Goal: Task Accomplishment & Management: Complete application form

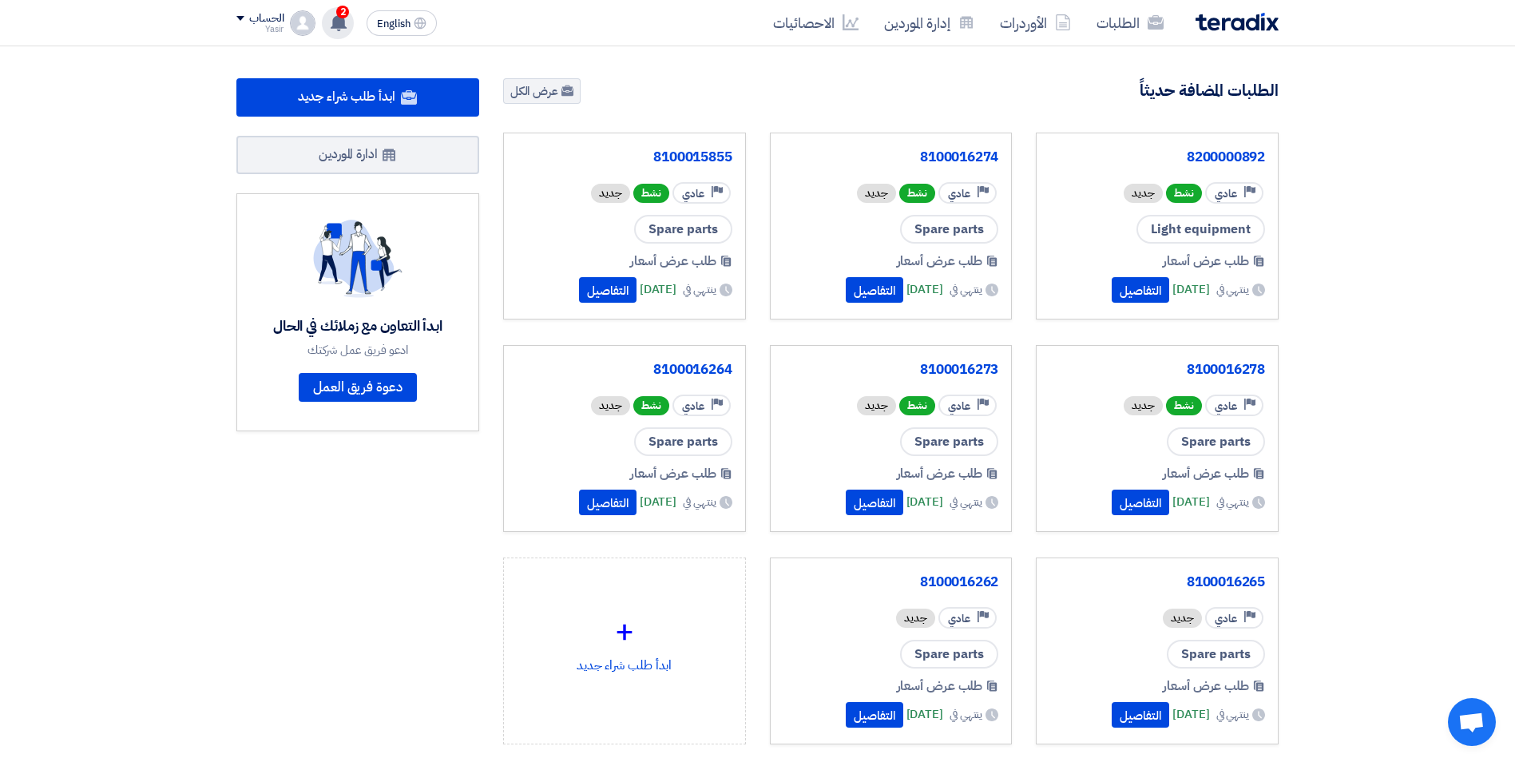
click at [343, 18] on use at bounding box center [339, 23] width 16 height 18
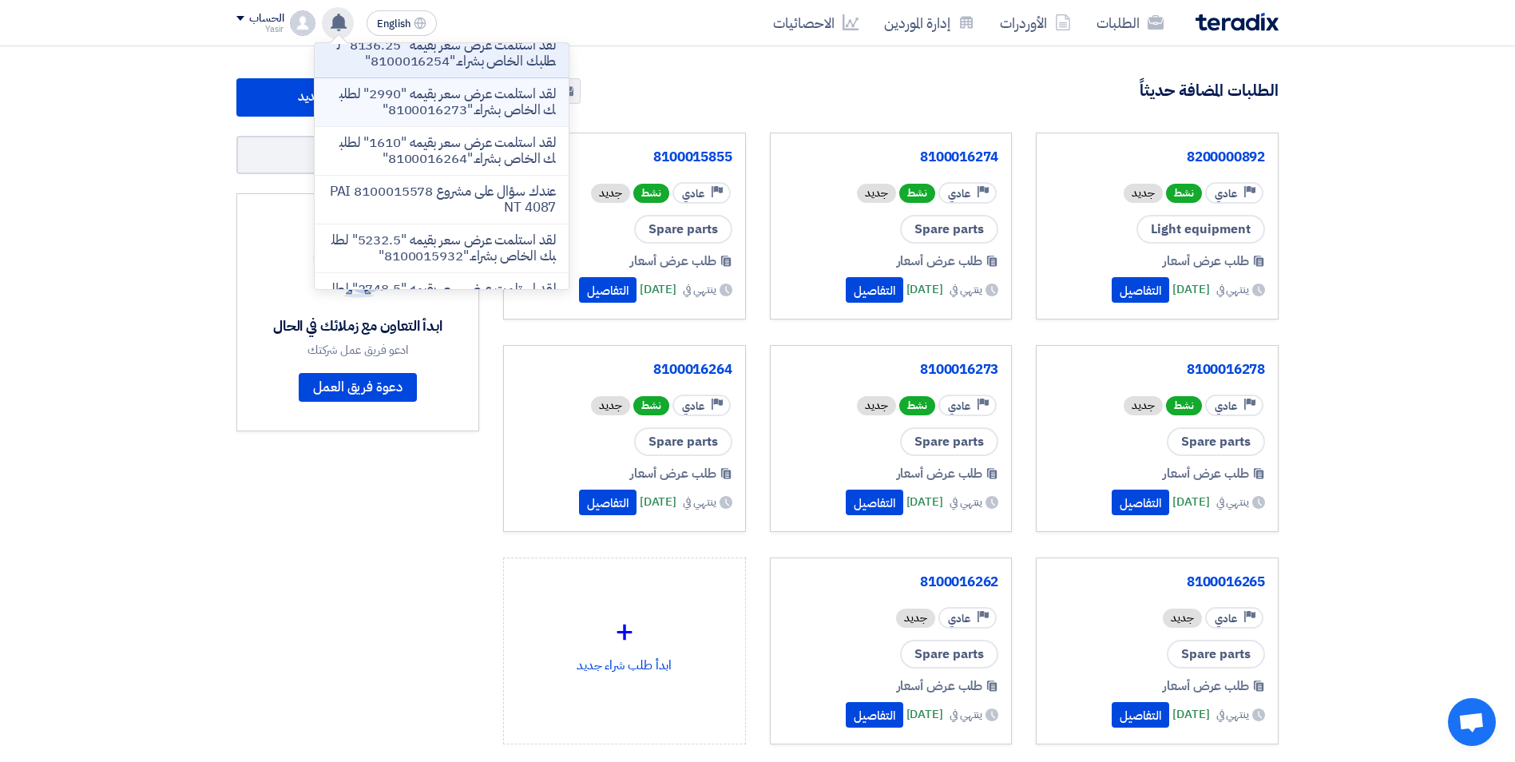
scroll to position [80, 0]
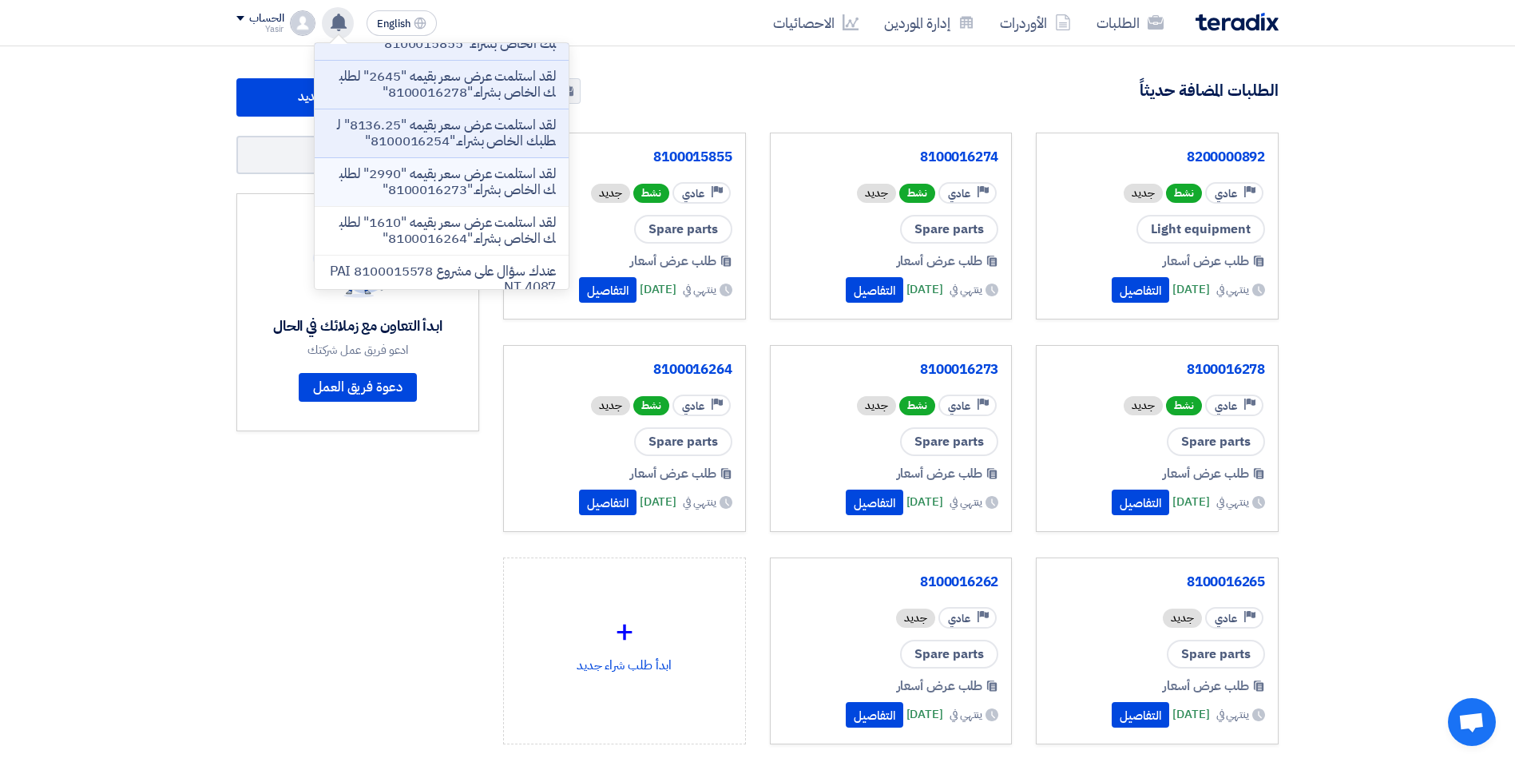
click at [514, 149] on p "لقد استلمت عرض سعر بقيمه "8136.25" لطلبك الخاص بشراء."8100016254"" at bounding box center [441, 133] width 228 height 32
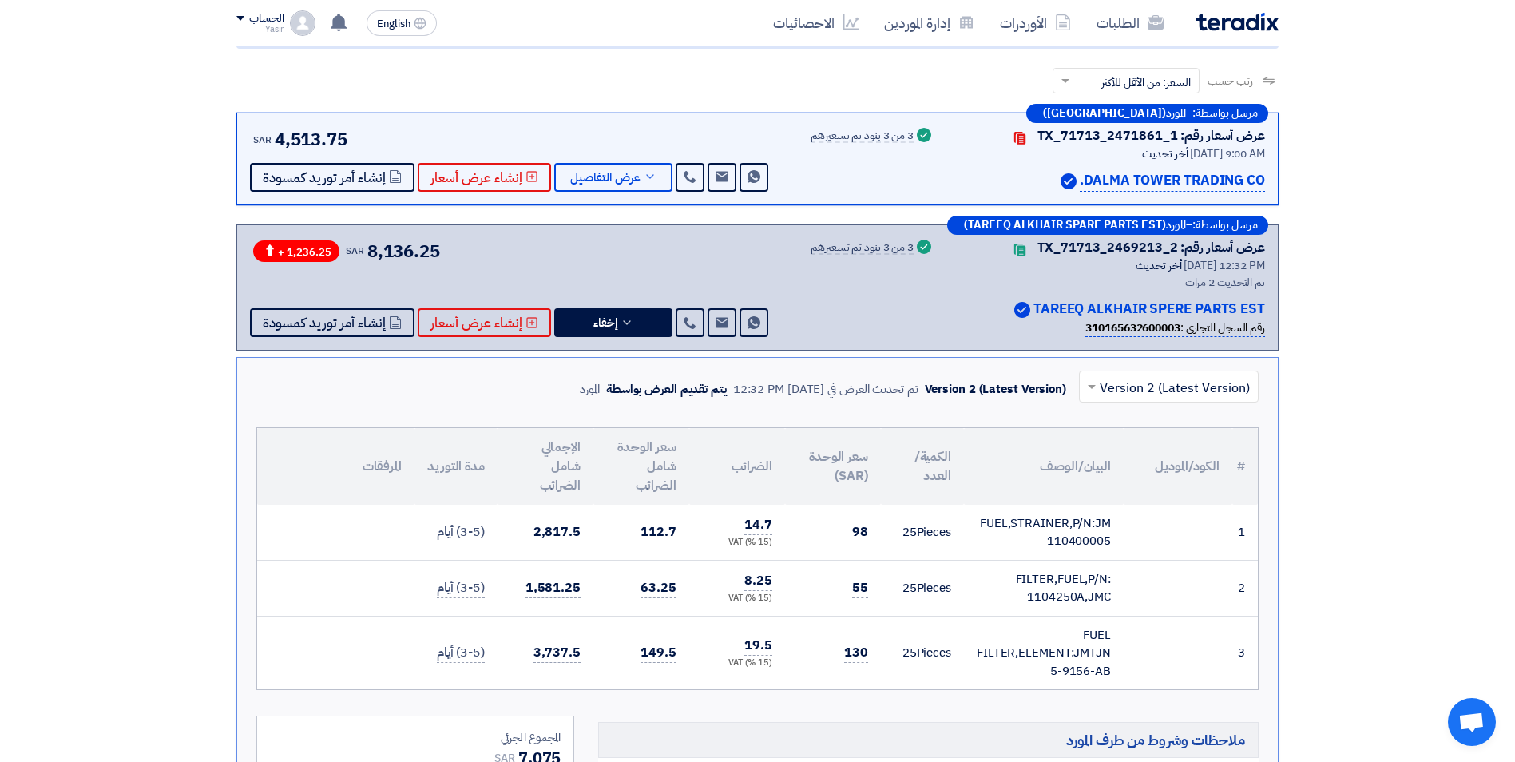
scroll to position [124, 0]
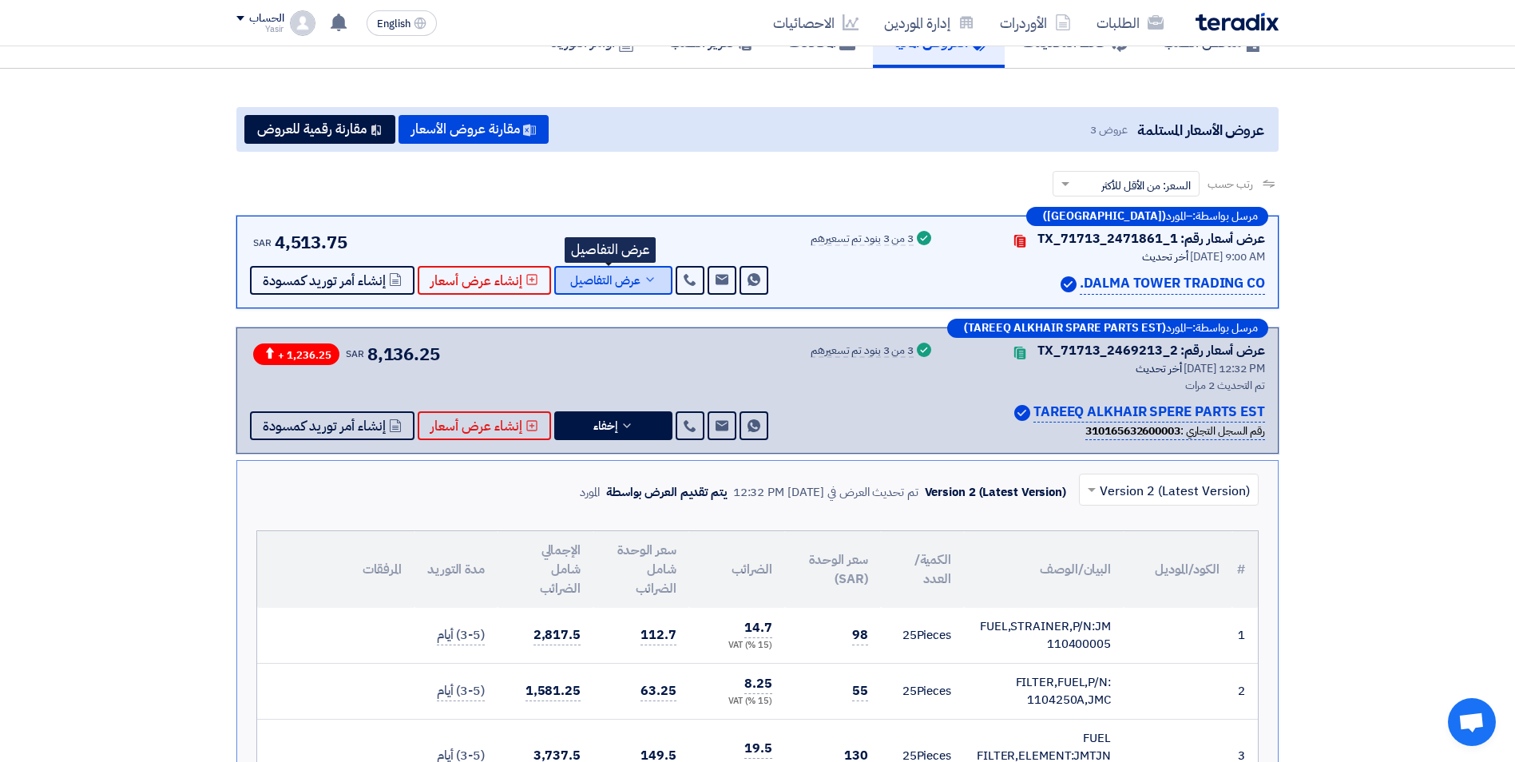
click at [601, 281] on span "عرض التفاصيل" at bounding box center [605, 281] width 70 height 12
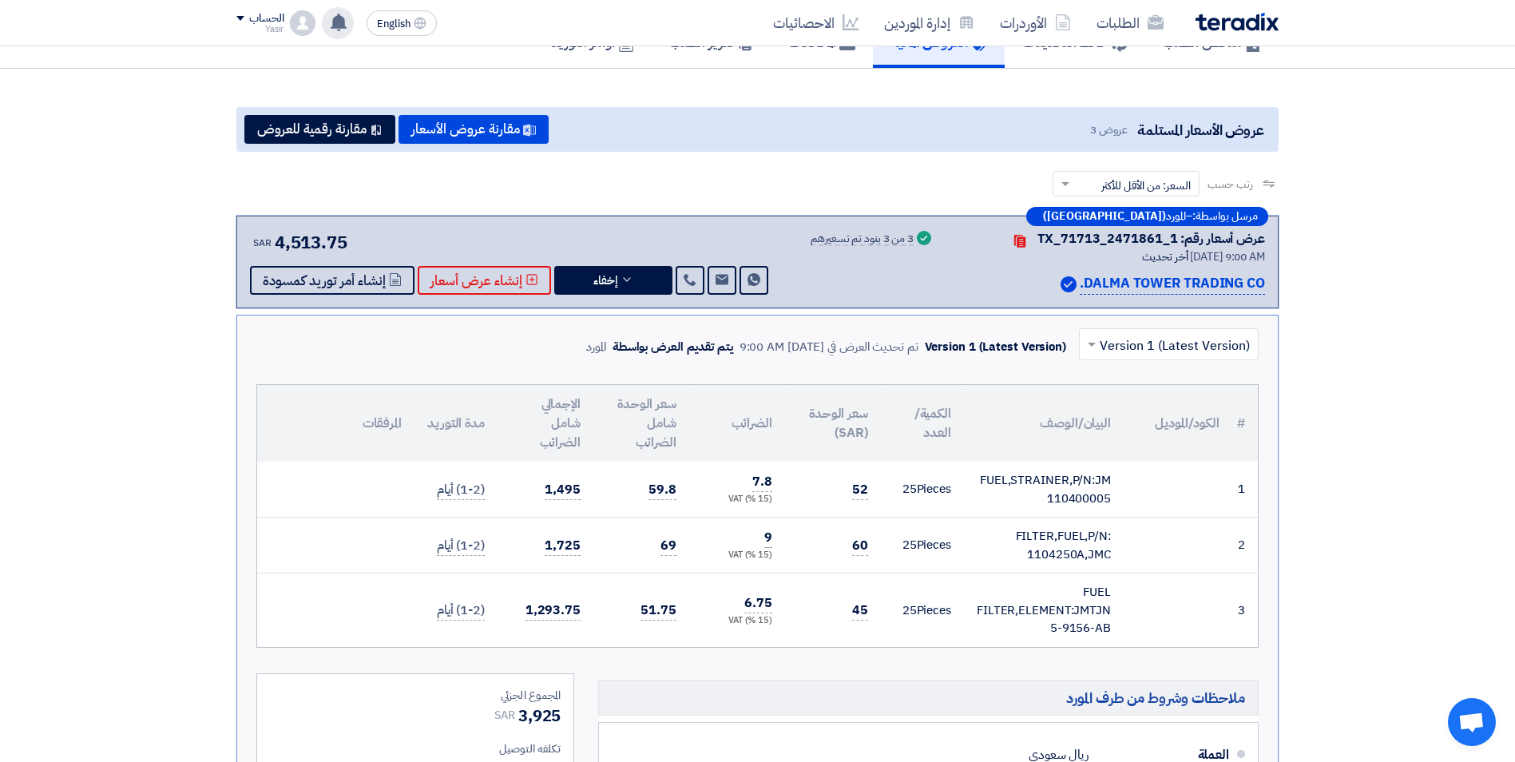
click at [325, 22] on div "لقد استلمت عرض سعر بقيمه "2485.15" لطلبك الخاص بشراء."8100016274" 12 minutes ag…" at bounding box center [338, 23] width 32 height 32
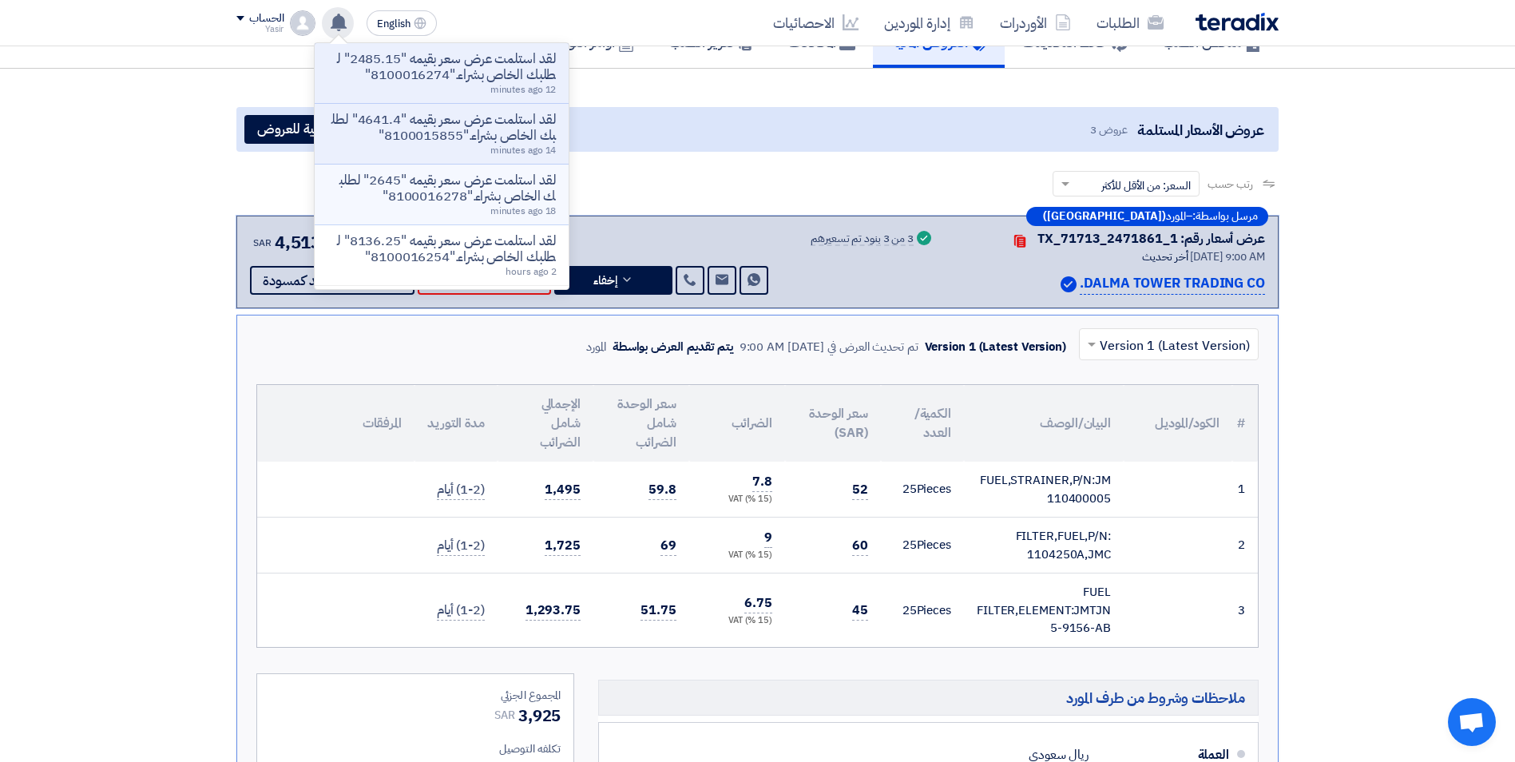
click at [412, 196] on p "لقد استلمت عرض سعر بقيمه "2645" لطلبك الخاص بشراء."8100016278"" at bounding box center [441, 189] width 228 height 32
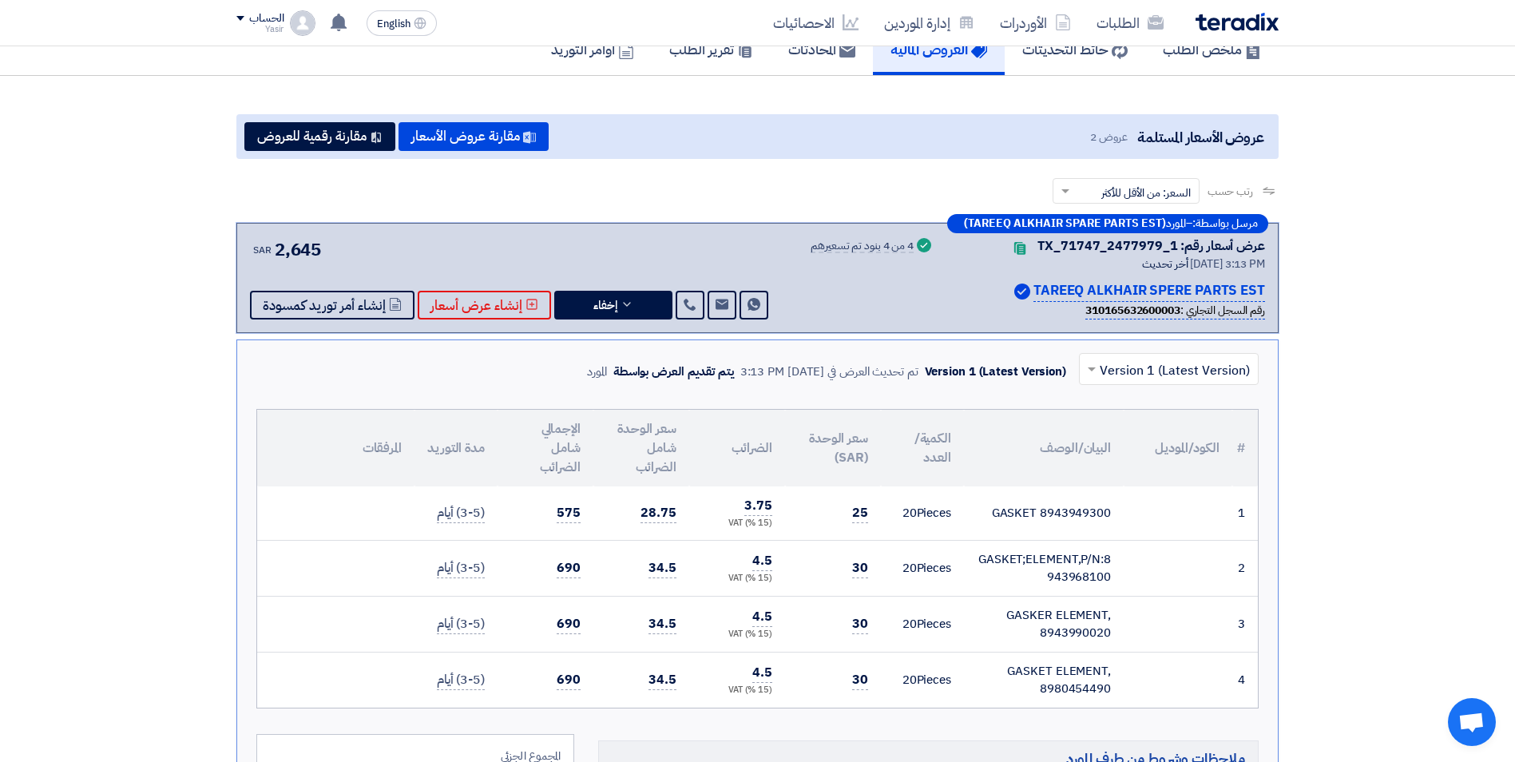
scroll to position [100, 0]
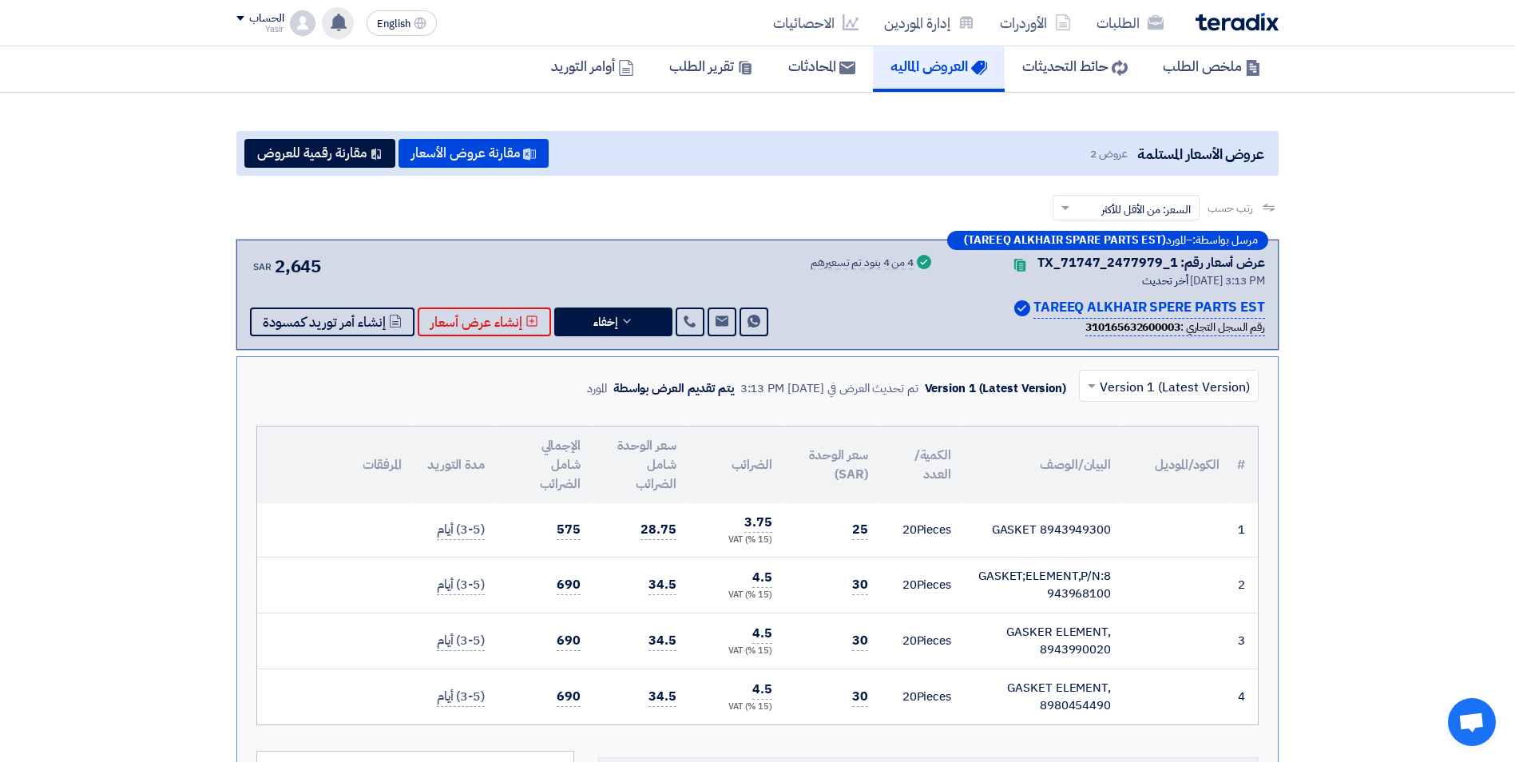
click at [335, 30] on icon at bounding box center [339, 23] width 18 height 18
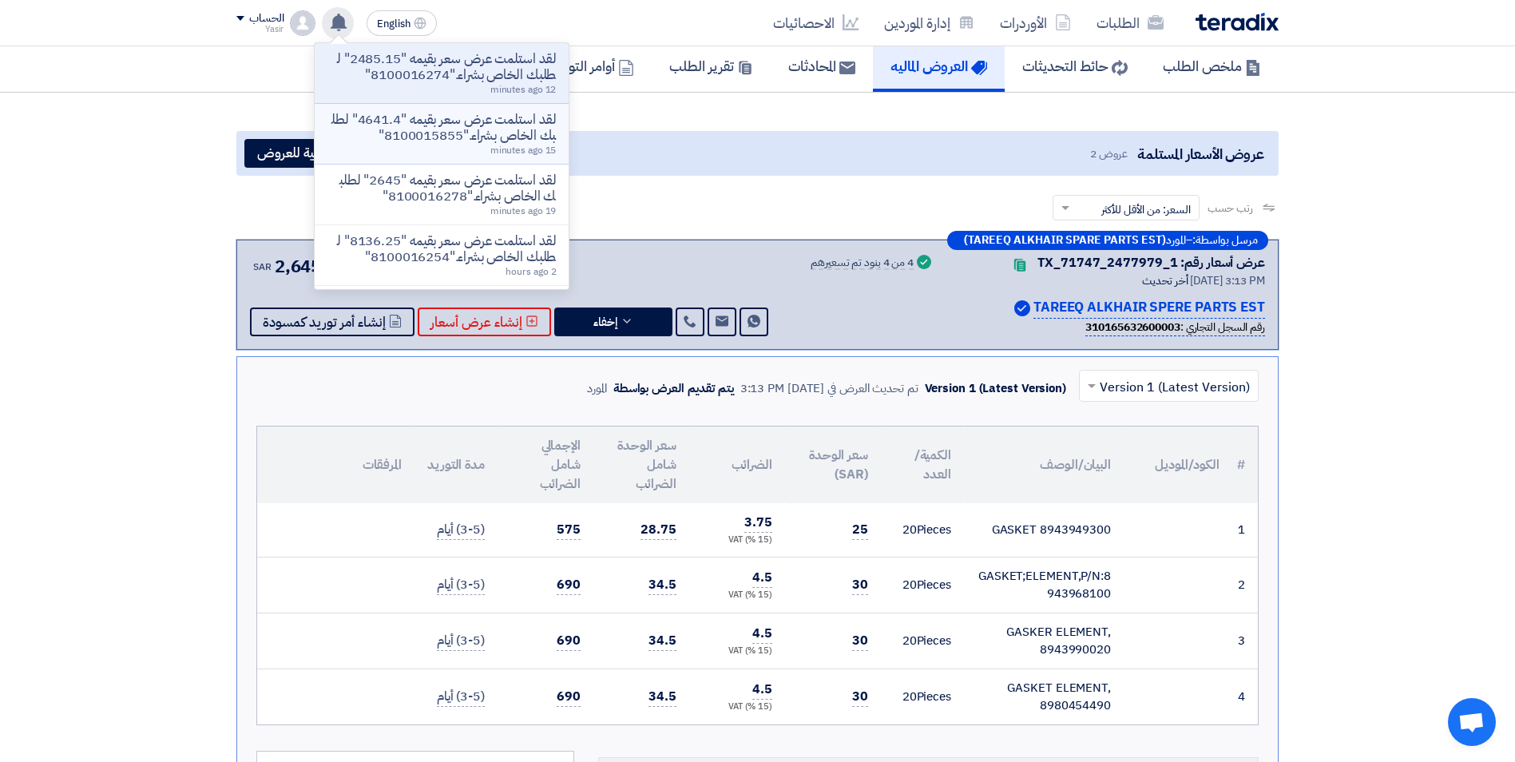
click at [396, 144] on p "لقد استلمت عرض سعر بقيمه "4641.4" لطلبك الخاص بشراء."8100015855"" at bounding box center [441, 128] width 228 height 32
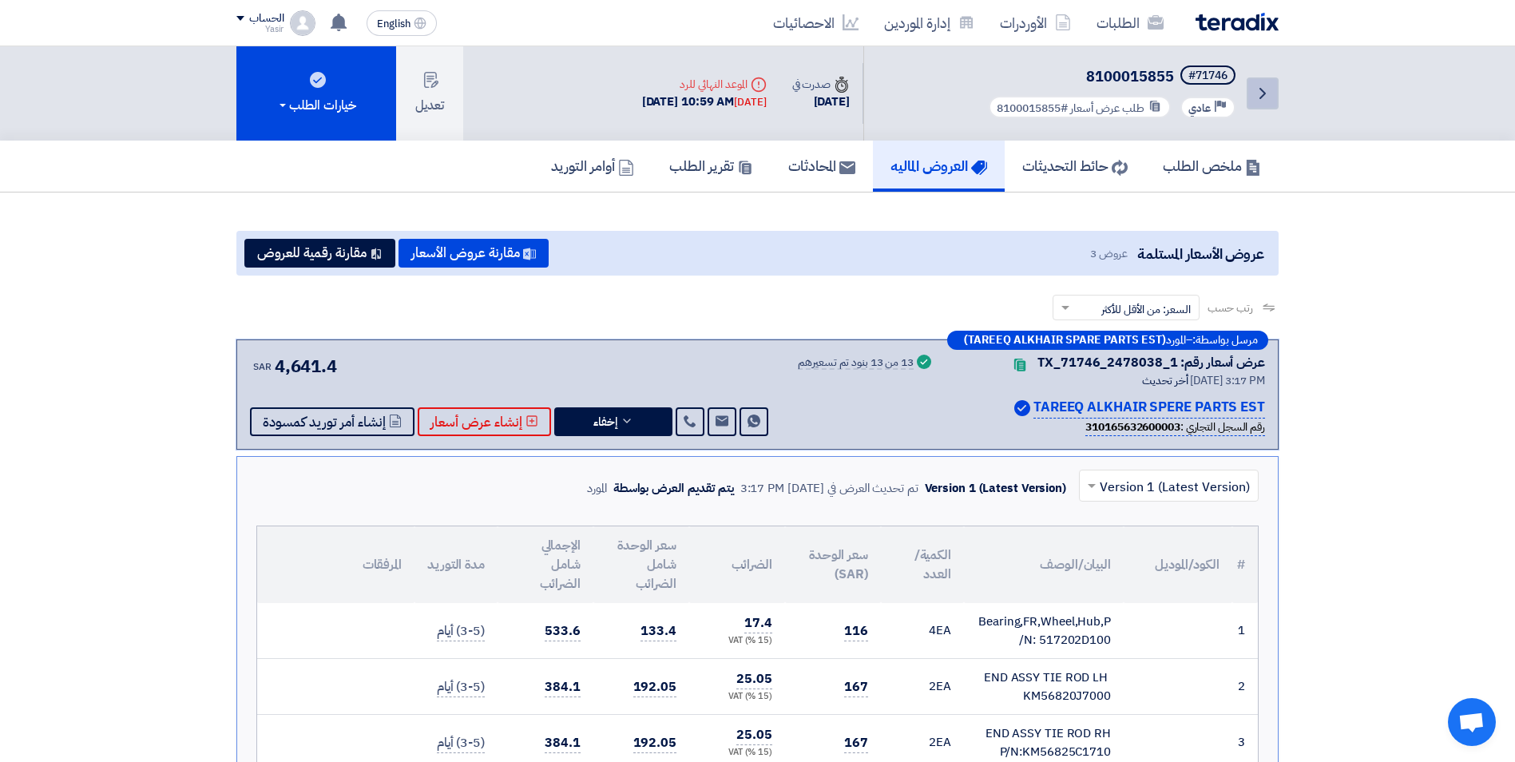
click at [1261, 86] on icon "Back" at bounding box center [1262, 93] width 19 height 19
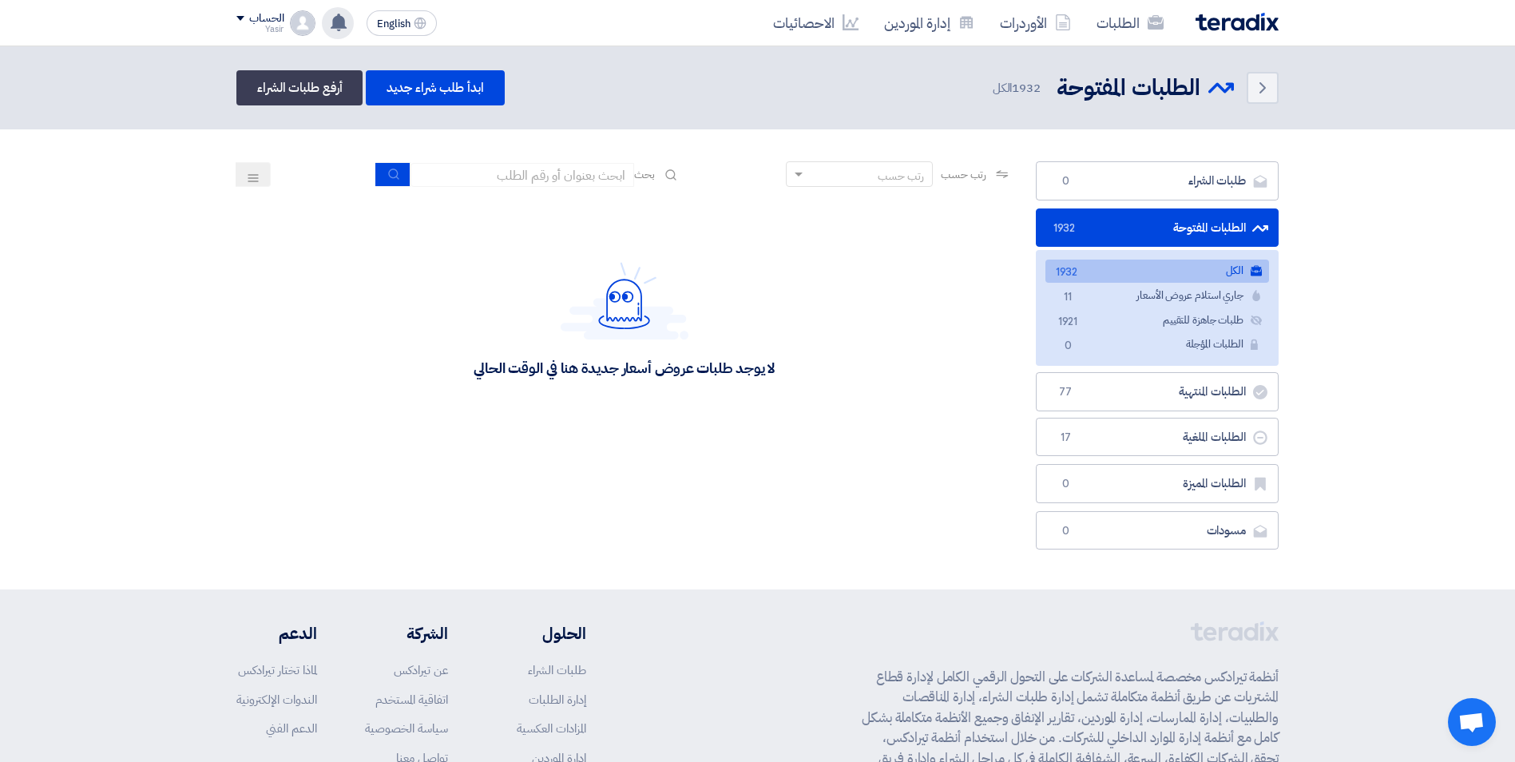
click at [339, 20] on use at bounding box center [339, 23] width 16 height 18
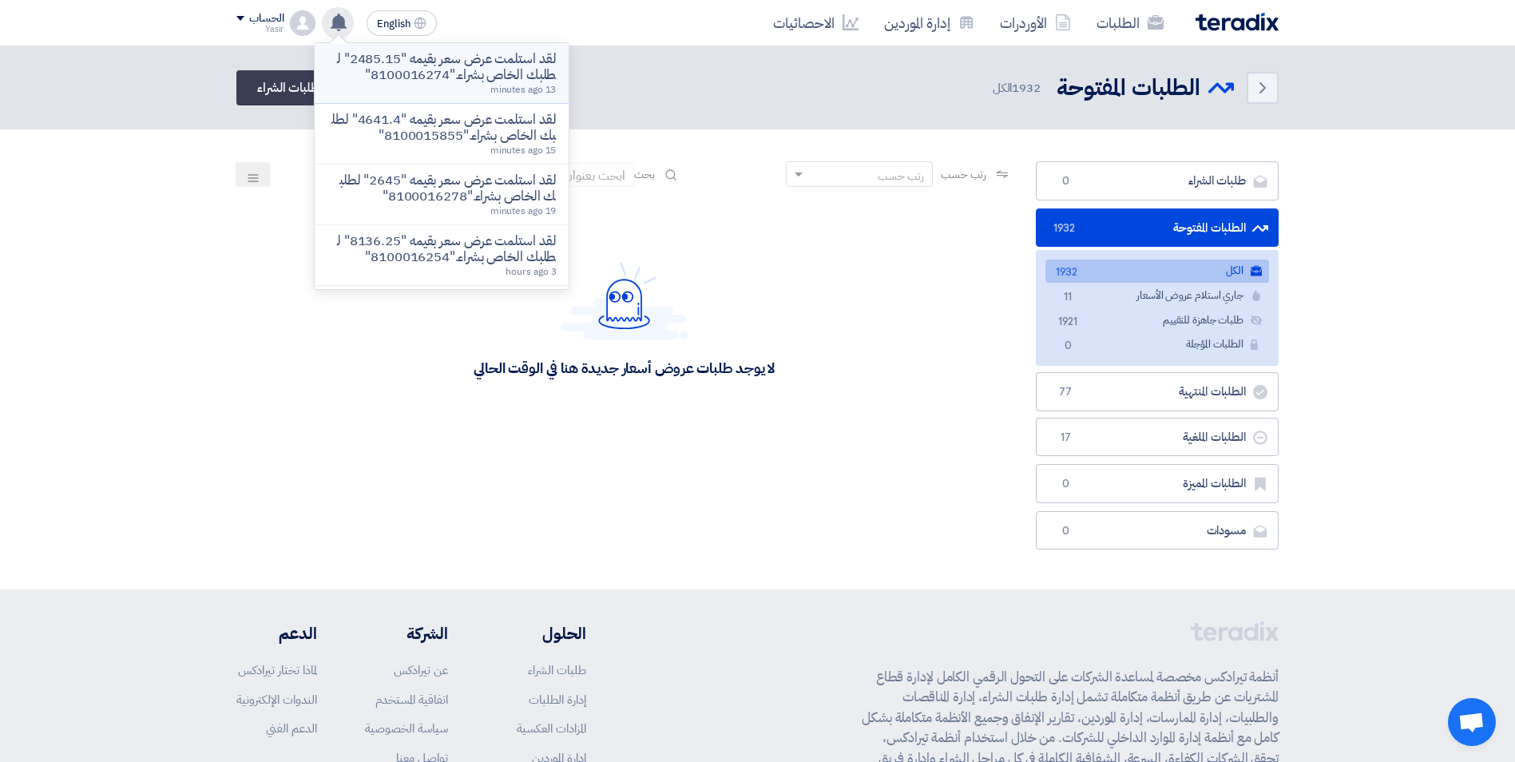
click at [400, 83] on p "لقد استلمت عرض سعر بقيمه "2485.15" لطلبك الخاص بشراء."8100016274"" at bounding box center [441, 67] width 228 height 32
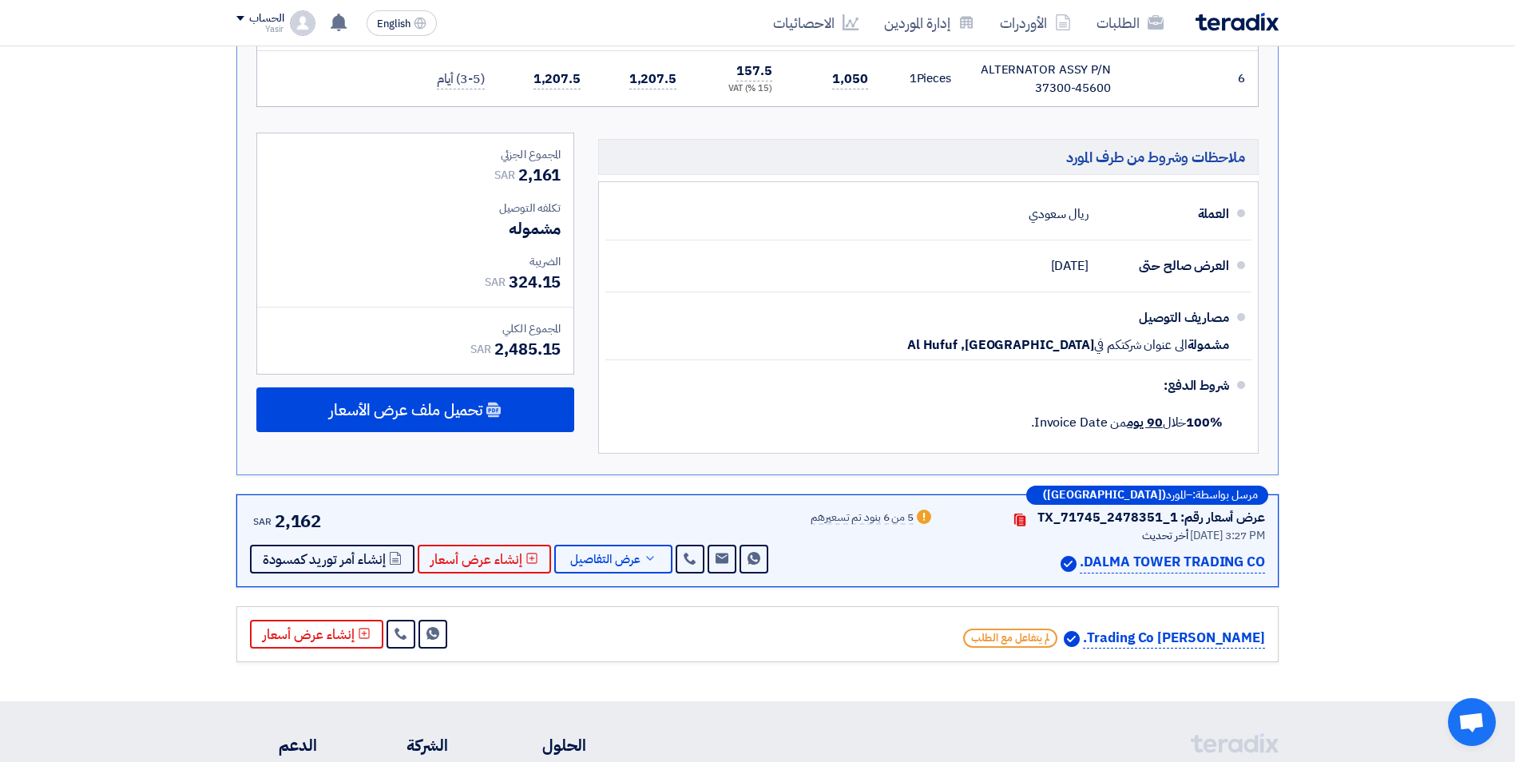
scroll to position [857, 0]
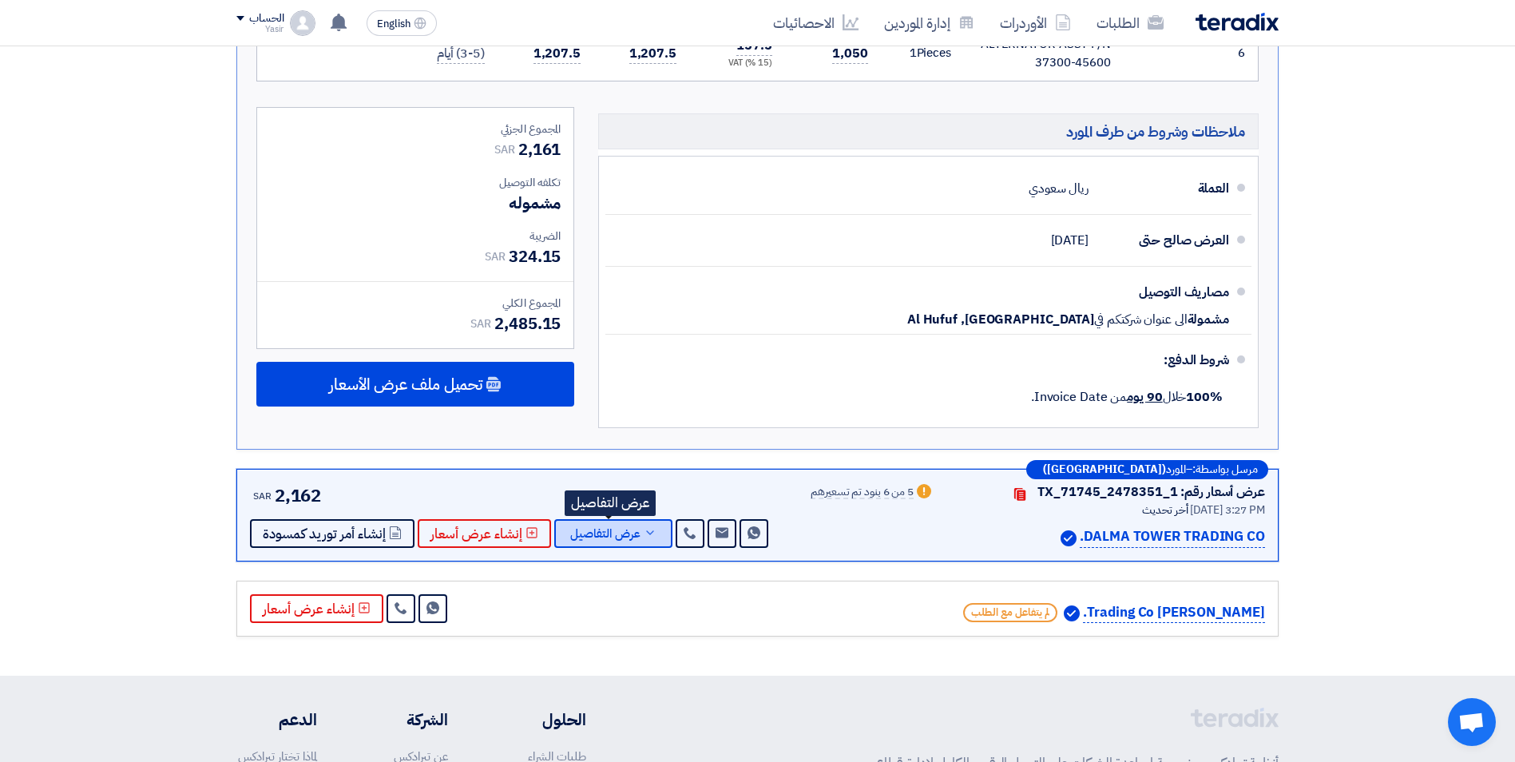
click at [620, 528] on span "عرض التفاصيل" at bounding box center [605, 534] width 70 height 12
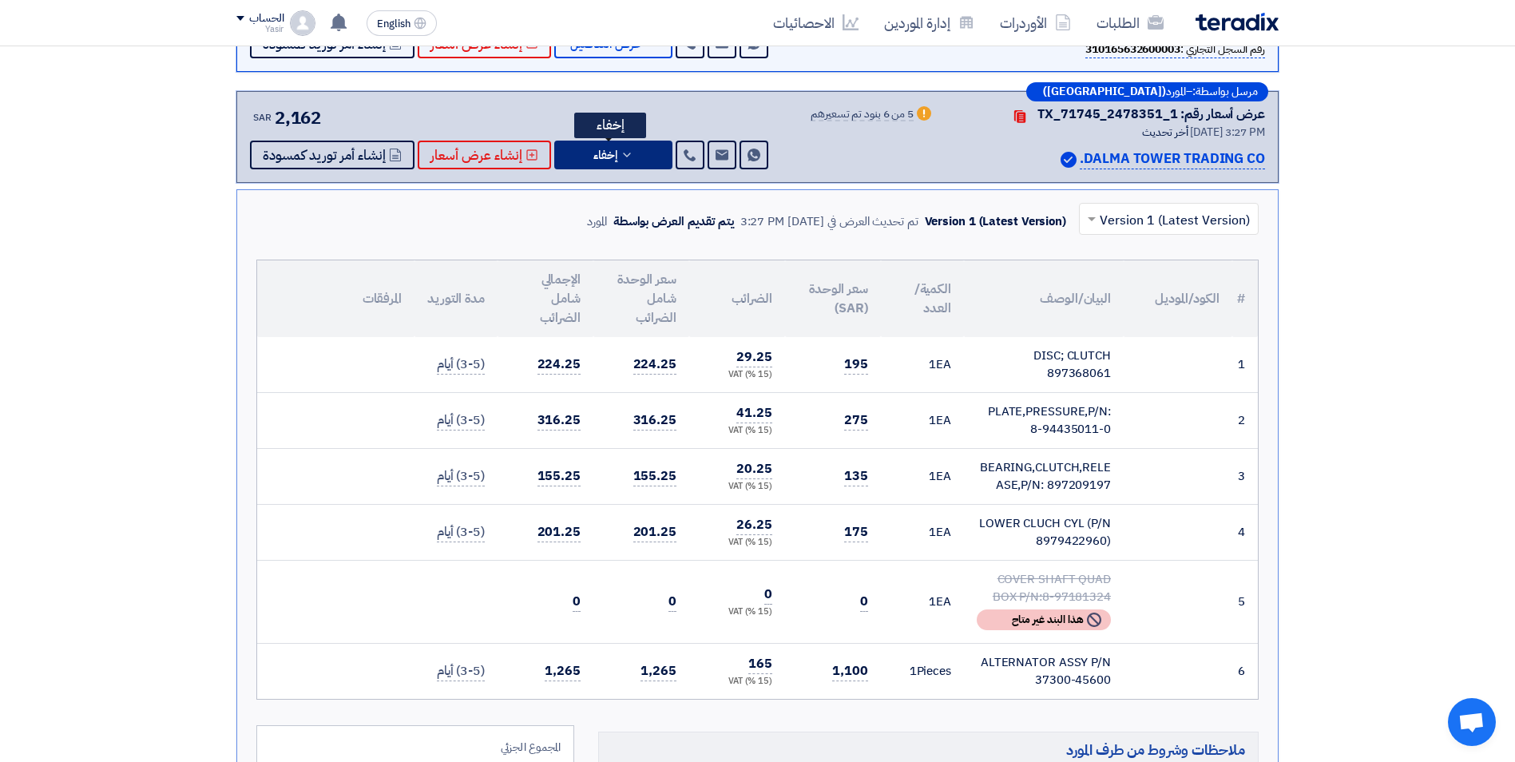
scroll to position [399, 0]
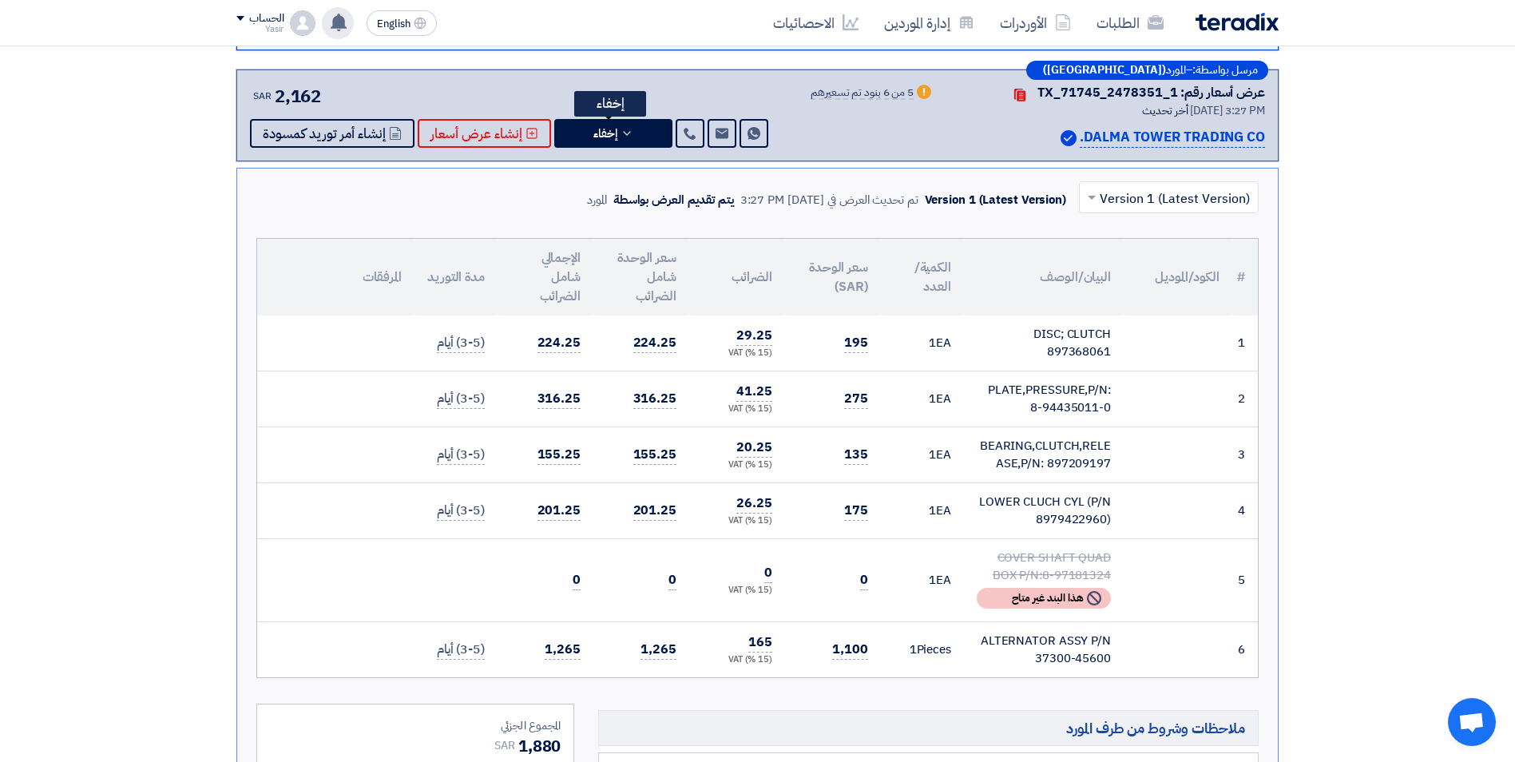
click at [345, 14] on icon at bounding box center [339, 23] width 18 height 18
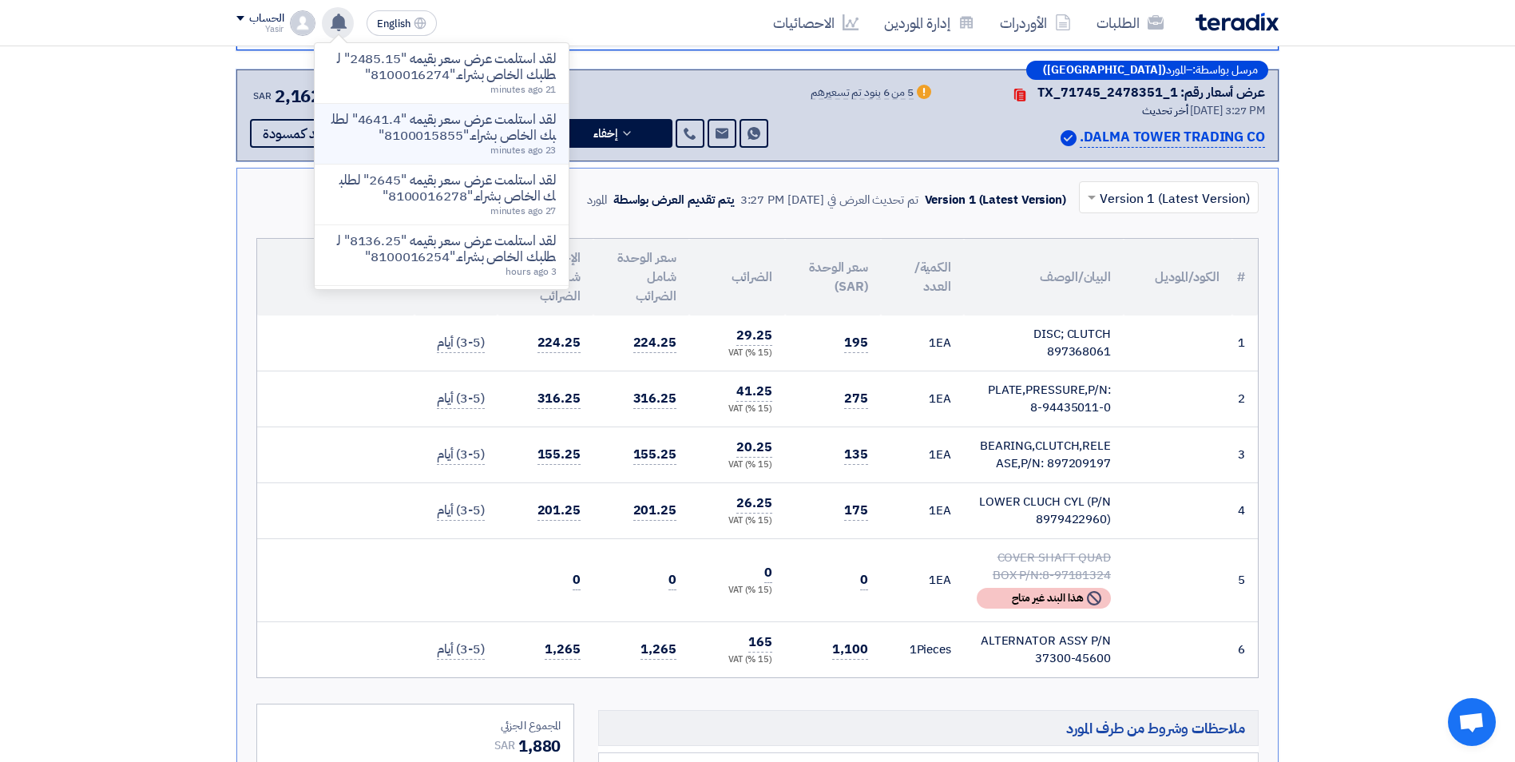
click at [419, 126] on p "لقد استلمت عرض سعر بقيمه "4641.4" لطلبك الخاص بشراء."8100015855"" at bounding box center [441, 128] width 228 height 32
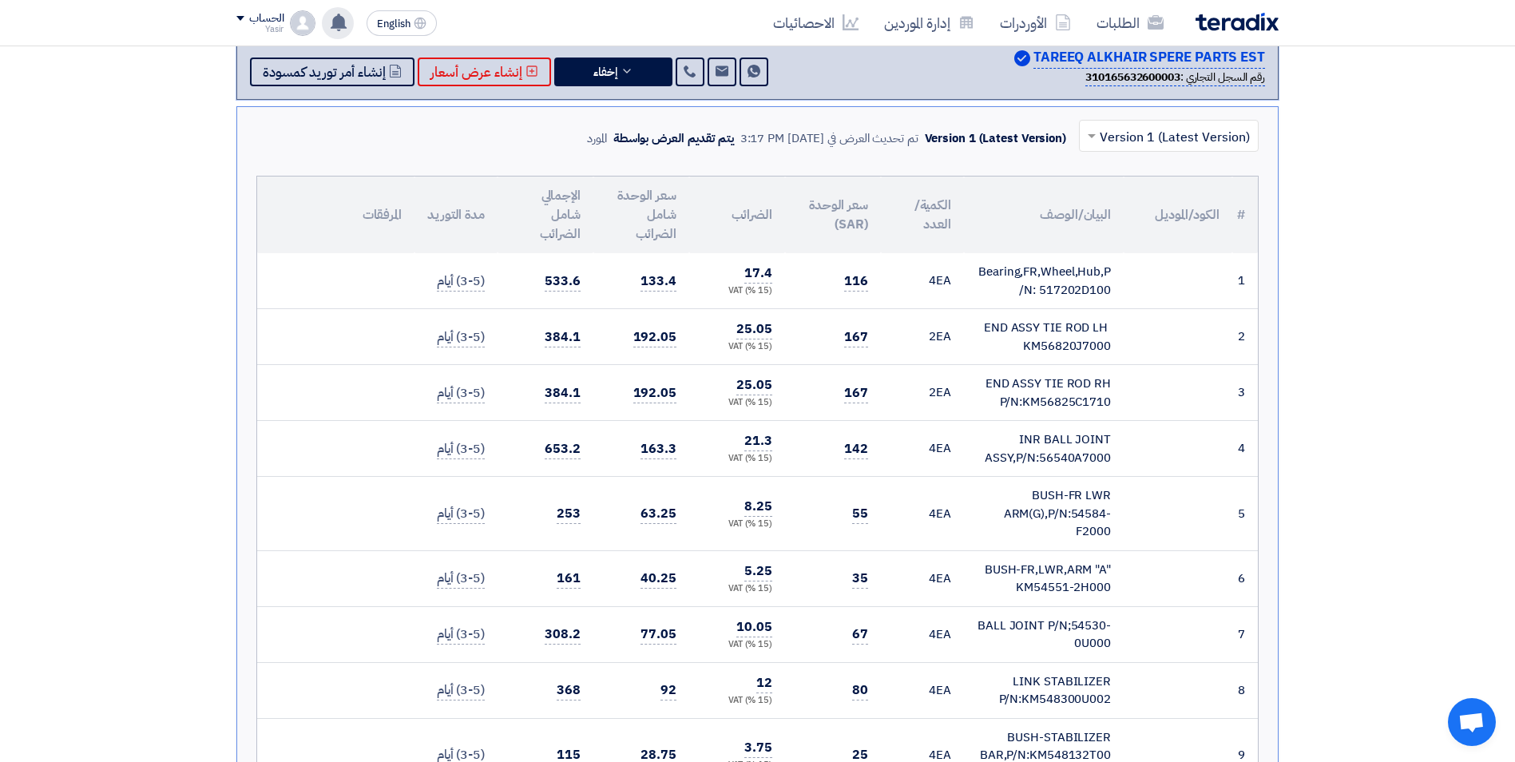
scroll to position [20, 0]
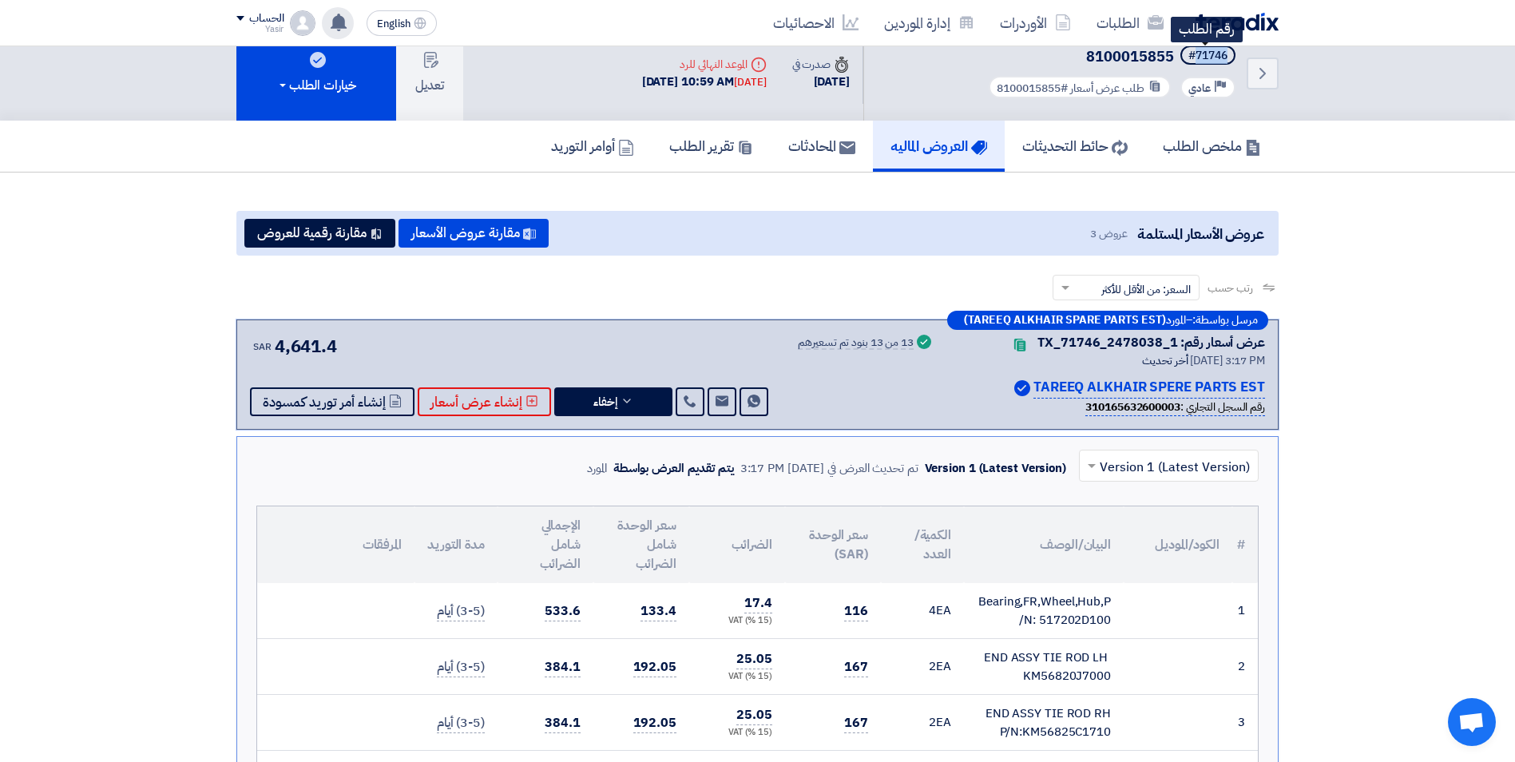
drag, startPoint x: 1193, startPoint y: 56, endPoint x: 1231, endPoint y: 49, distance: 38.2
click at [1231, 49] on span "#71746" at bounding box center [1208, 55] width 55 height 19
copy div "71746"
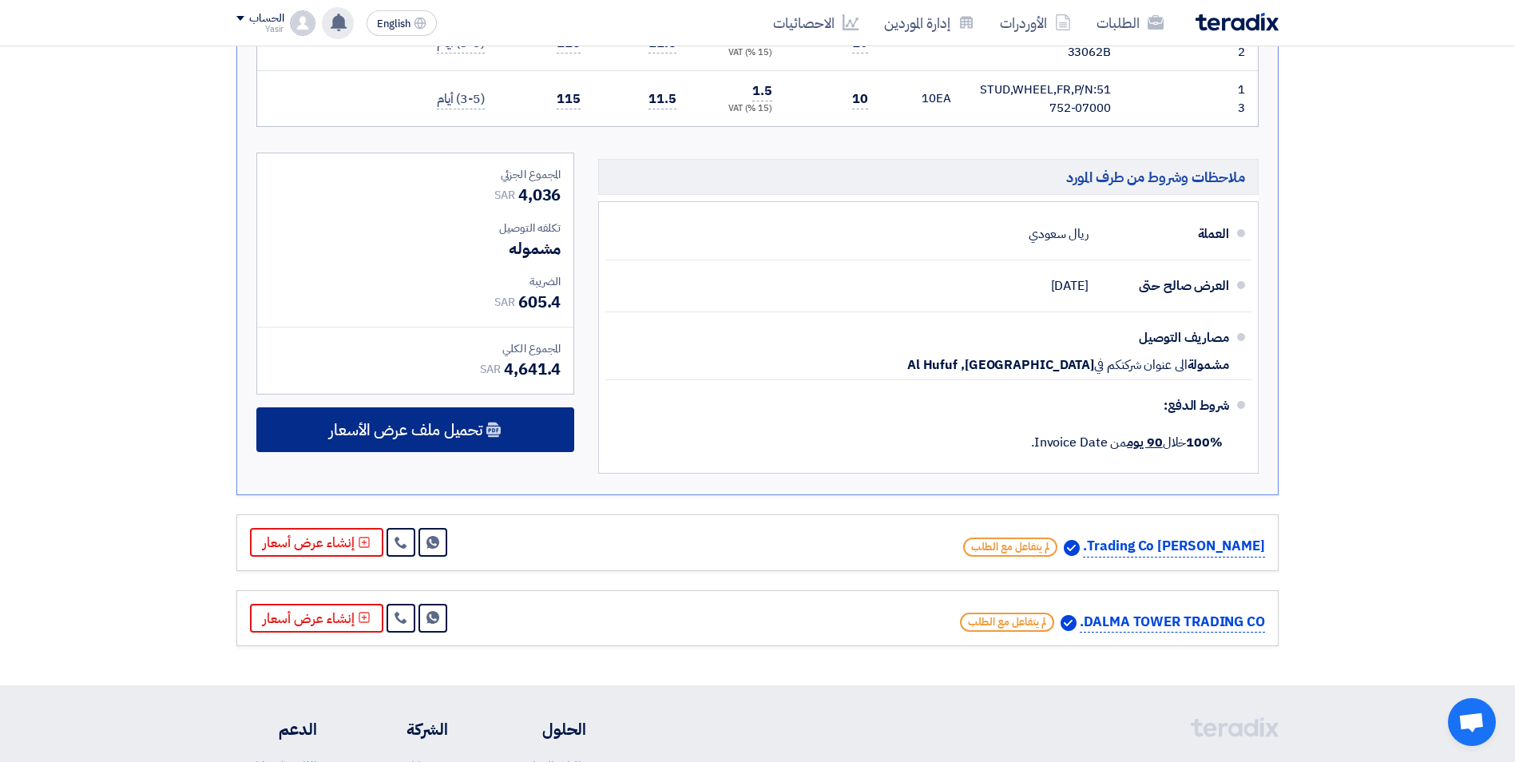
scroll to position [1278, 0]
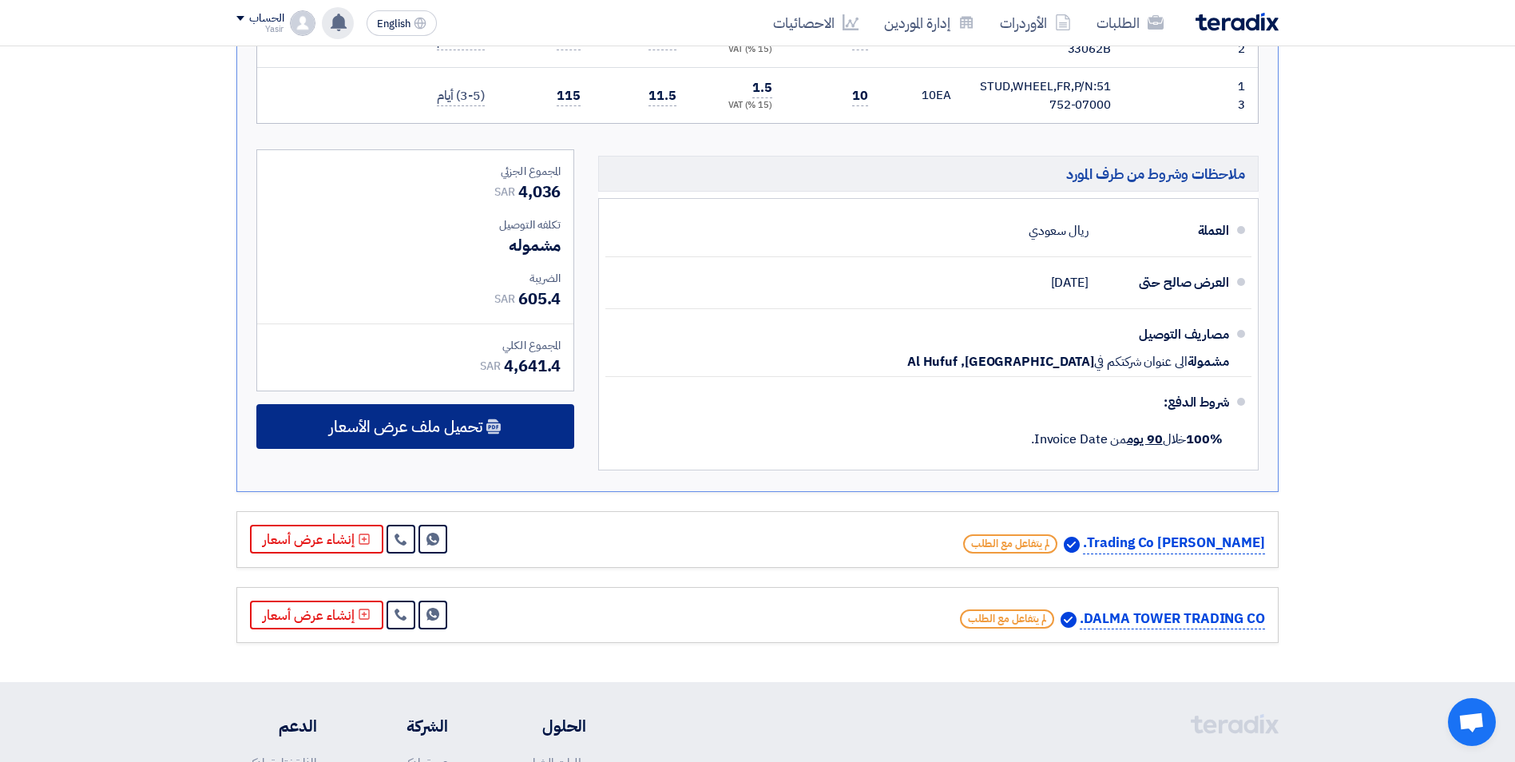
click at [480, 422] on span "تحميل ملف عرض الأسعار" at bounding box center [405, 426] width 153 height 14
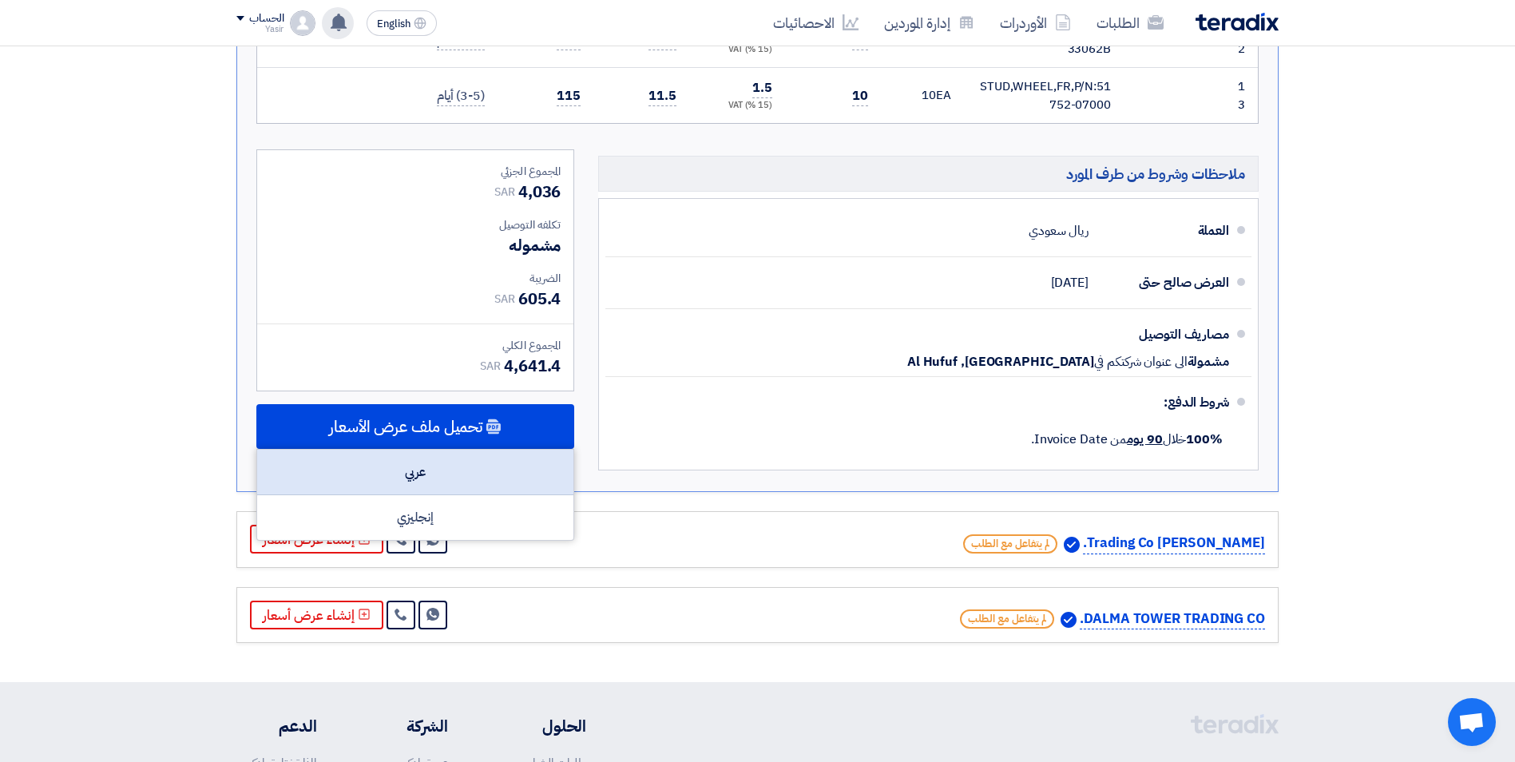
click at [455, 458] on div "عربي" at bounding box center [415, 473] width 316 height 46
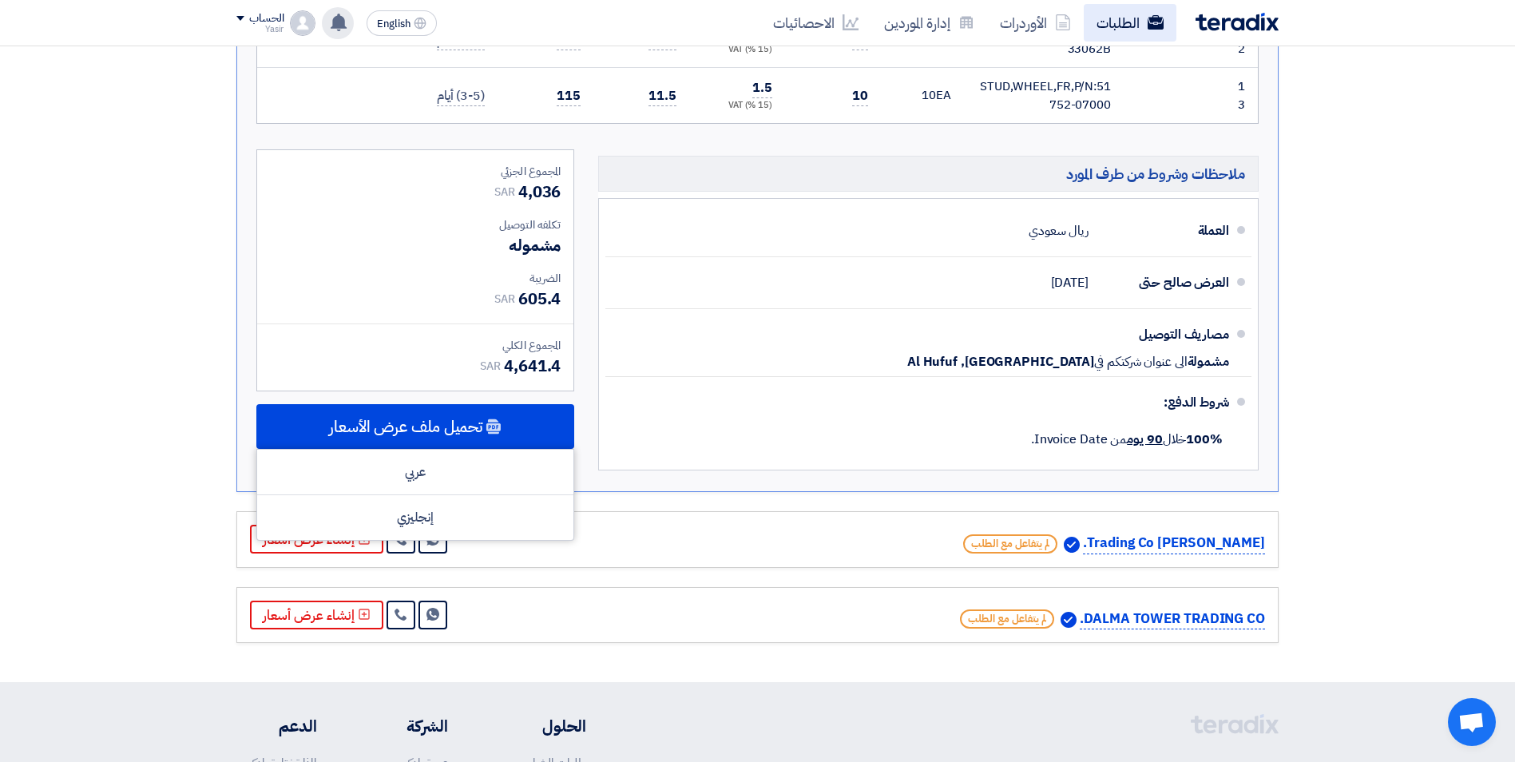
click at [1117, 21] on link "الطلبات" at bounding box center [1130, 23] width 93 height 38
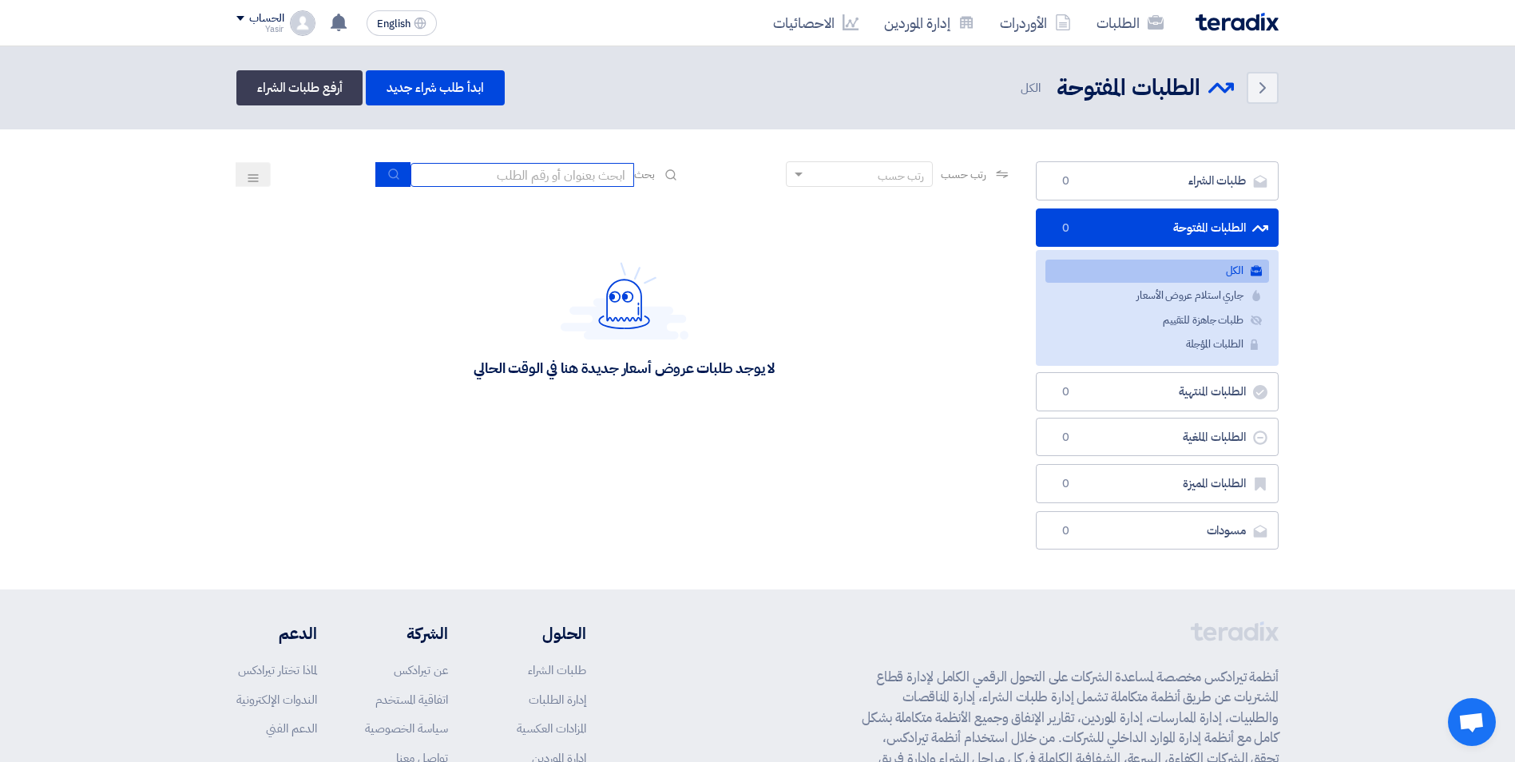
click at [510, 170] on input at bounding box center [523, 175] width 224 height 24
paste input "8100016251"
type input "8100016251"
click at [391, 171] on icon "submit" at bounding box center [393, 174] width 13 height 13
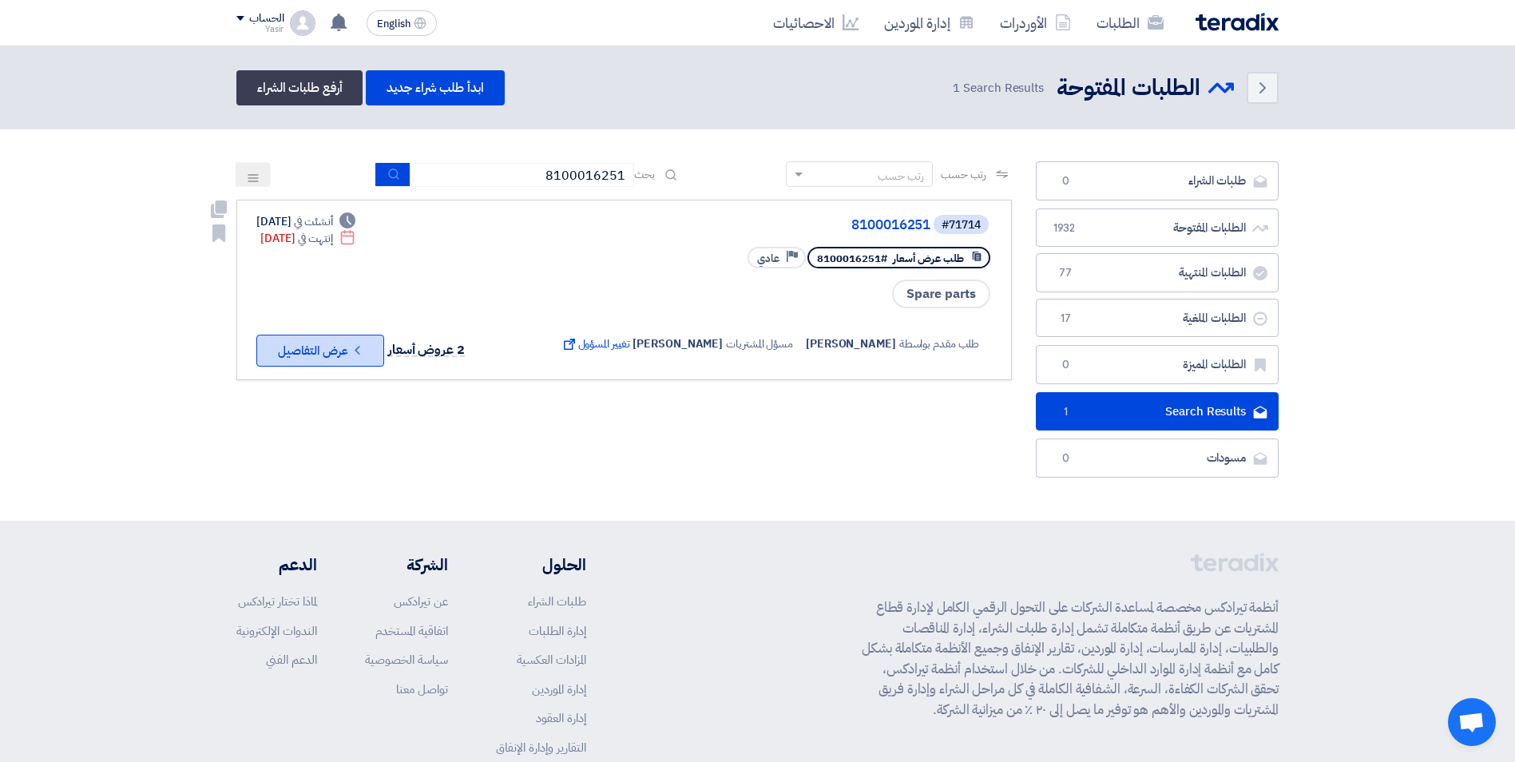
click at [353, 347] on icon "Check details" at bounding box center [357, 350] width 15 height 15
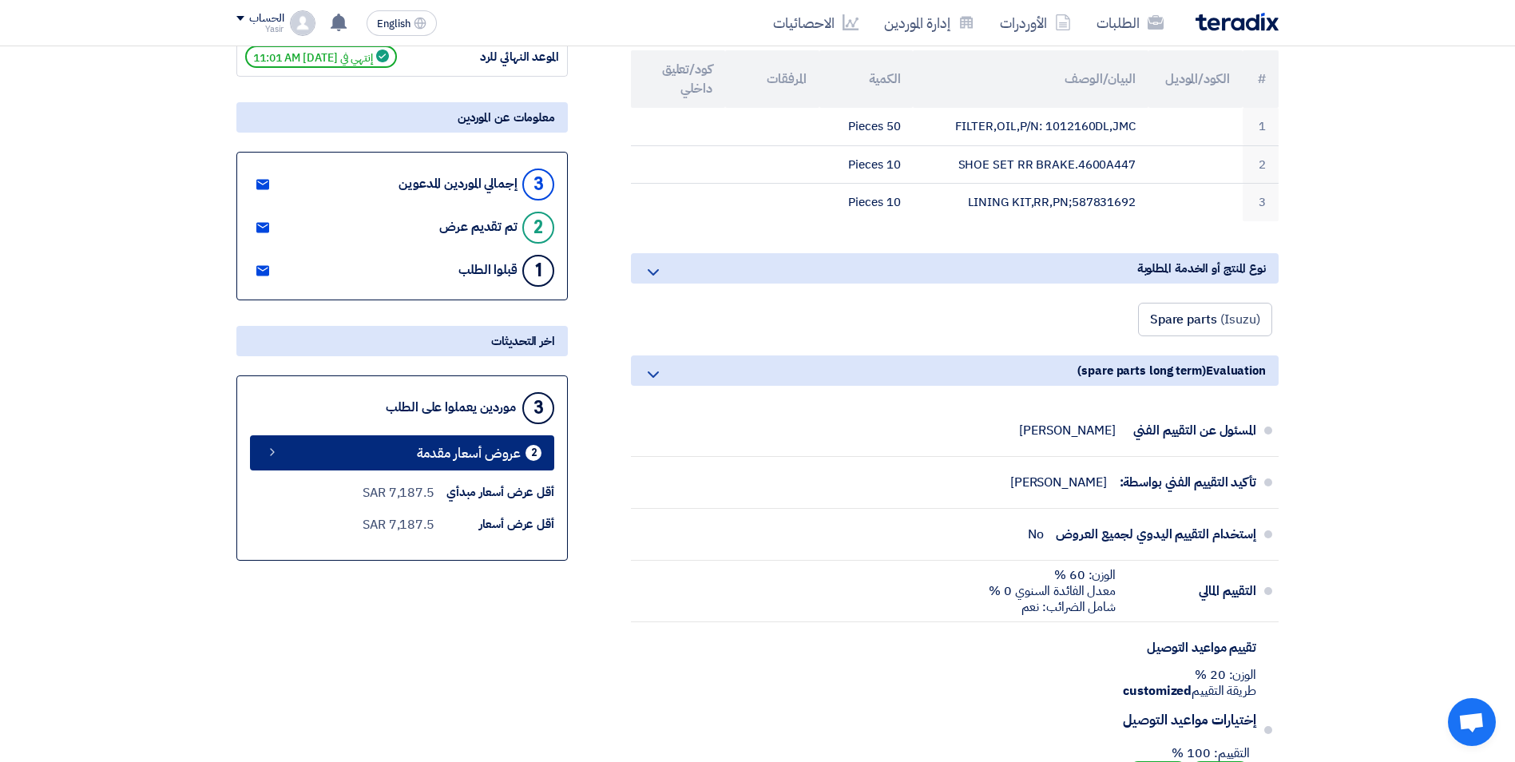
click at [461, 450] on span "عروض أسعار مقدمة" at bounding box center [469, 453] width 104 height 12
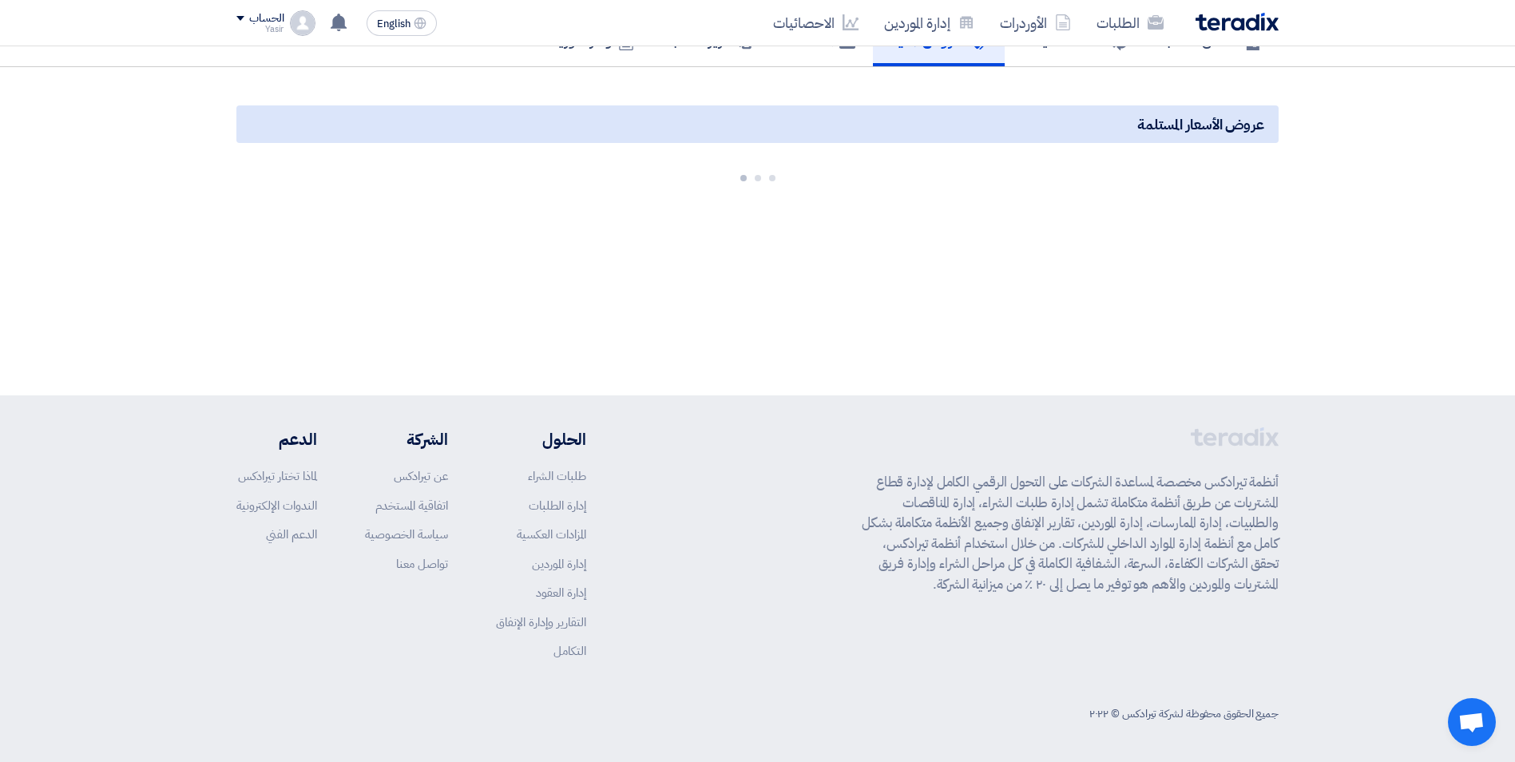
scroll to position [246, 0]
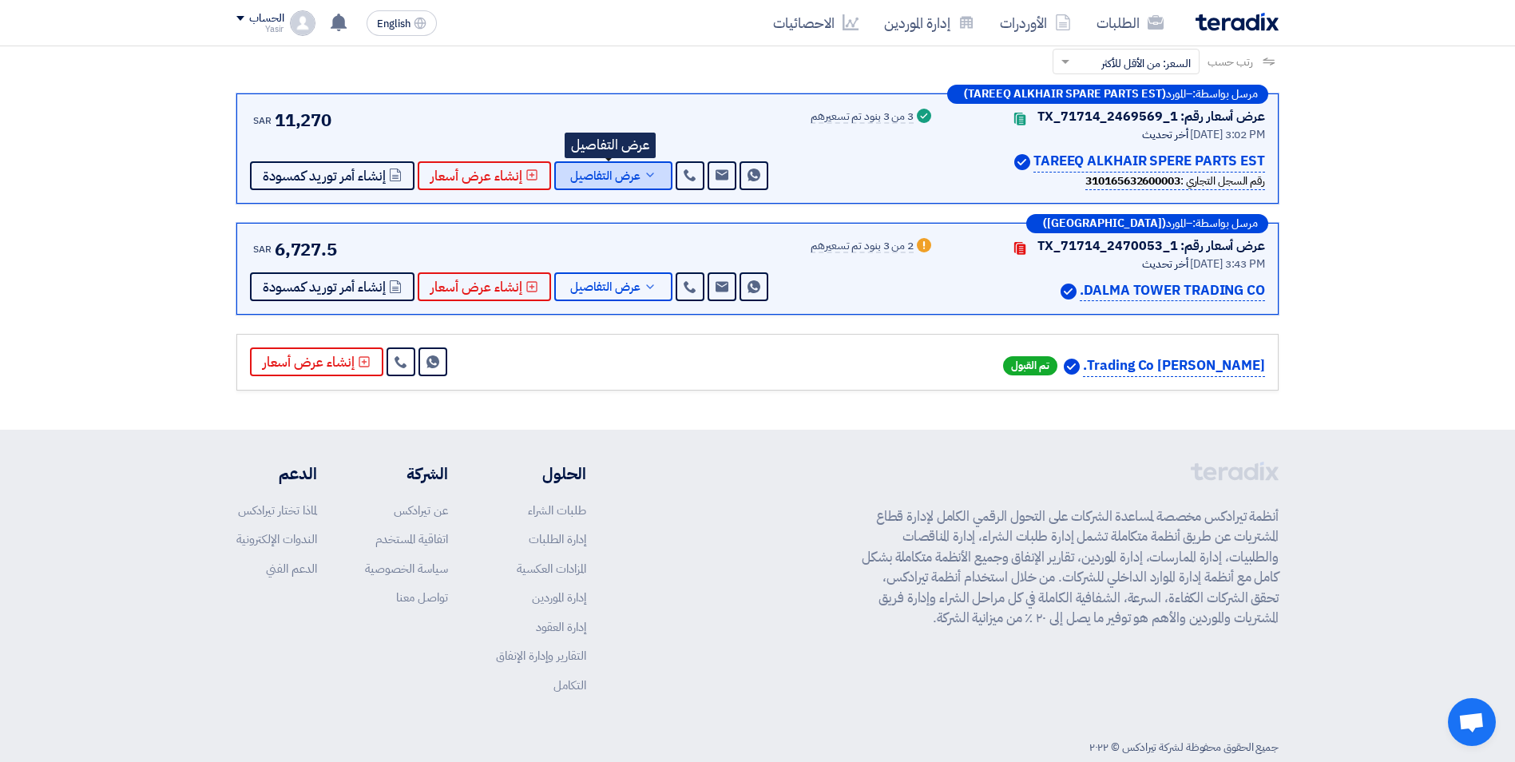
click at [619, 171] on span "عرض التفاصيل" at bounding box center [605, 176] width 70 height 12
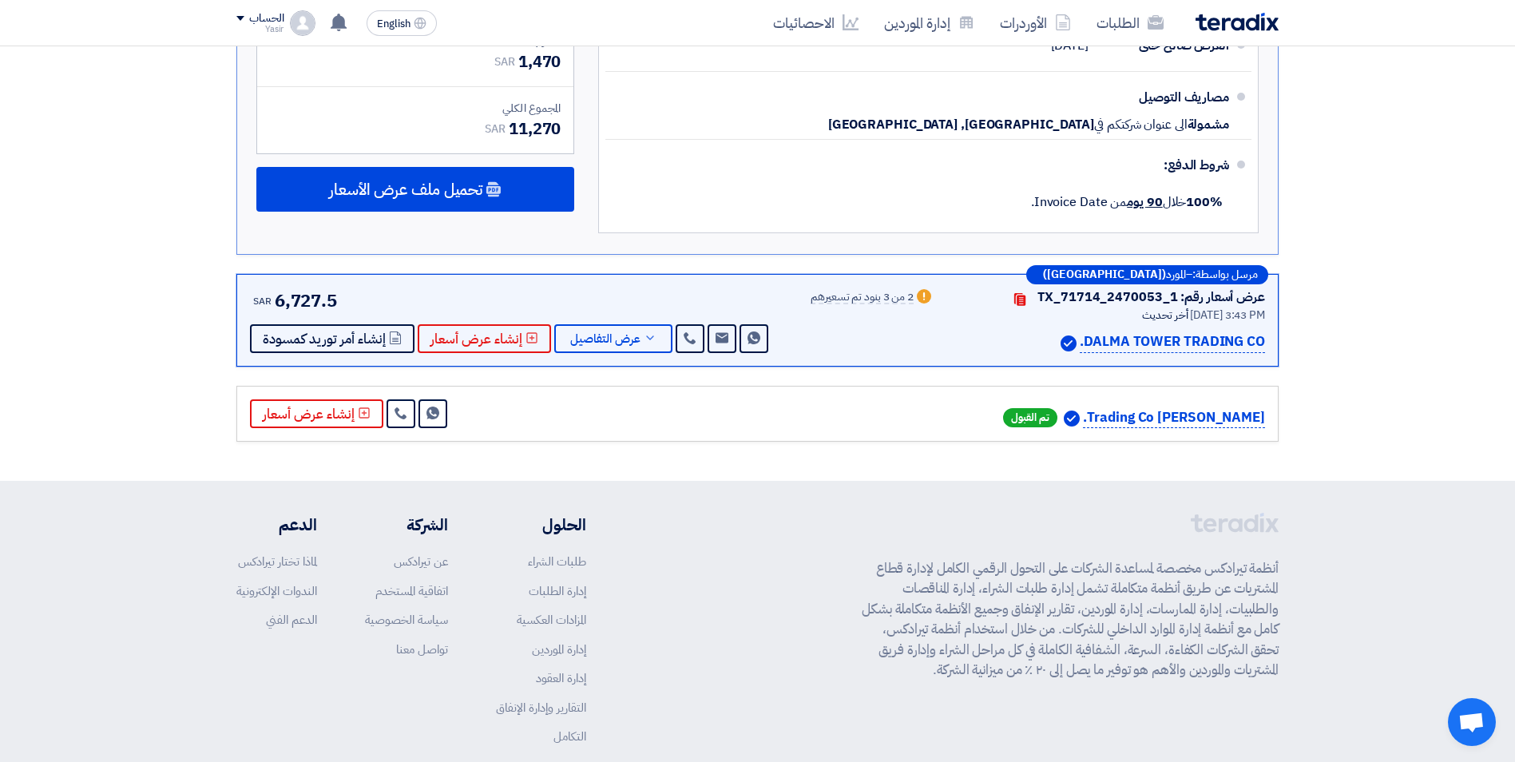
scroll to position [885, 0]
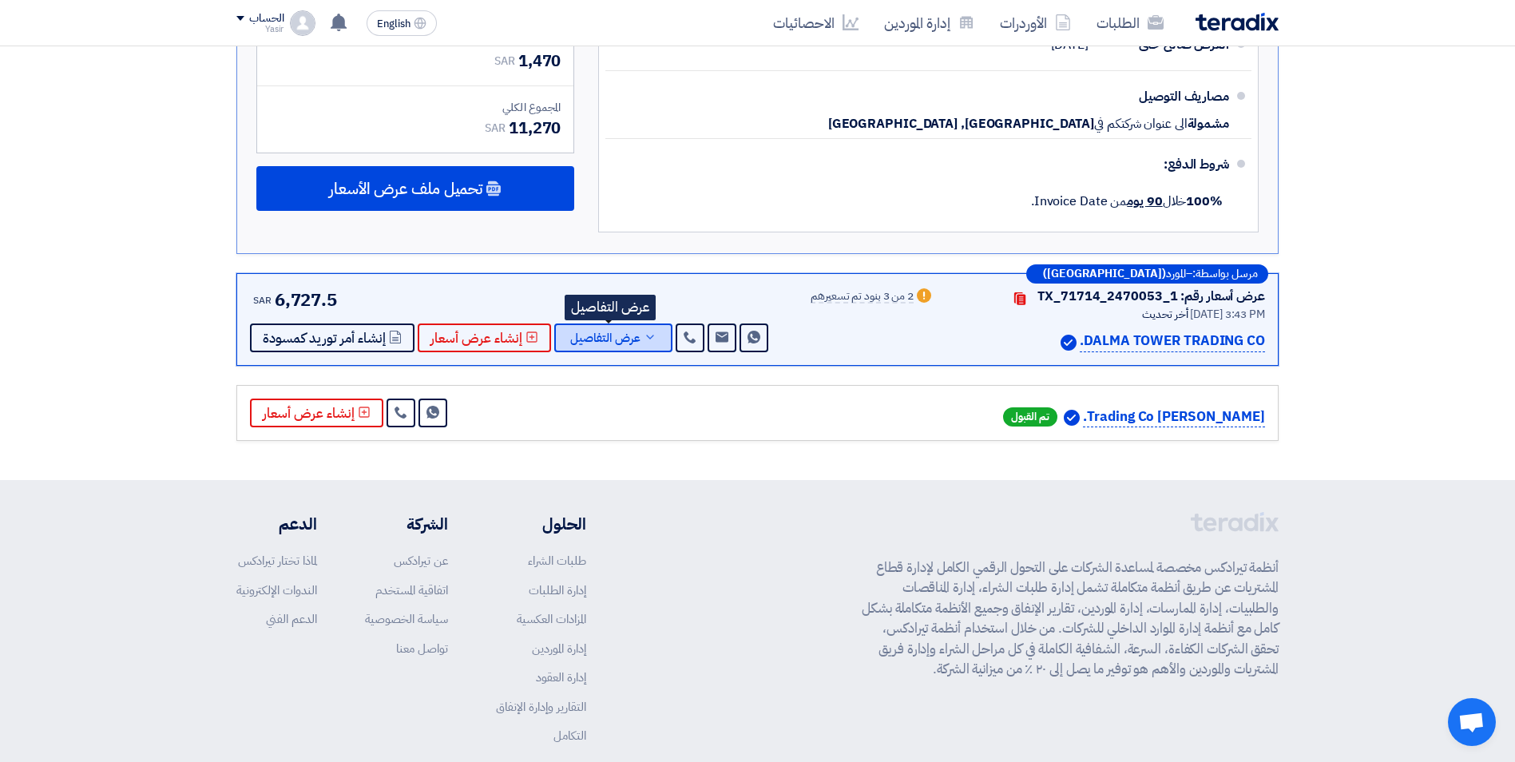
click at [625, 344] on span "عرض التفاصيل" at bounding box center [605, 338] width 70 height 12
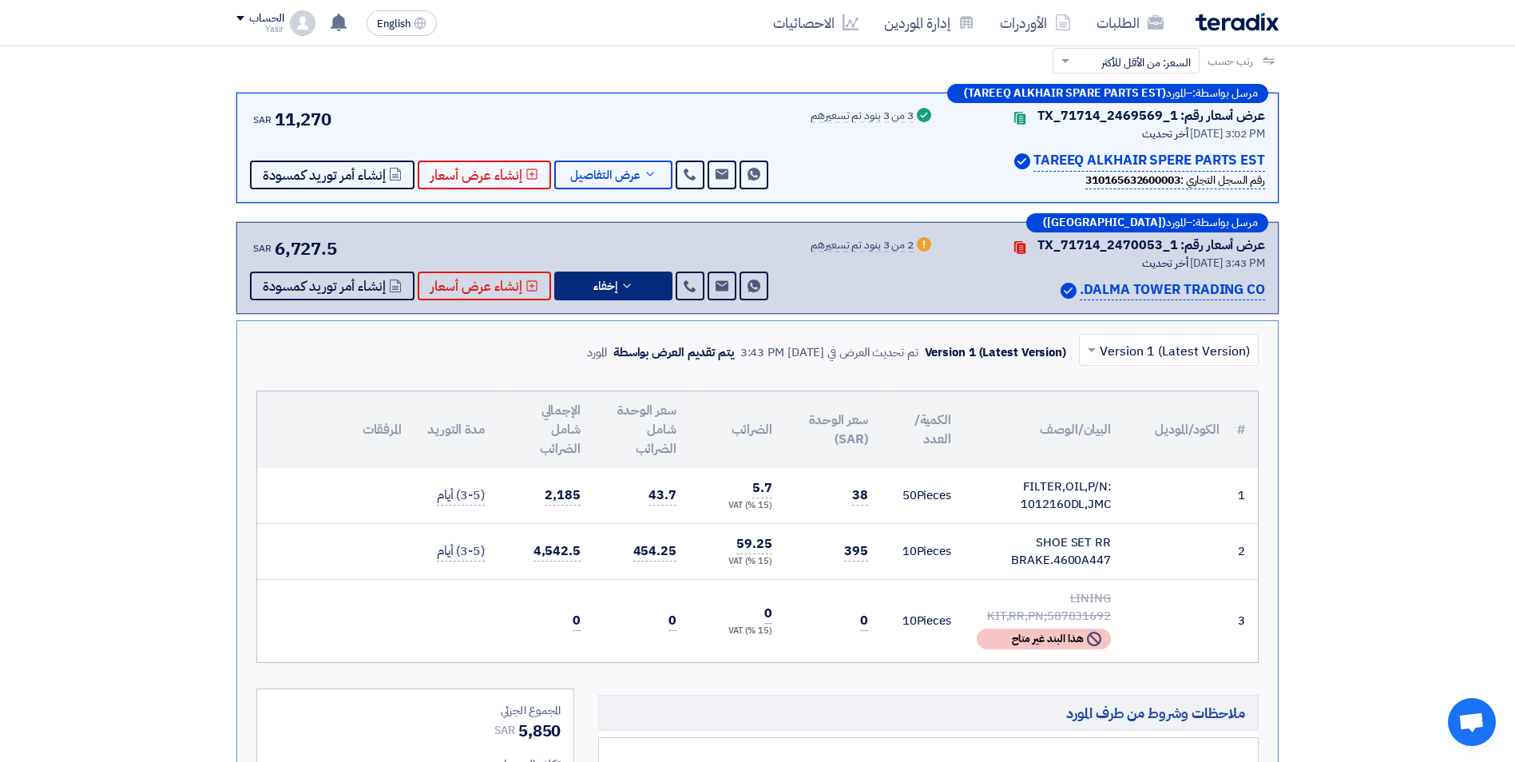
scroll to position [246, 0]
click at [612, 166] on button "عرض التفاصيل" at bounding box center [613, 175] width 118 height 29
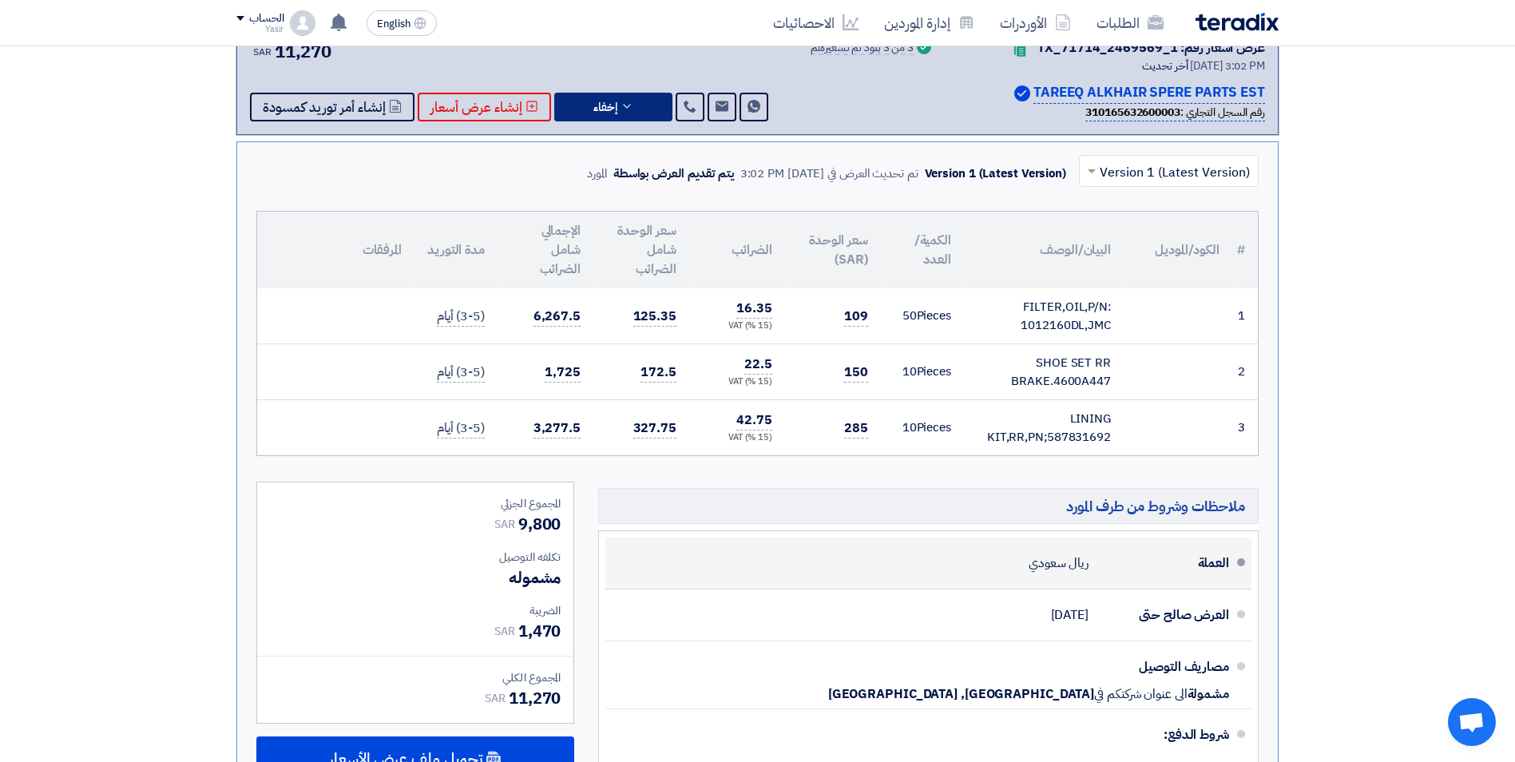
scroll to position [486, 0]
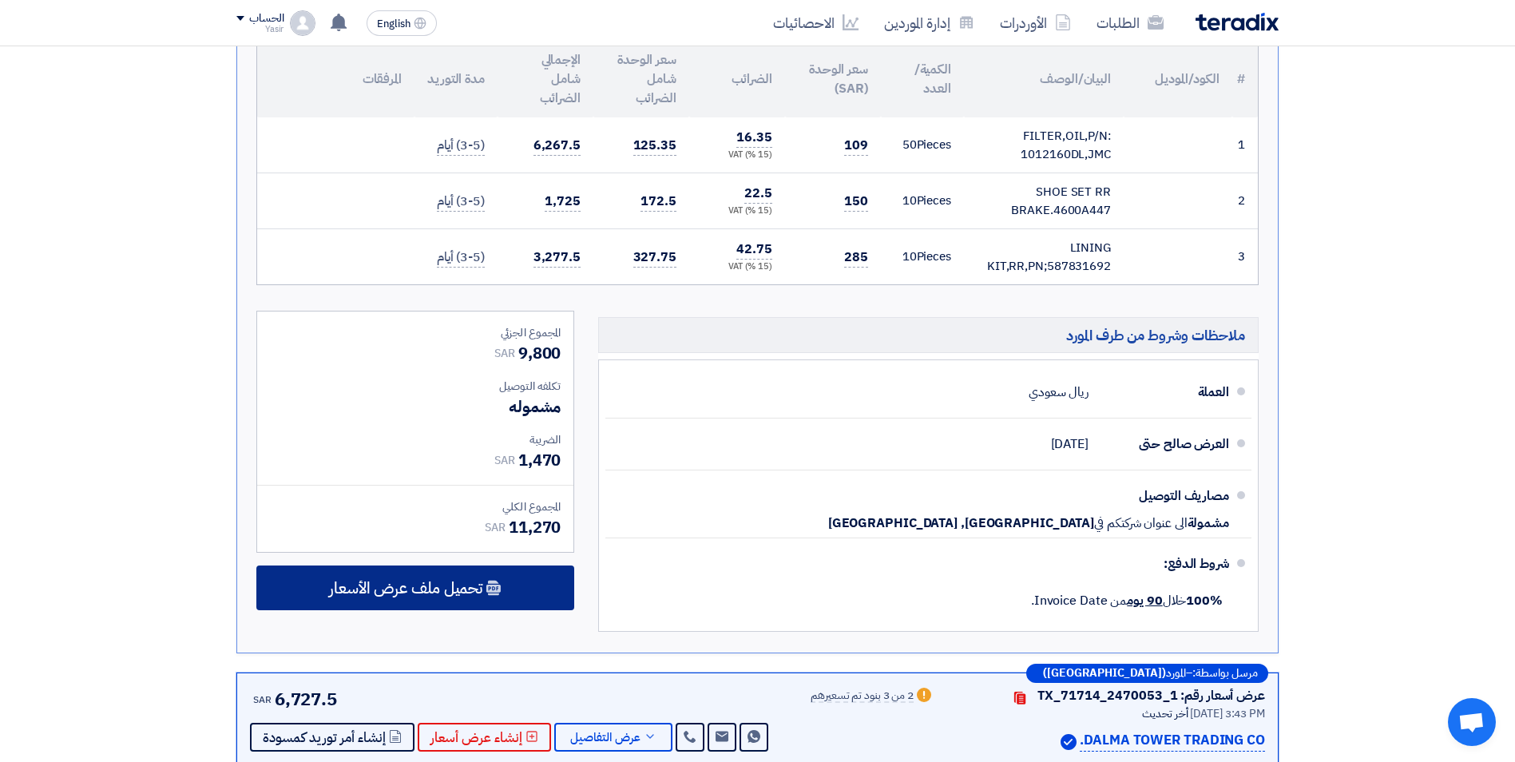
click at [405, 603] on div "تحميل ملف عرض الأسعار" at bounding box center [415, 588] width 318 height 45
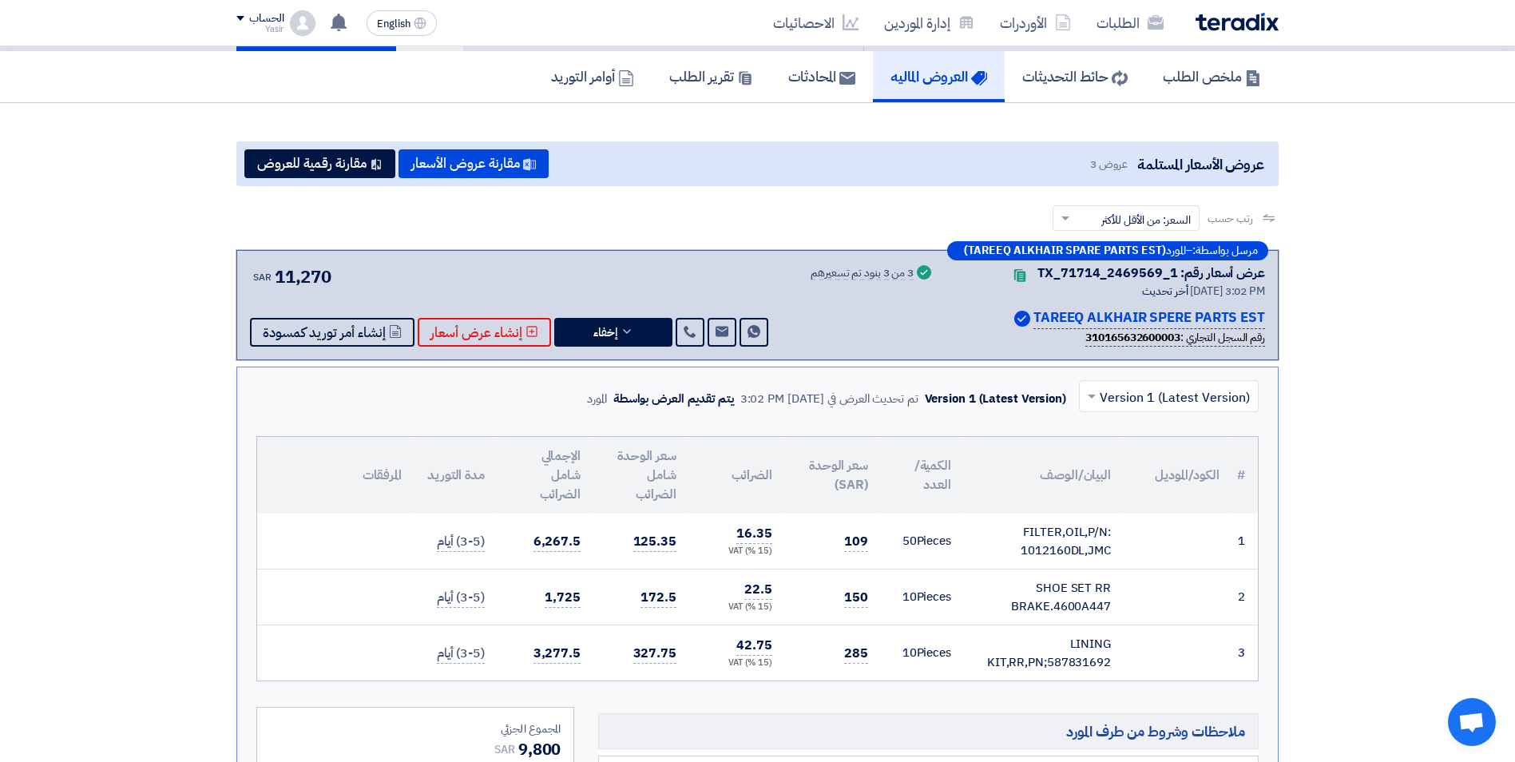
scroll to position [86, 0]
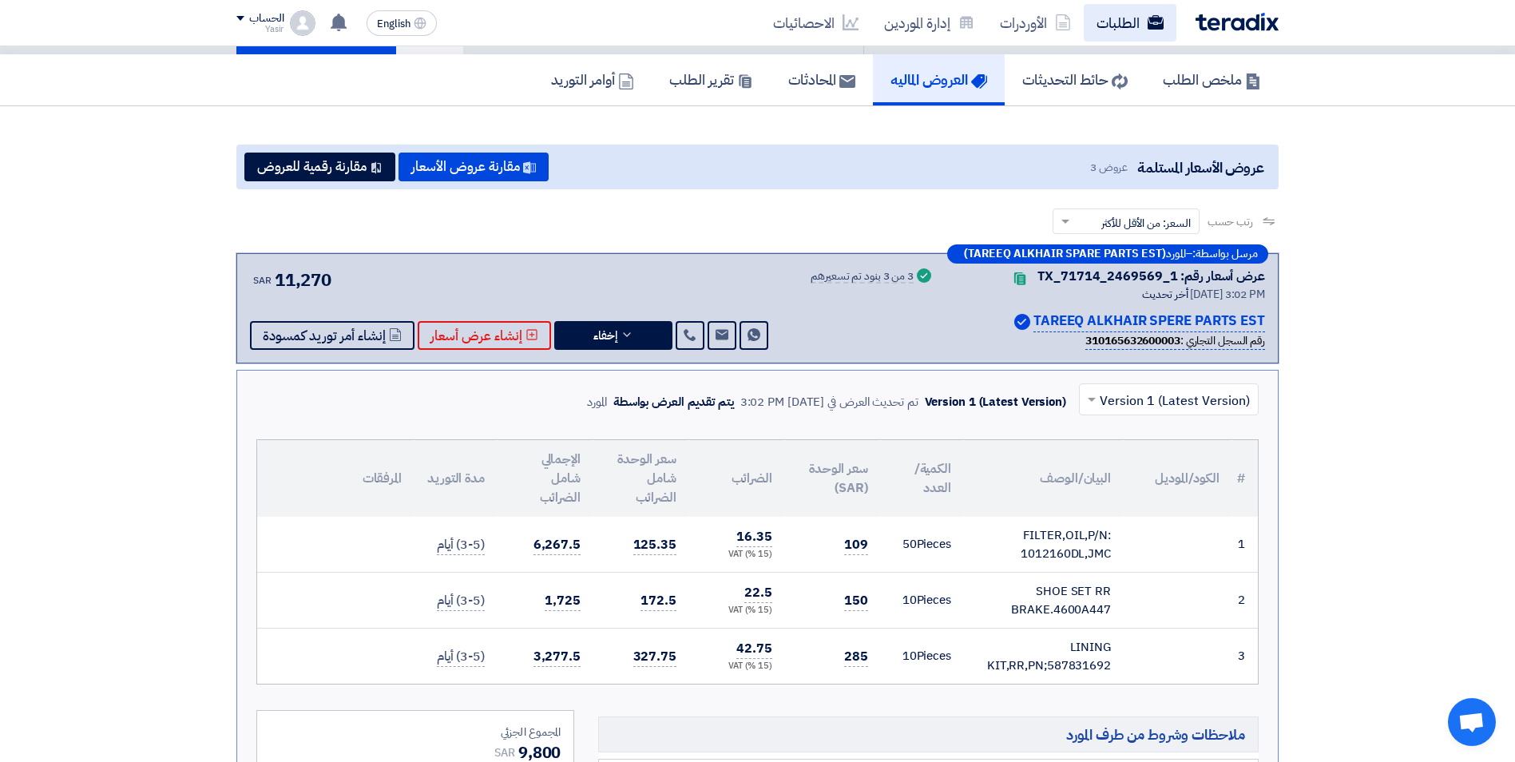
click at [1122, 21] on link "الطلبات" at bounding box center [1130, 23] width 93 height 38
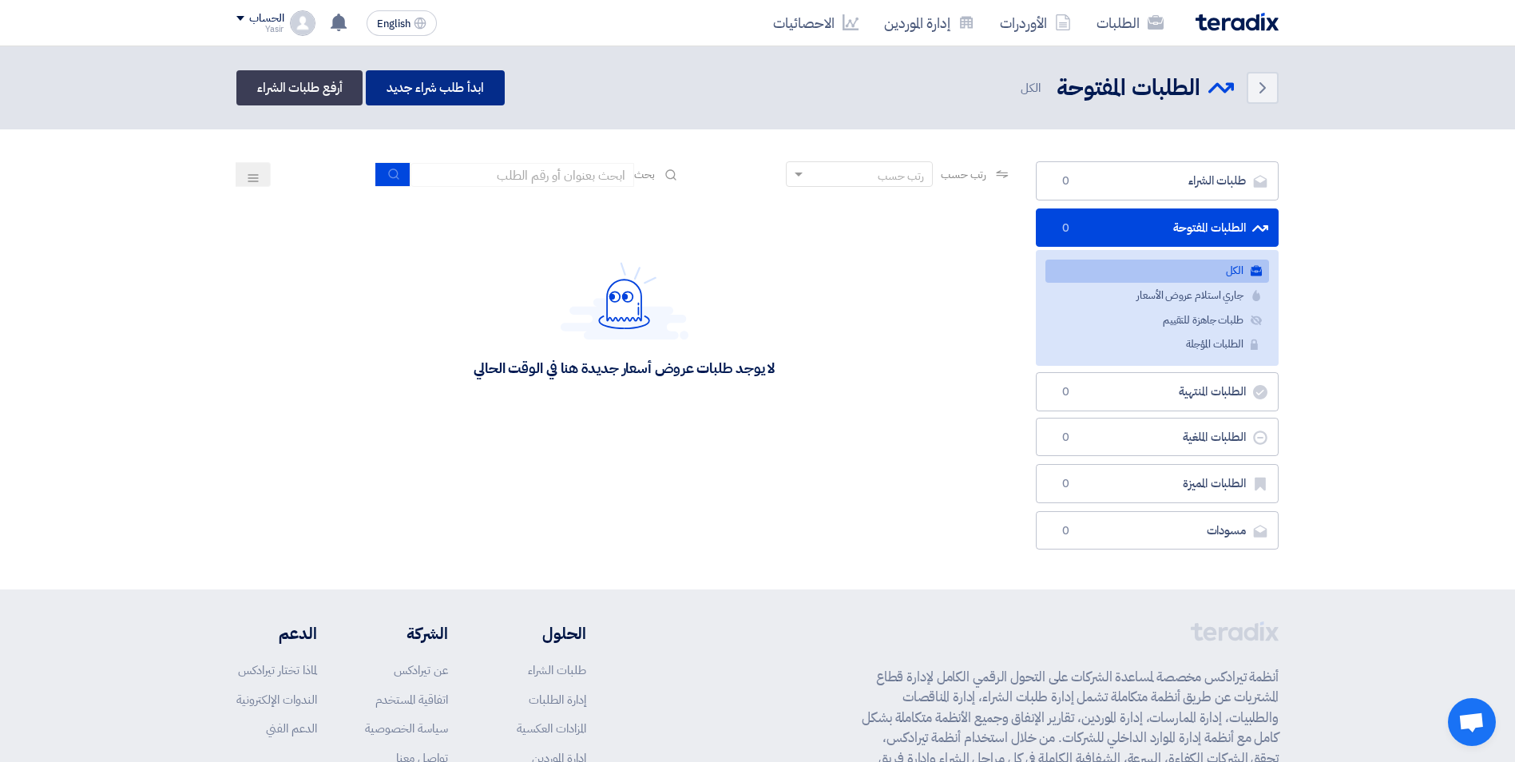
click at [403, 90] on link "ابدأ طلب شراء جديد" at bounding box center [435, 87] width 138 height 35
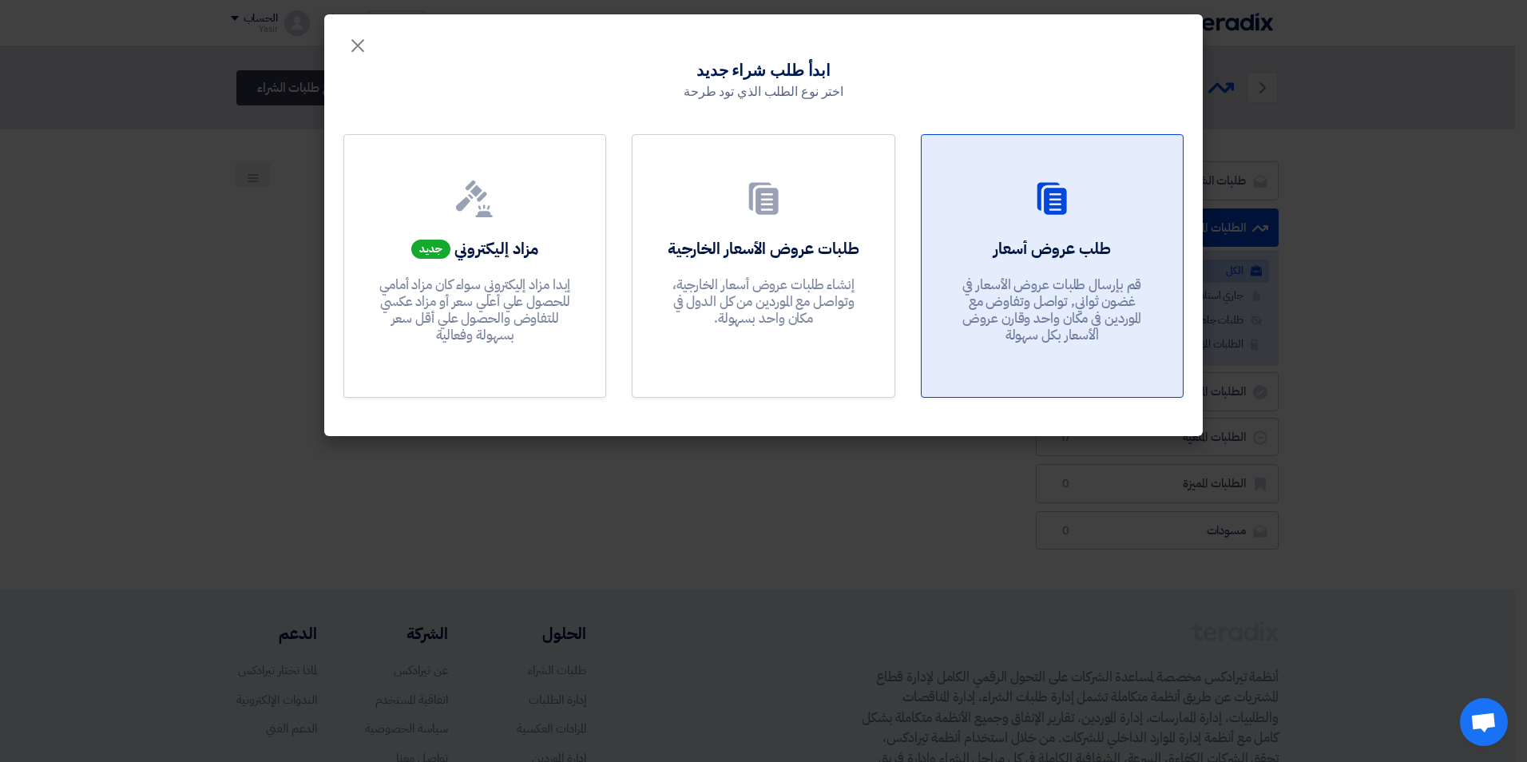
click at [988, 296] on p "قم بإرسال طلبات عروض الأسعار في غضون ثواني, تواصل وتفاوض مع الموردين في مكان وا…" at bounding box center [1052, 310] width 192 height 68
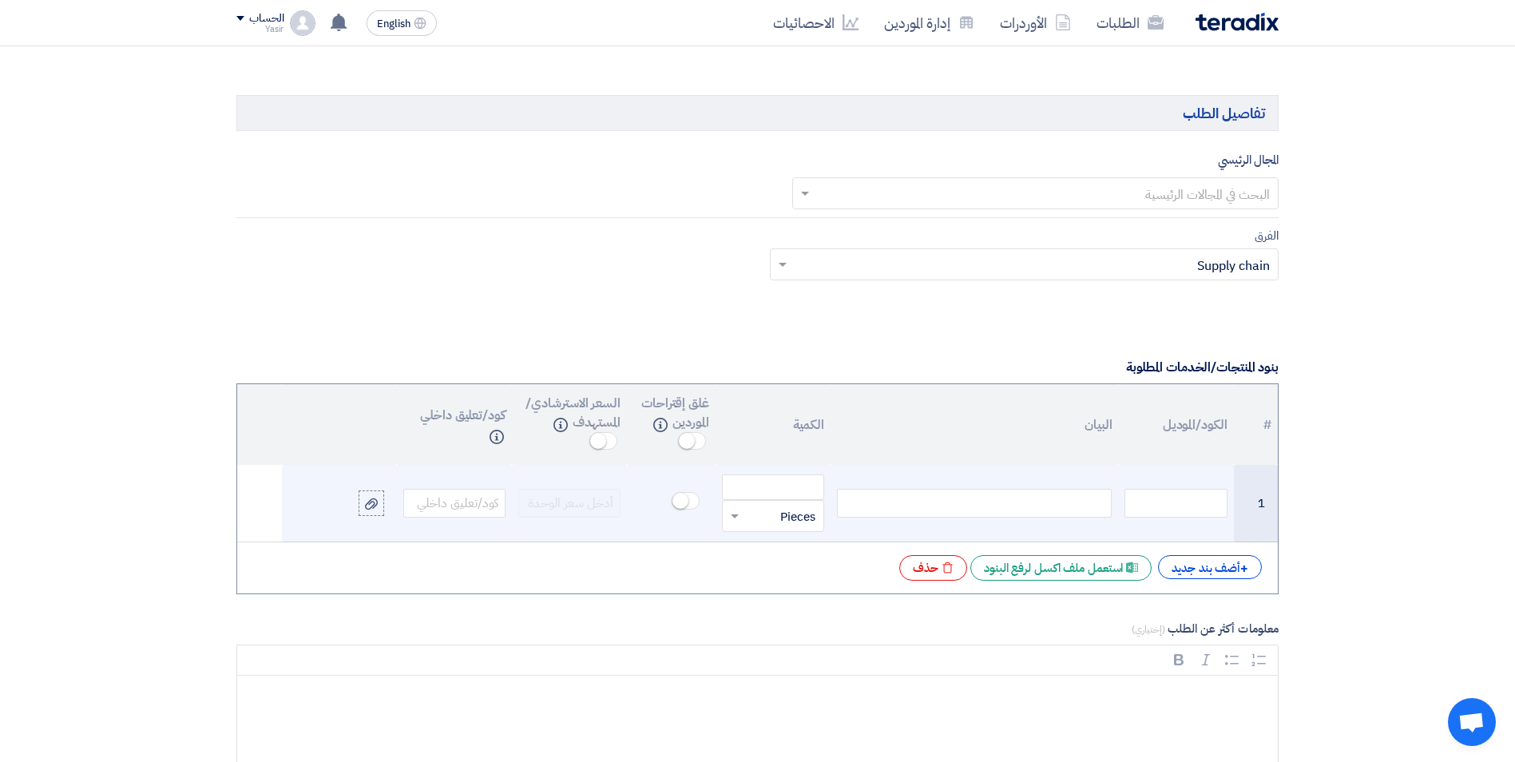
scroll to position [959, 0]
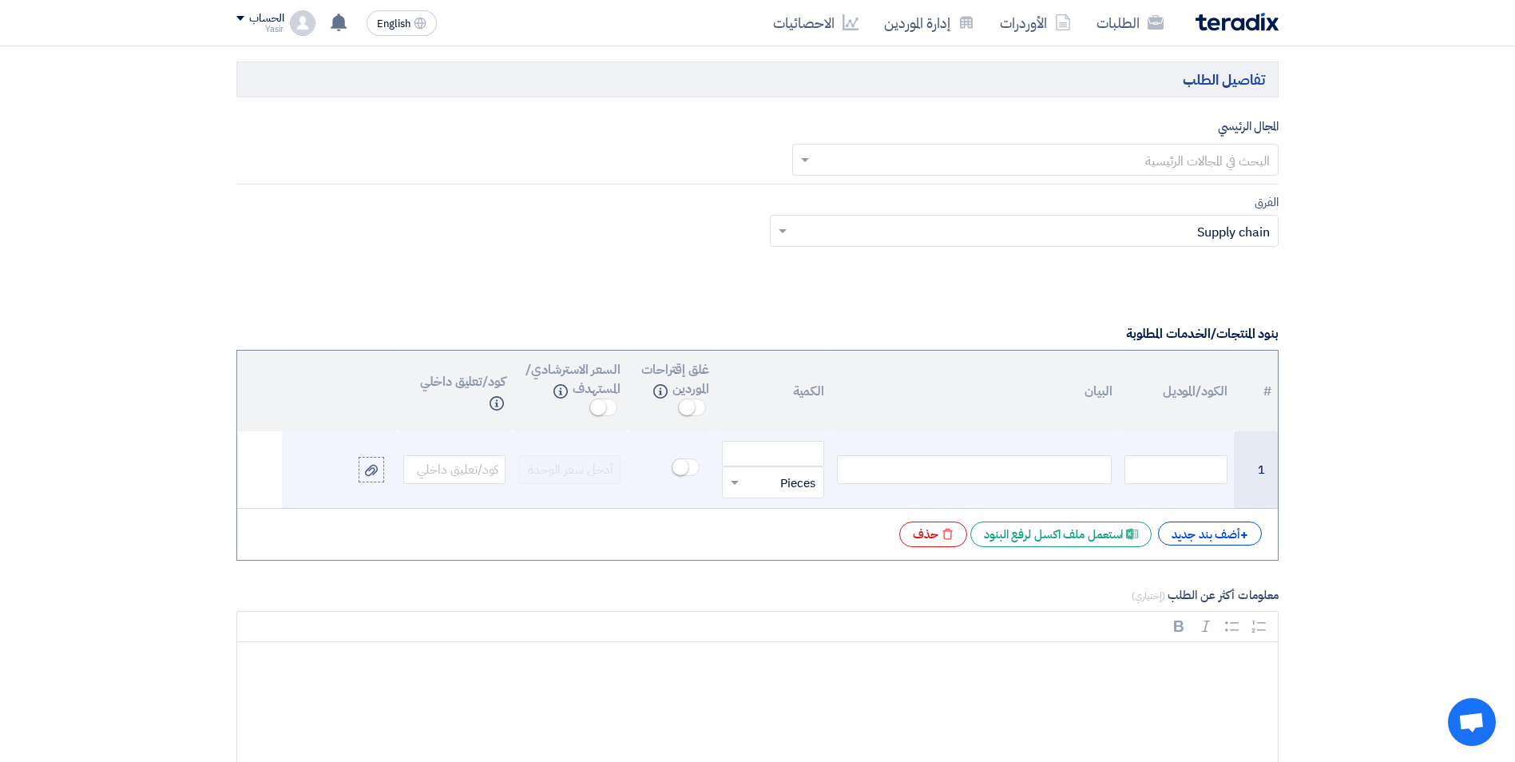
click at [966, 472] on div at bounding box center [974, 469] width 275 height 29
paste div
drag, startPoint x: 1002, startPoint y: 468, endPoint x: 928, endPoint y: 466, distance: 74.3
click at [928, 466] on div "HZ0098OE - STARTER MOTOR" at bounding box center [974, 469] width 275 height 29
copy div "HZ0098OE"
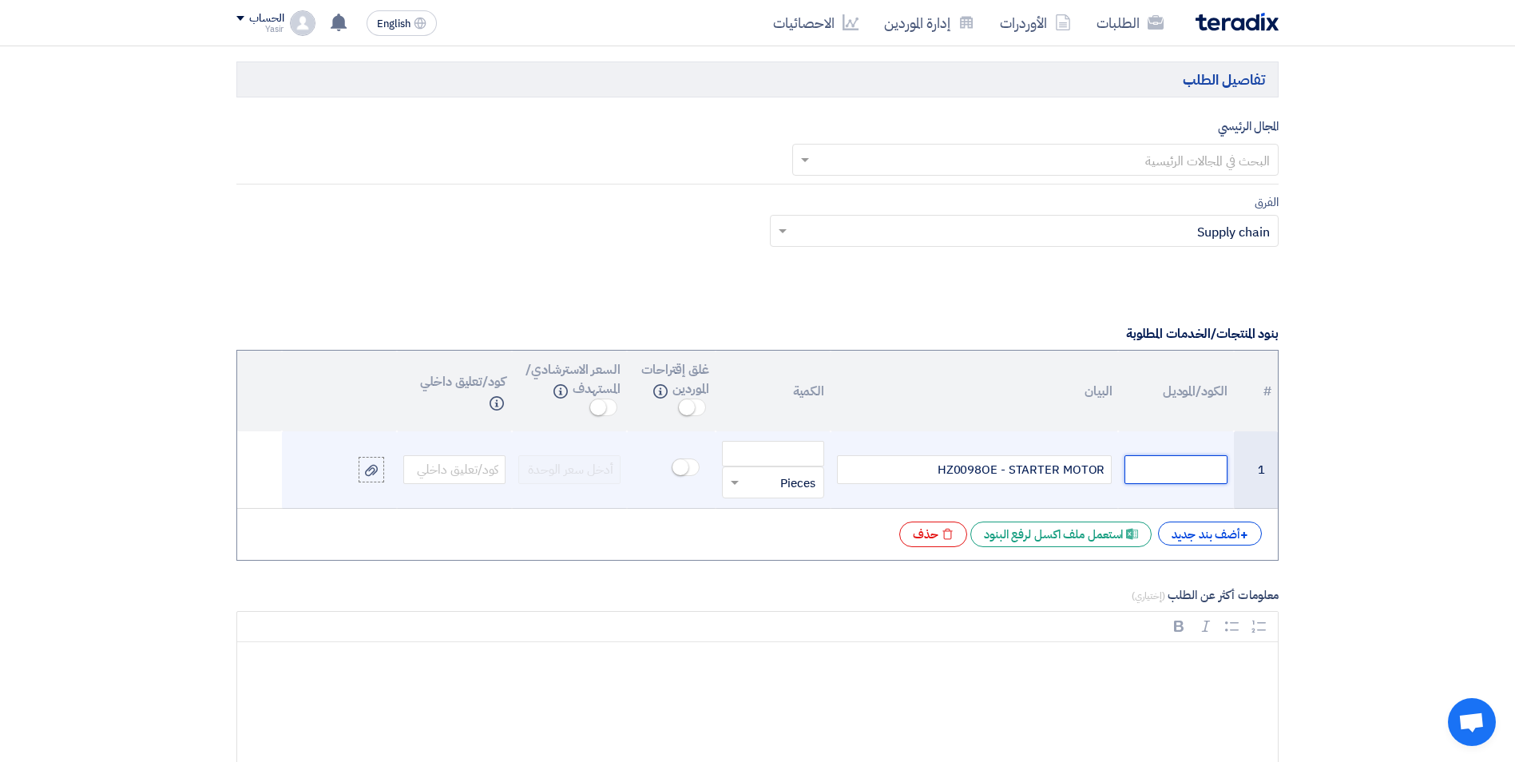
click at [1157, 470] on input "text" at bounding box center [1176, 469] width 102 height 29
paste input "HZ0098OE"
type input "HZ0098OE"
click at [777, 457] on input "number" at bounding box center [773, 454] width 102 height 26
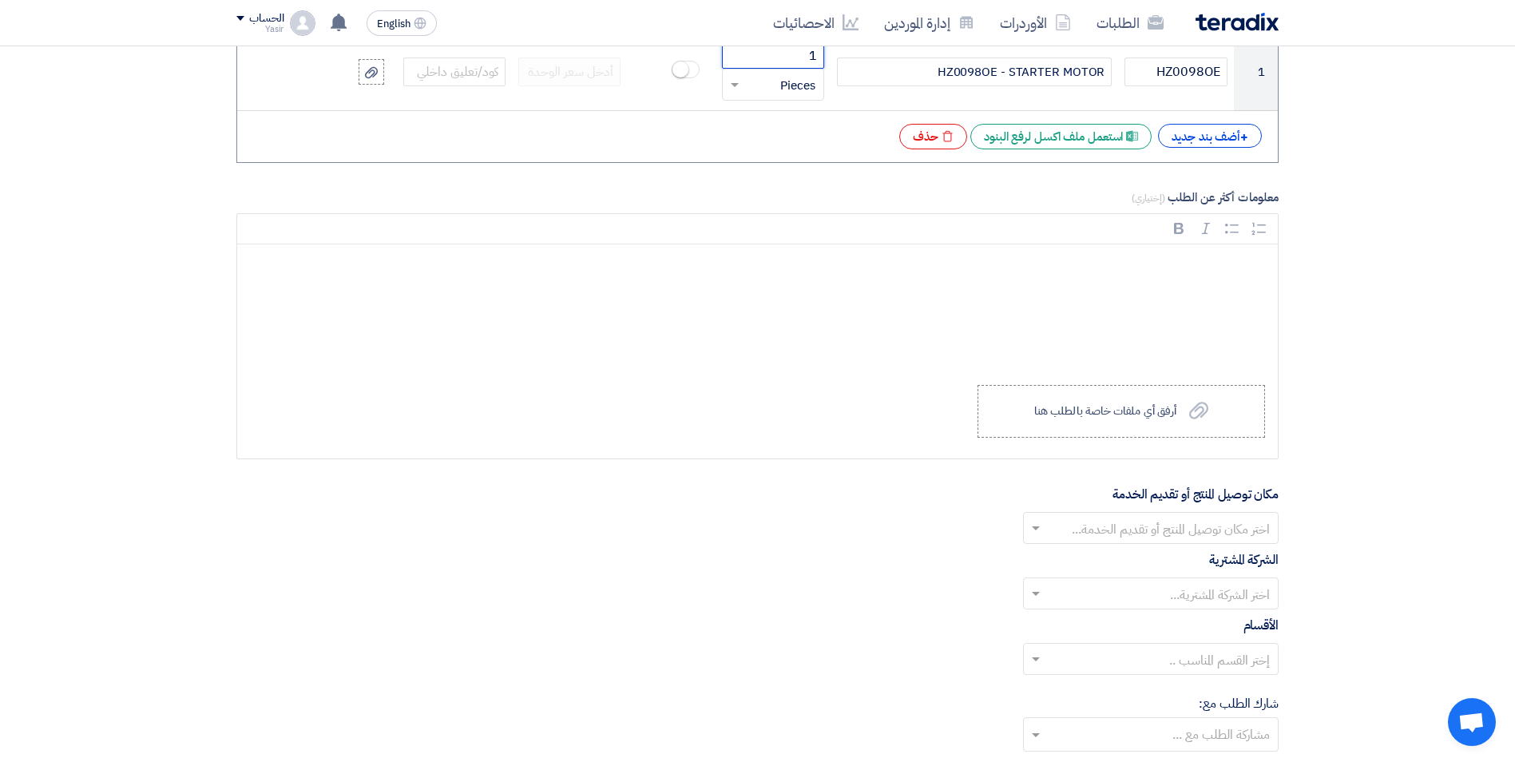
scroll to position [1358, 0]
type input "1"
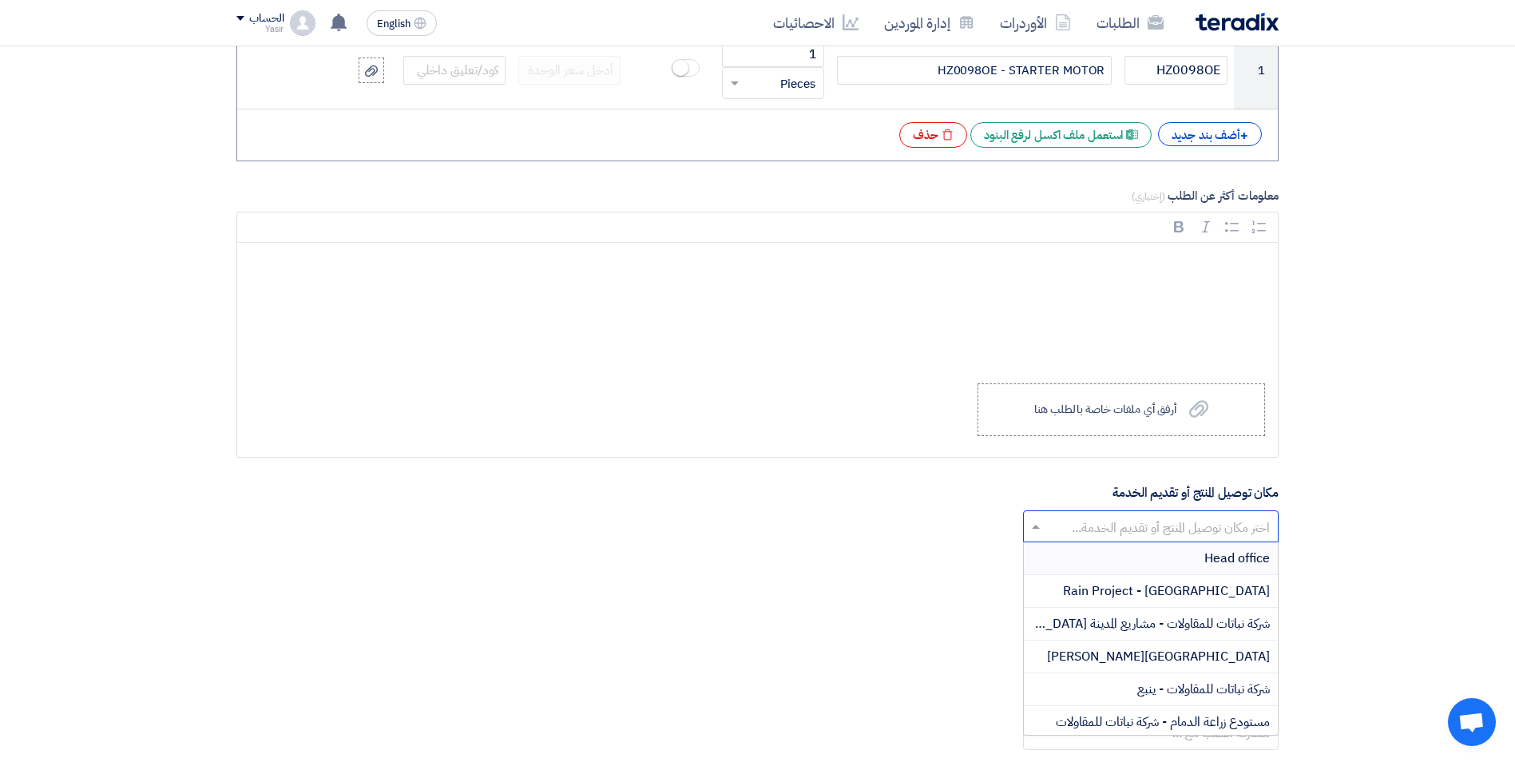
click at [1091, 518] on input "text" at bounding box center [1160, 528] width 224 height 26
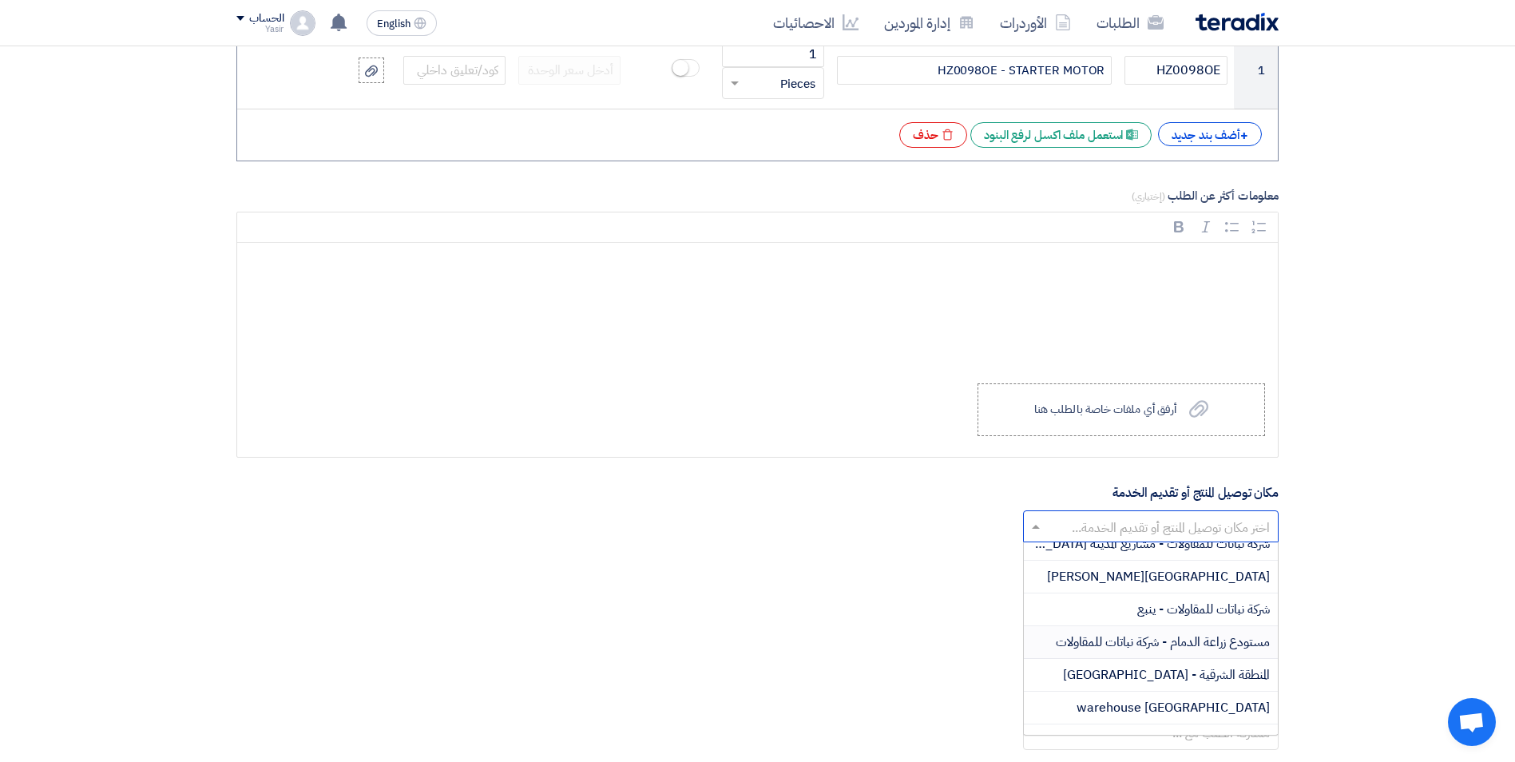
click at [1145, 637] on span "مستودع زراعة الدمام - شركة نباتات للمقاولات" at bounding box center [1163, 642] width 214 height 19
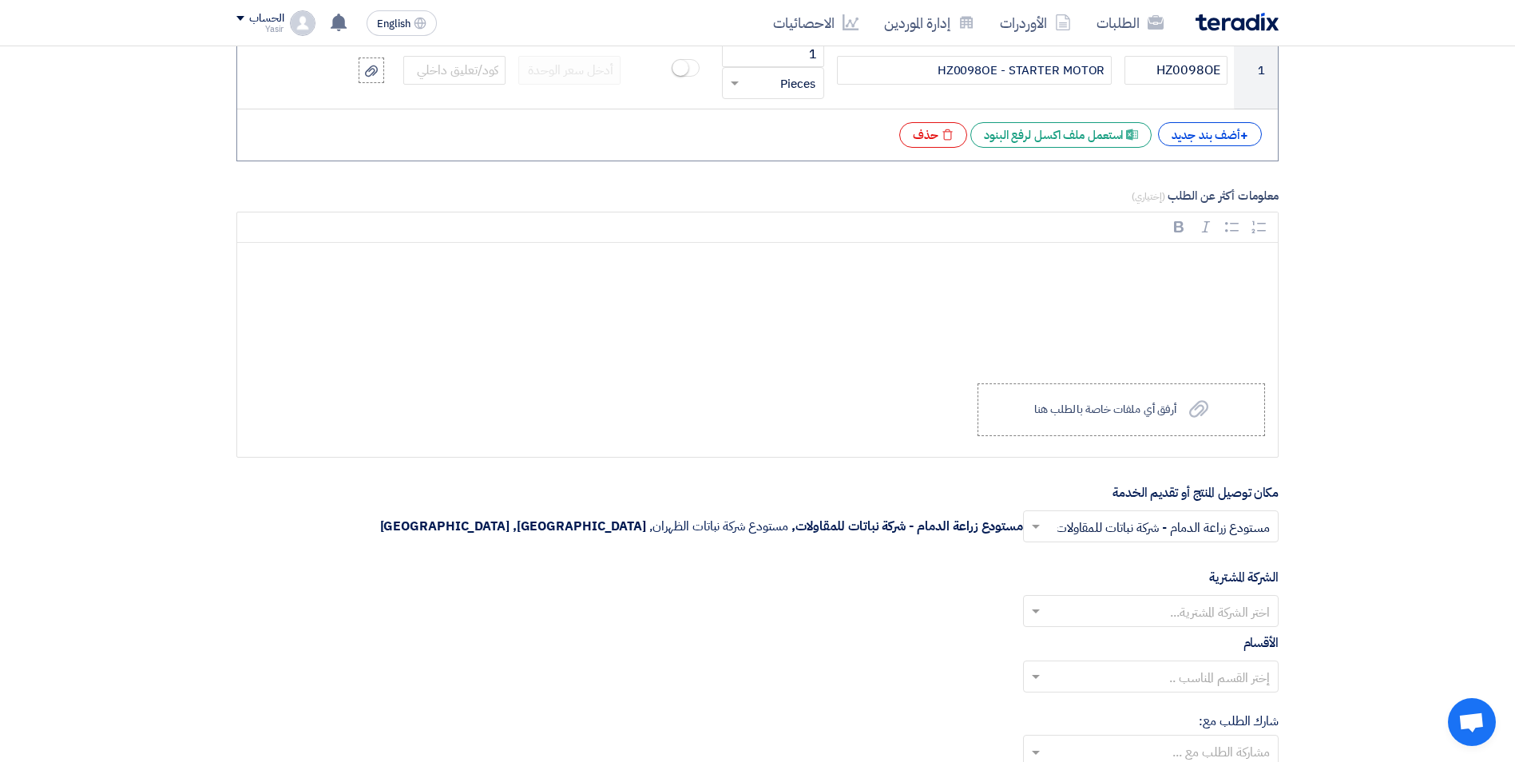
click at [1086, 600] on input "text" at bounding box center [1160, 613] width 224 height 26
click at [1140, 638] on span "Nabatat for contracting" at bounding box center [1202, 642] width 136 height 19
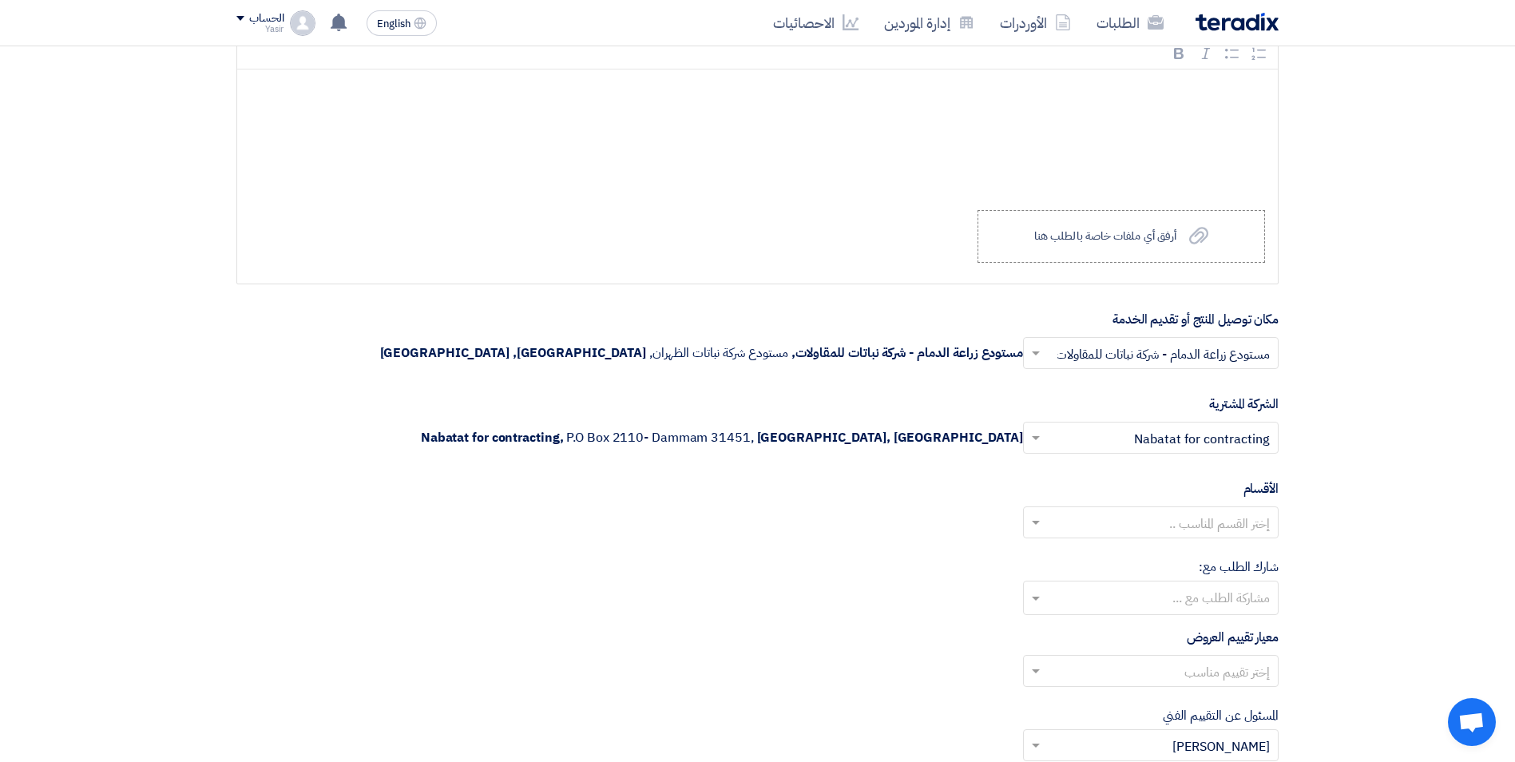
scroll to position [1598, 0]
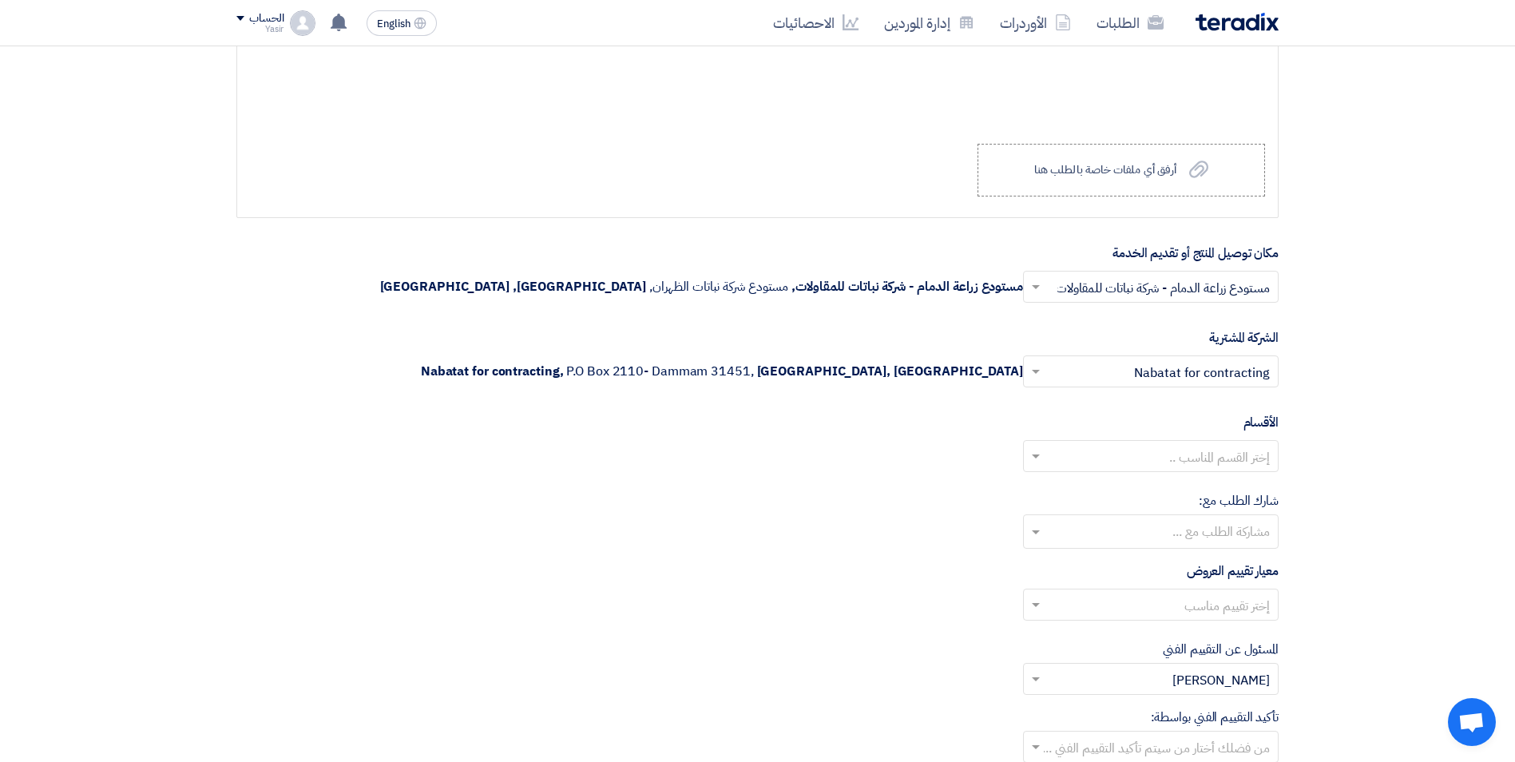
click at [1063, 451] on input "text" at bounding box center [1160, 458] width 224 height 26
click at [1109, 483] on div "General Department" at bounding box center [1151, 488] width 254 height 32
click at [1085, 595] on input "text" at bounding box center [1160, 606] width 224 height 26
click at [1117, 668] on div "spare parts long term" at bounding box center [1151, 669] width 254 height 32
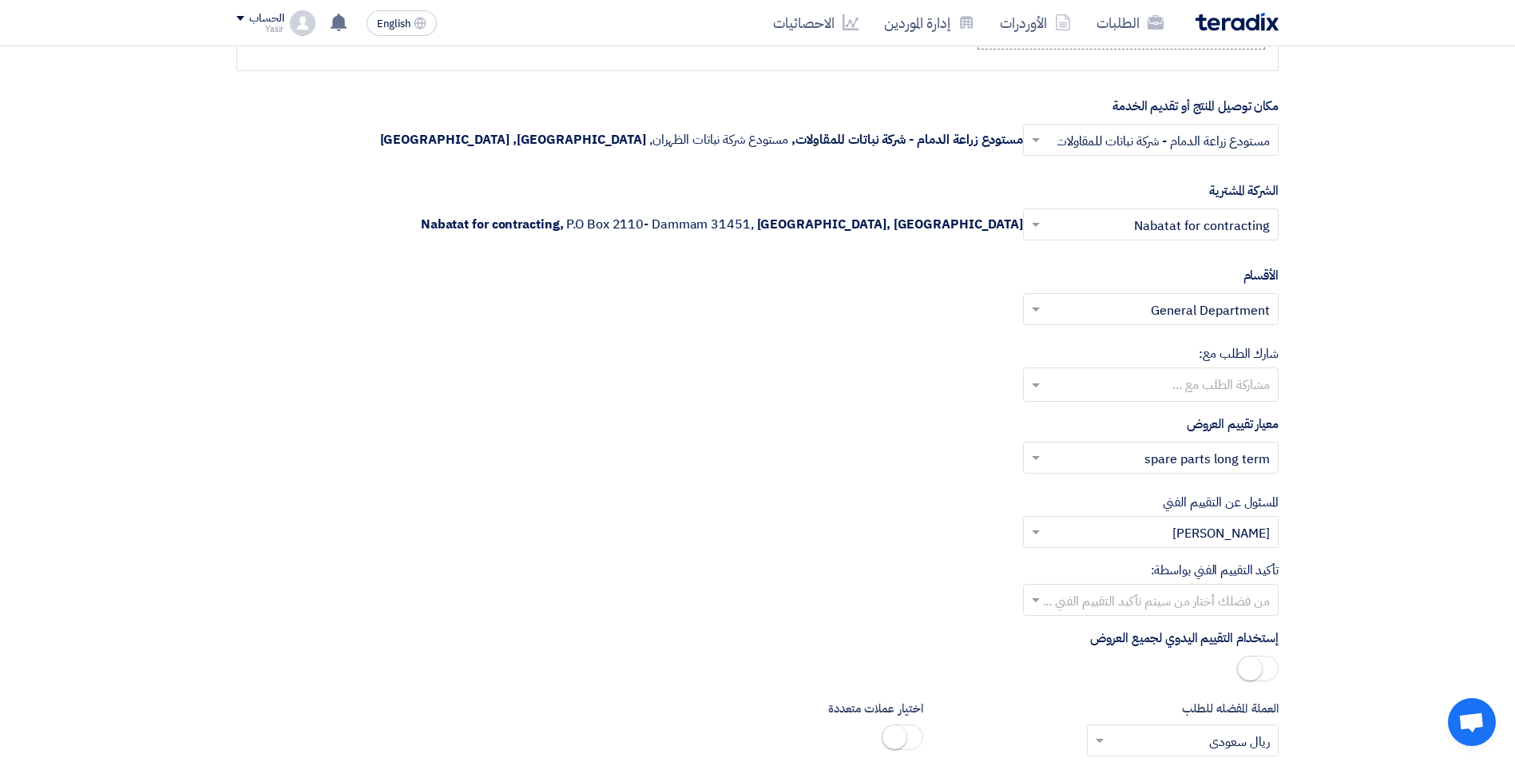
scroll to position [1757, 0]
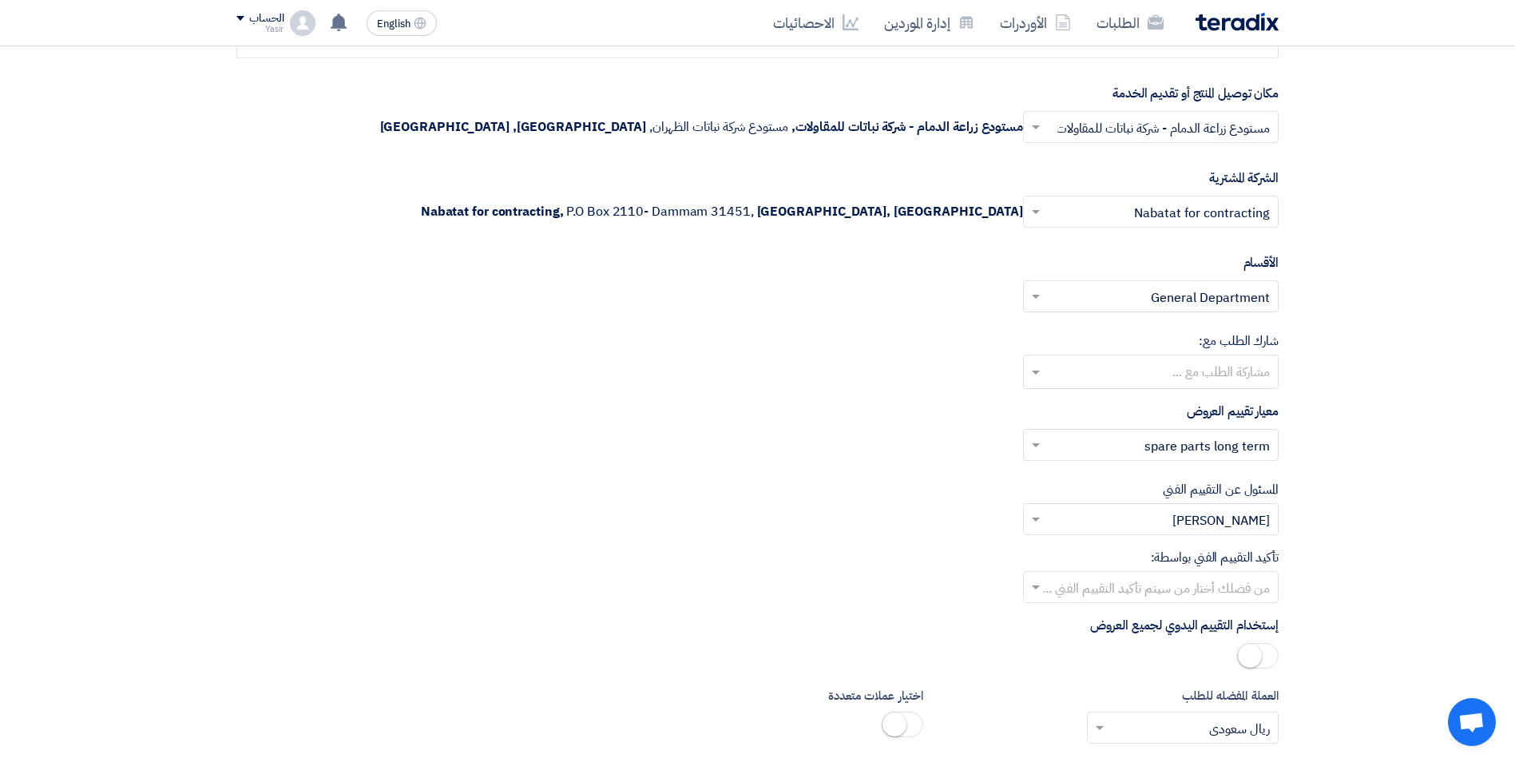
click at [1046, 581] on div at bounding box center [1151, 587] width 254 height 26
drag, startPoint x: 1164, startPoint y: 721, endPoint x: 1154, endPoint y: 708, distance: 16.6
click at [1163, 722] on div "[PERSON_NAME]" at bounding box center [1151, 717] width 254 height 32
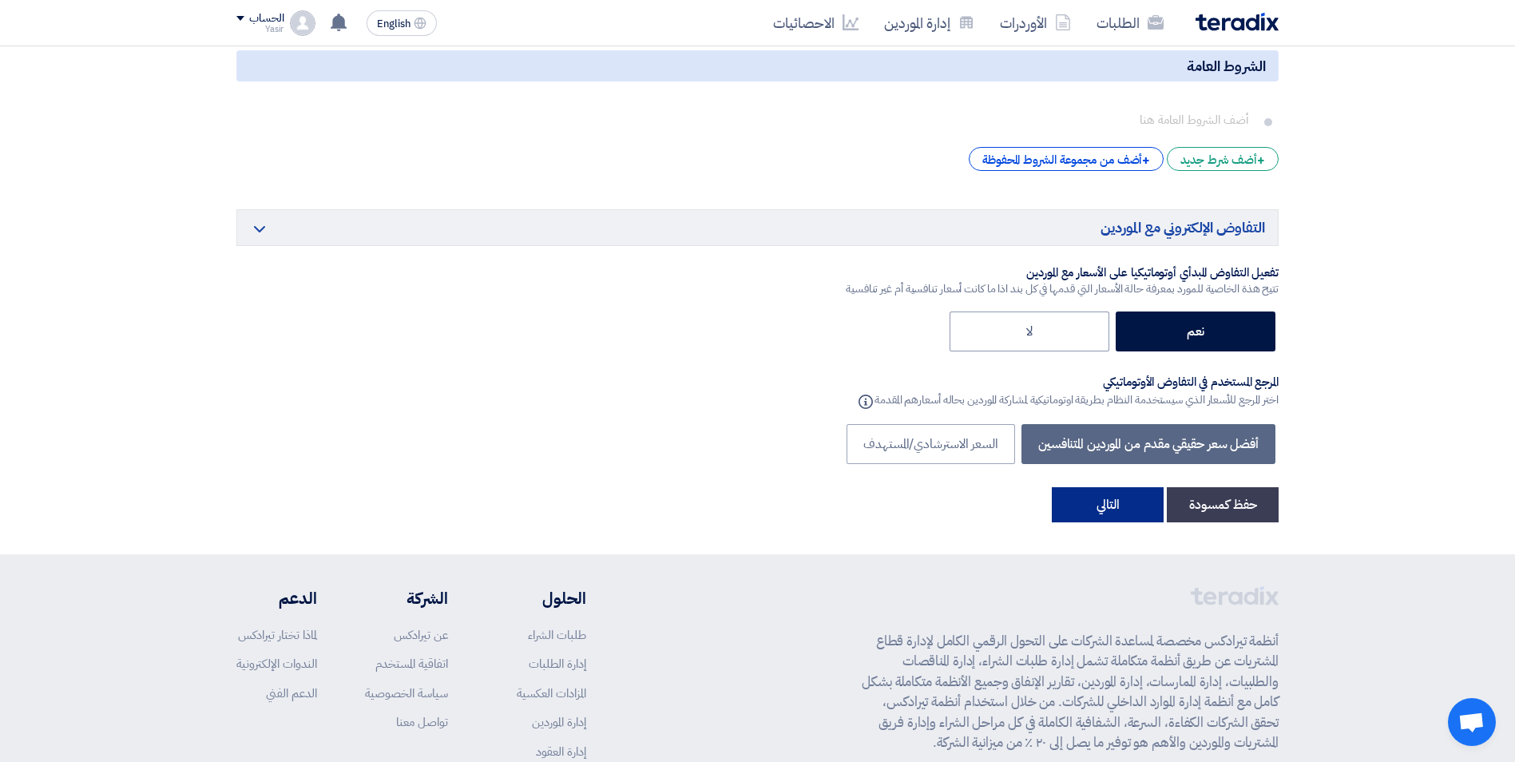
click at [1116, 509] on button "التالي" at bounding box center [1108, 504] width 112 height 35
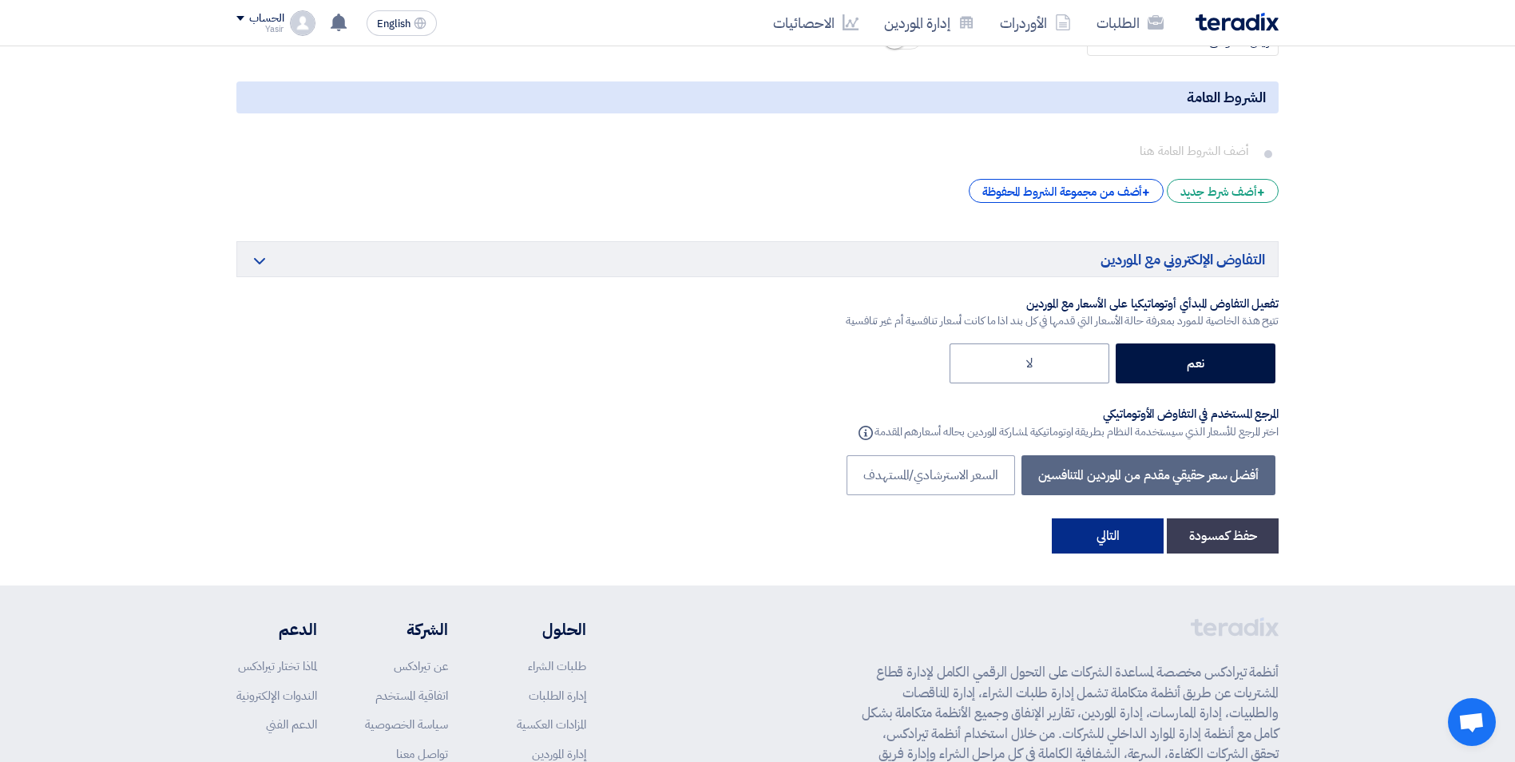
scroll to position [240, 0]
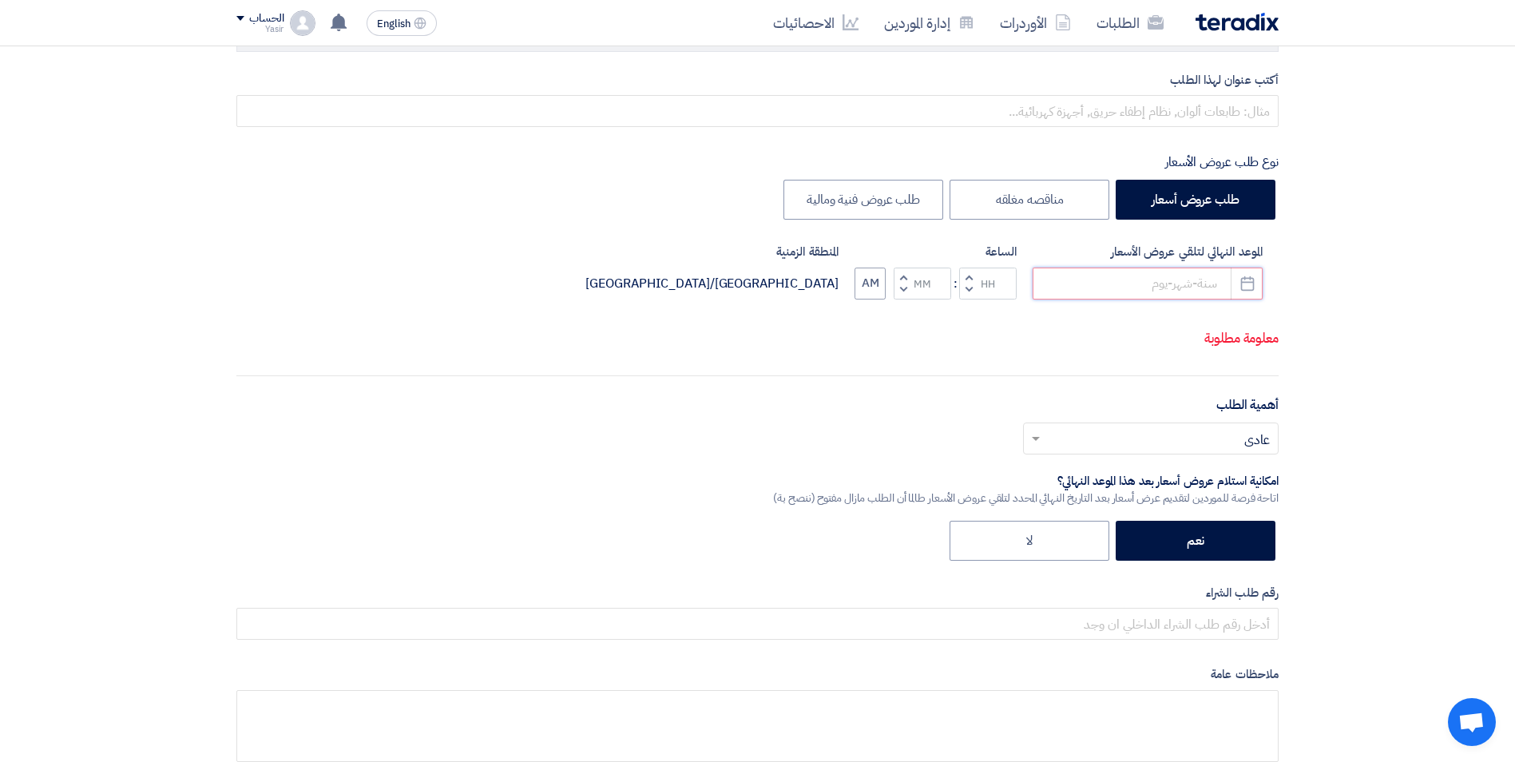
click at [1129, 281] on input at bounding box center [1148, 284] width 230 height 32
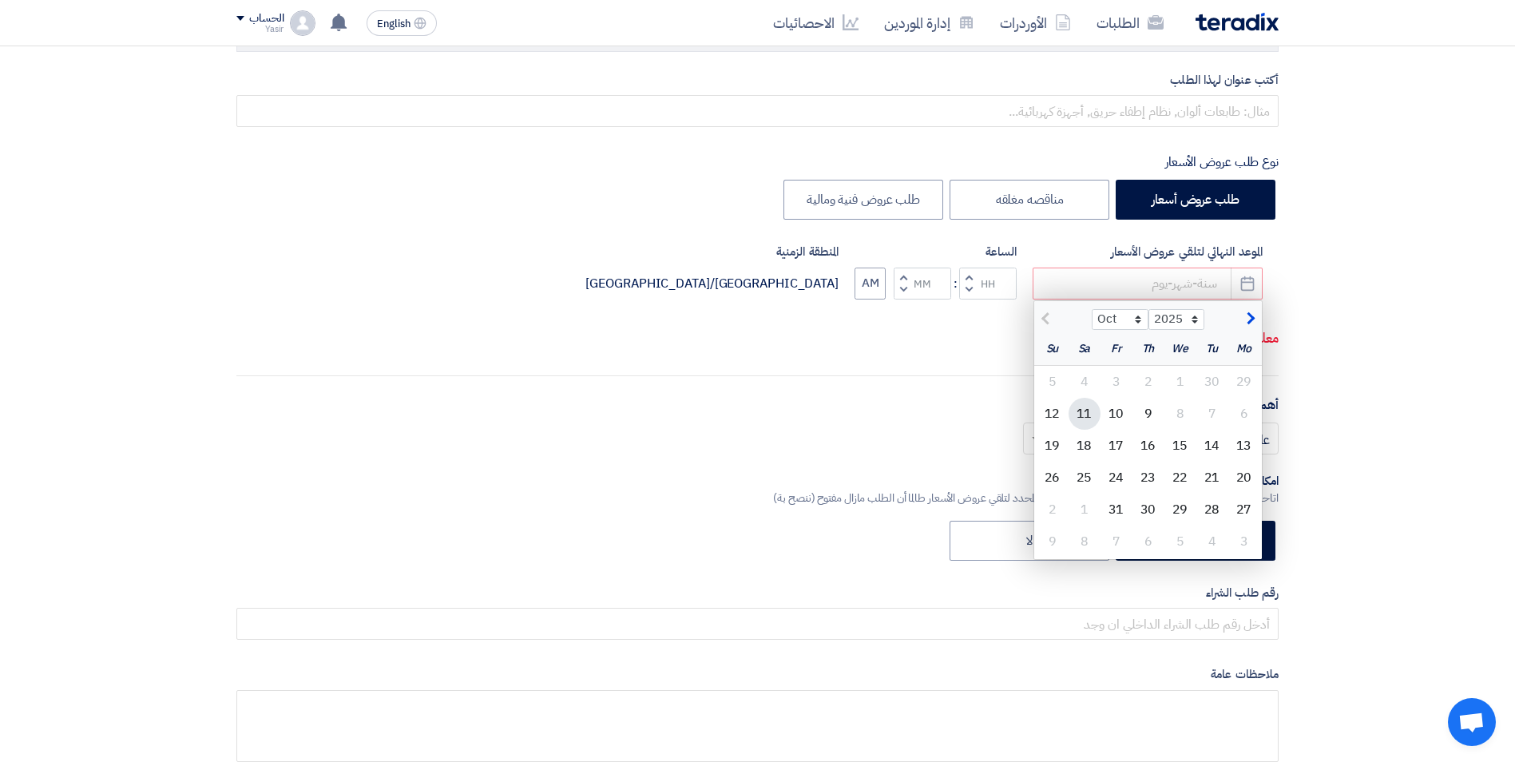
click at [1078, 412] on div "11" at bounding box center [1085, 414] width 32 height 32
type input "[DATE]"
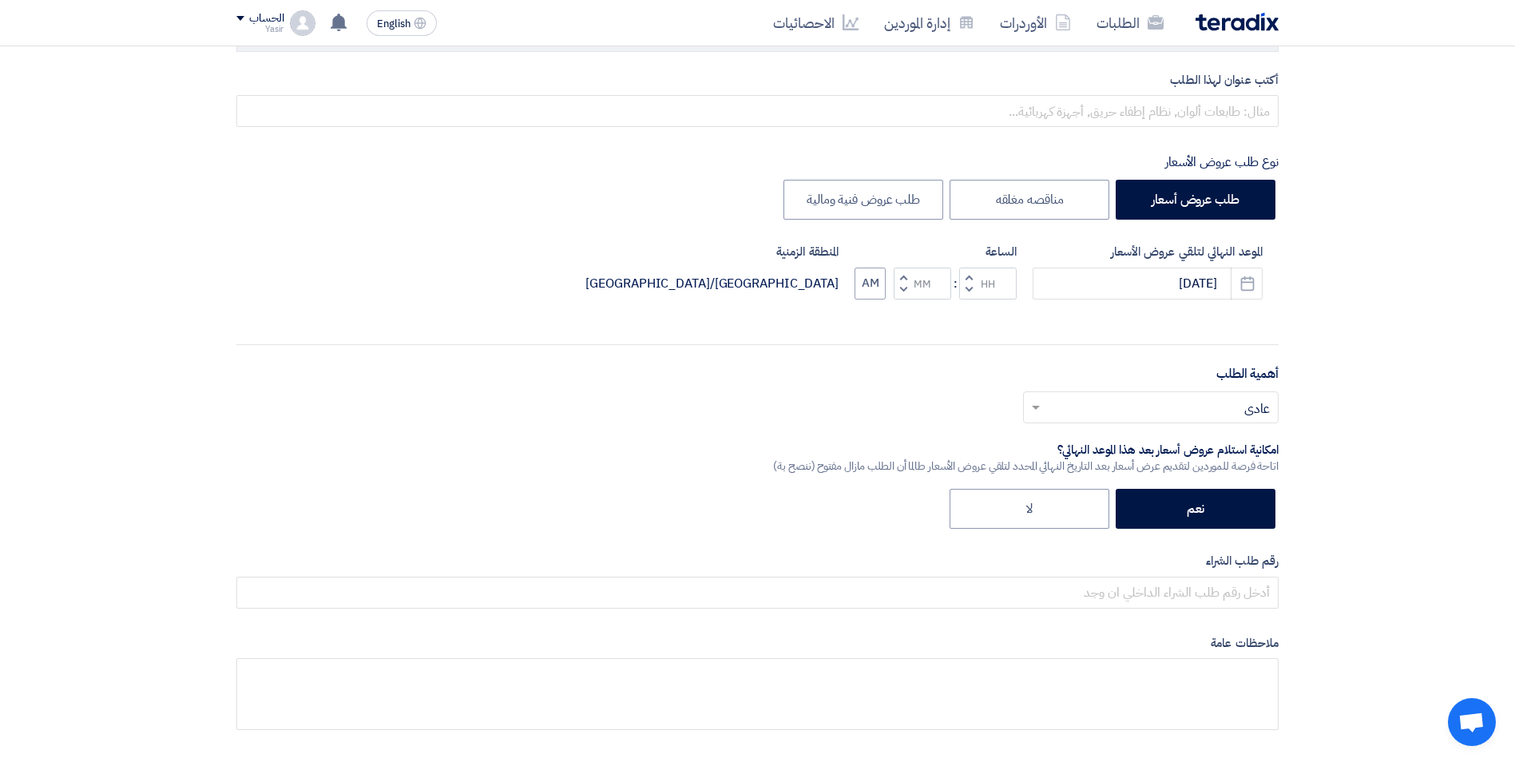
click at [965, 289] on button "Decrement hours" at bounding box center [968, 290] width 19 height 20
type input "11"
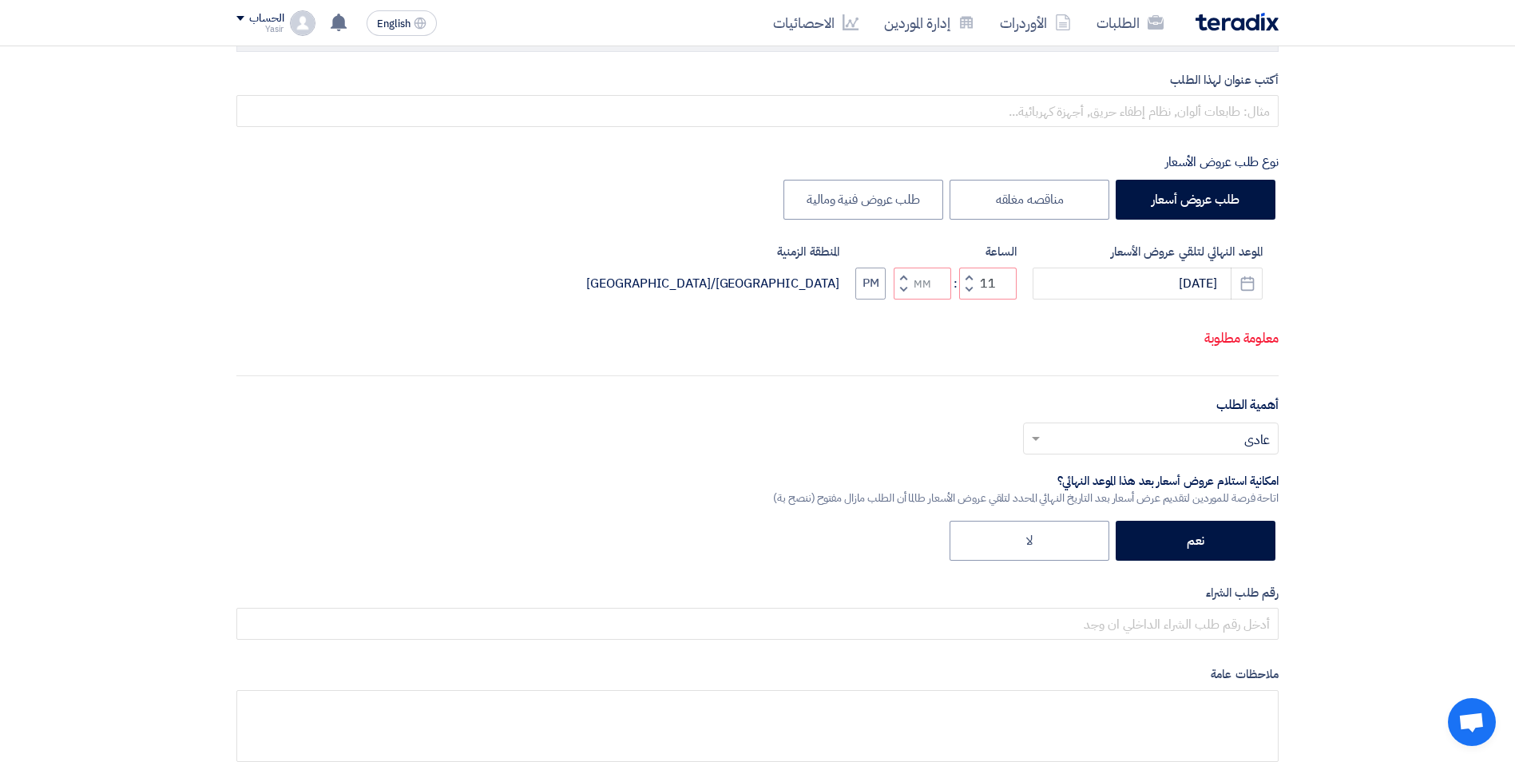
click at [906, 283] on span "button" at bounding box center [904, 277] width 6 height 12
type input "01"
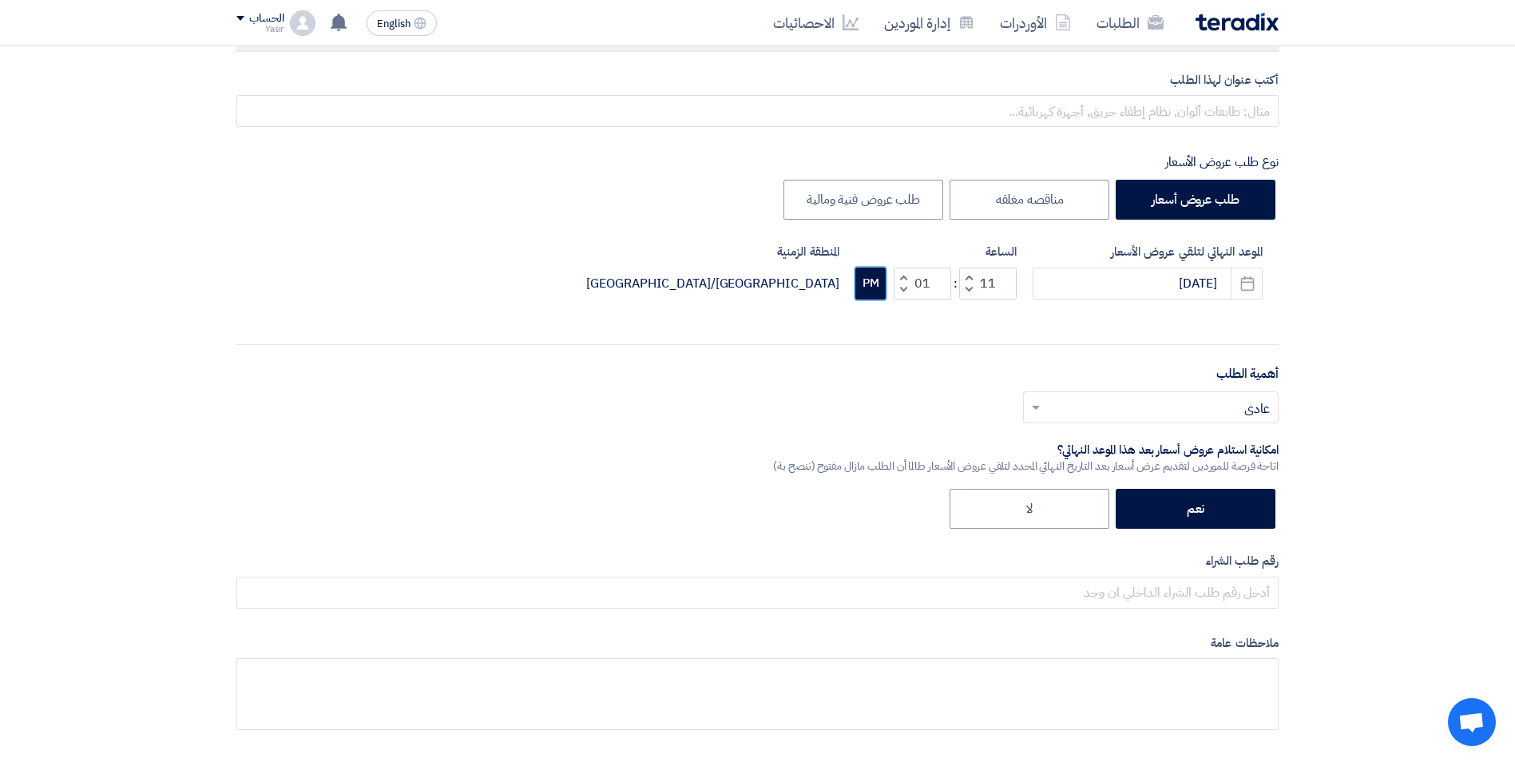
click at [870, 286] on button "PM" at bounding box center [870, 284] width 30 height 32
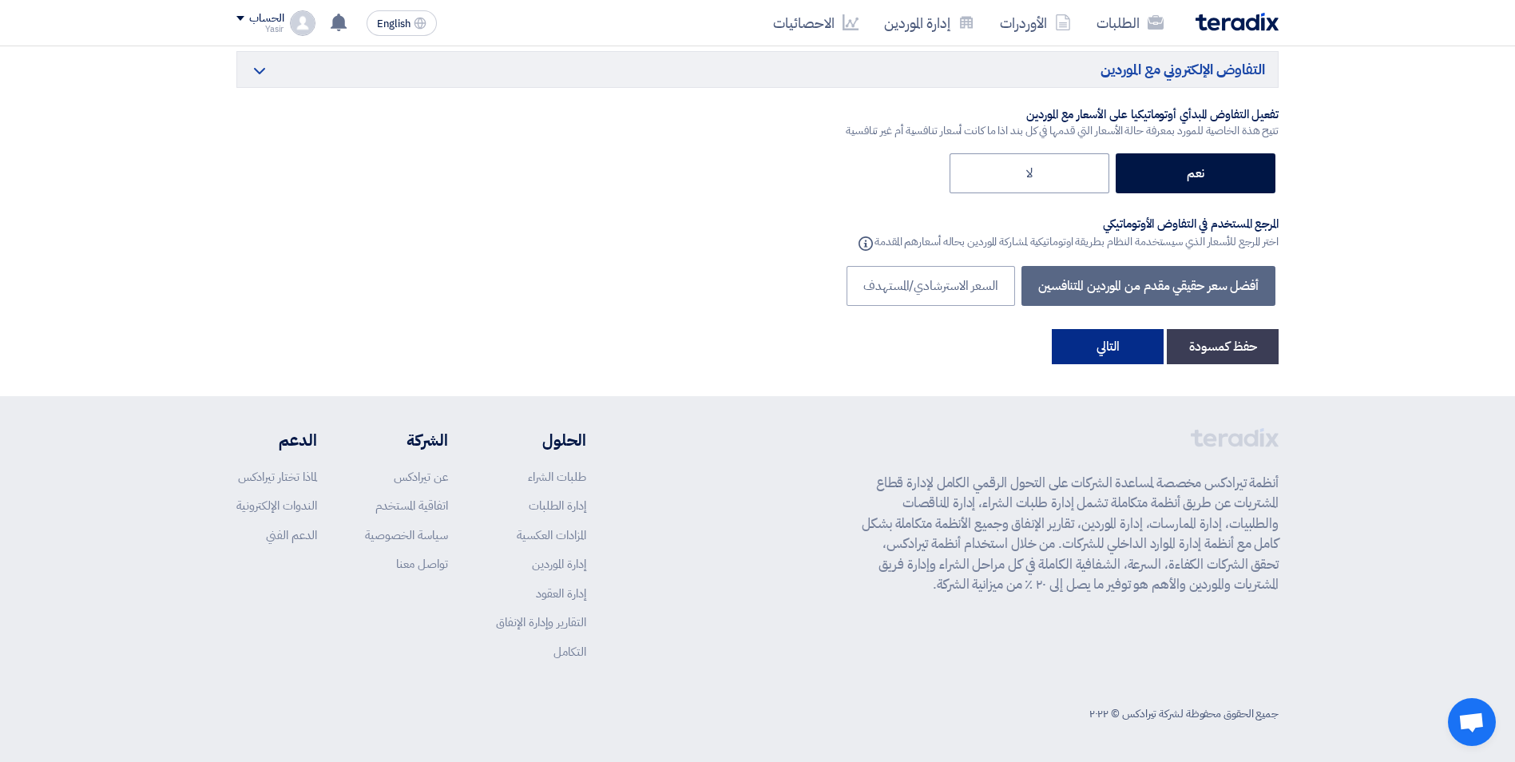
click at [1121, 347] on button "التالي" at bounding box center [1108, 346] width 112 height 35
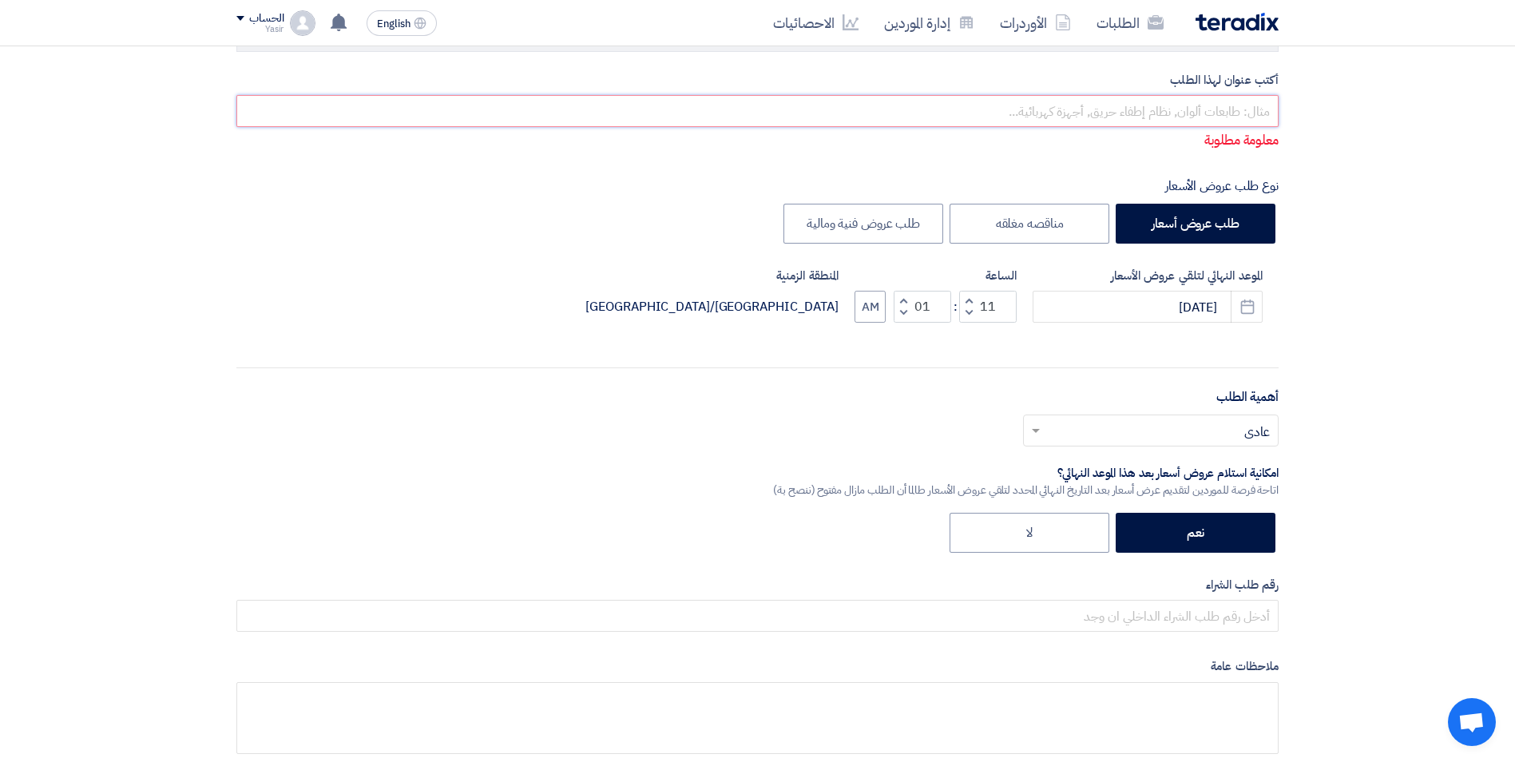
click at [1155, 105] on input "text" at bounding box center [757, 111] width 1042 height 32
click at [899, 117] on input "text" at bounding box center [757, 111] width 1042 height 32
paste input "8100016268"
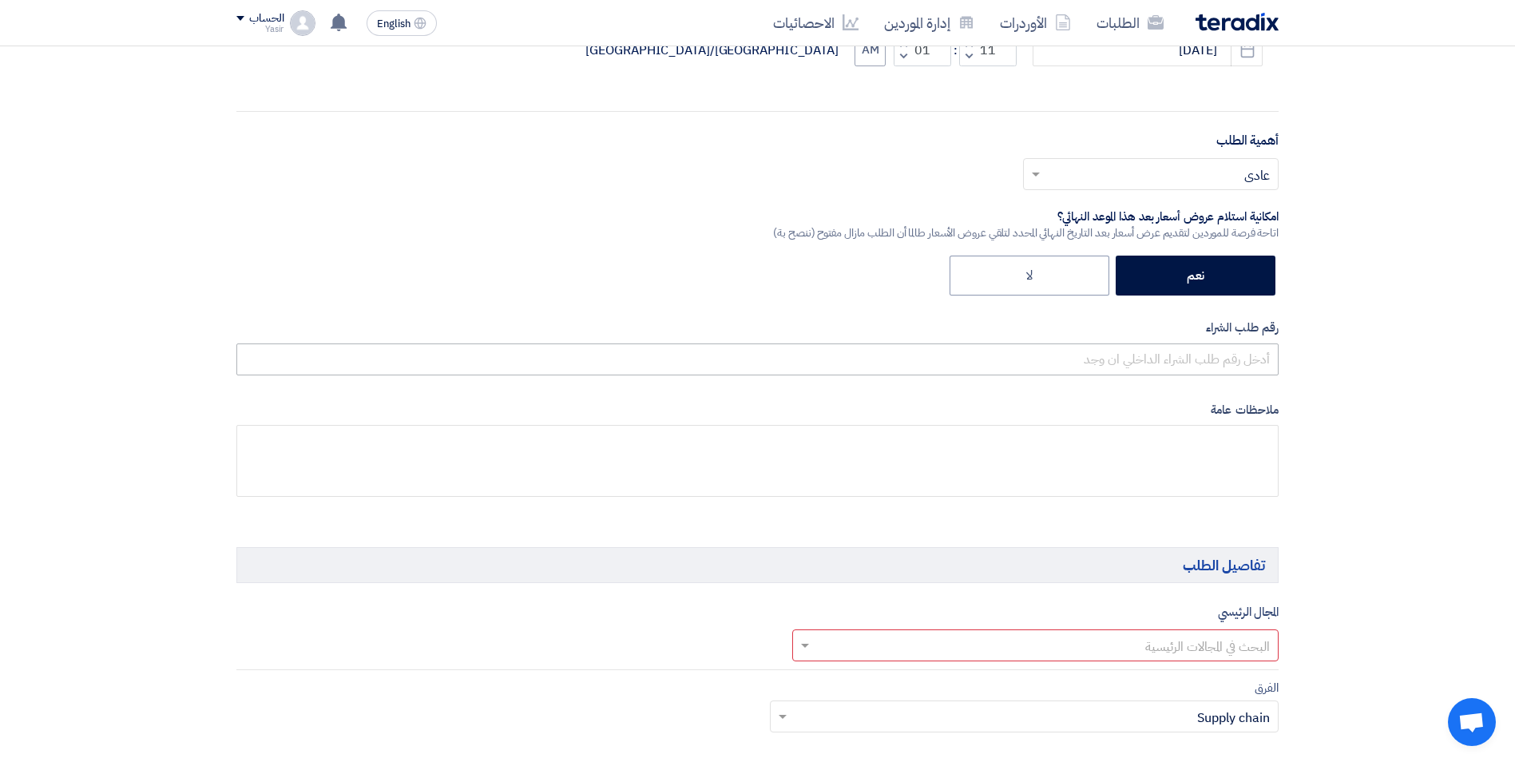
scroll to position [479, 0]
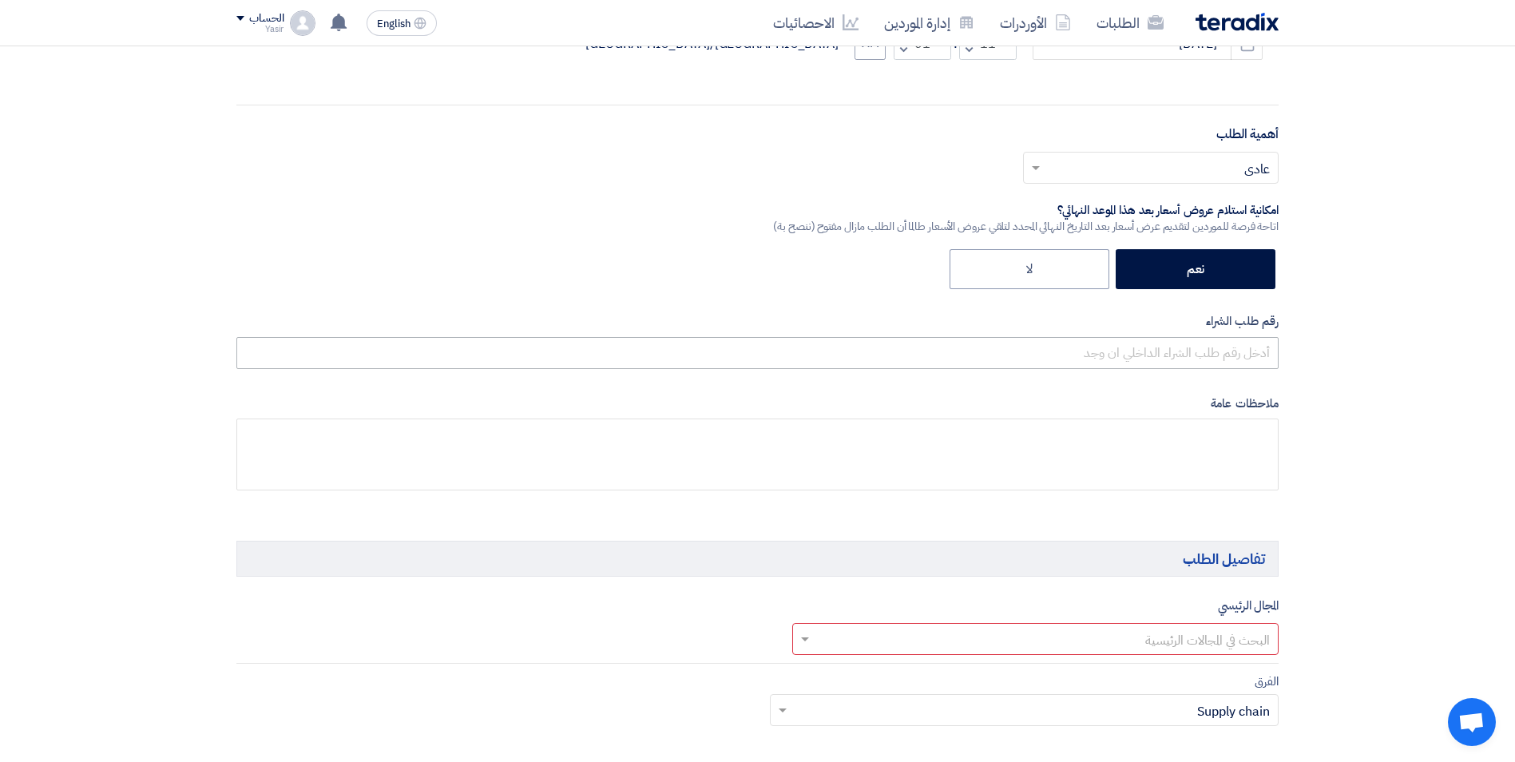
type input "8100016268"
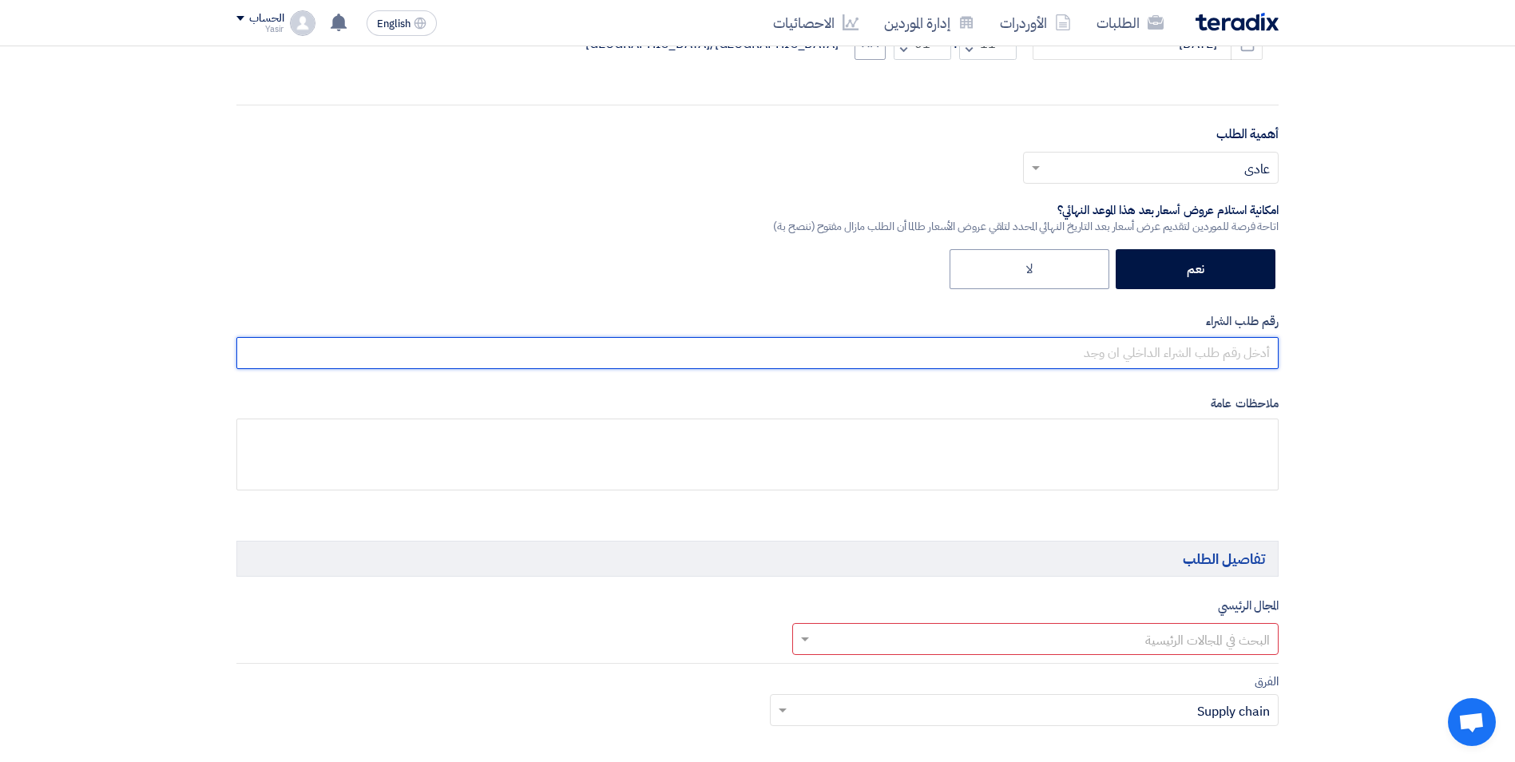
click at [1101, 359] on input "text" at bounding box center [757, 353] width 1042 height 32
paste input "8100016268"
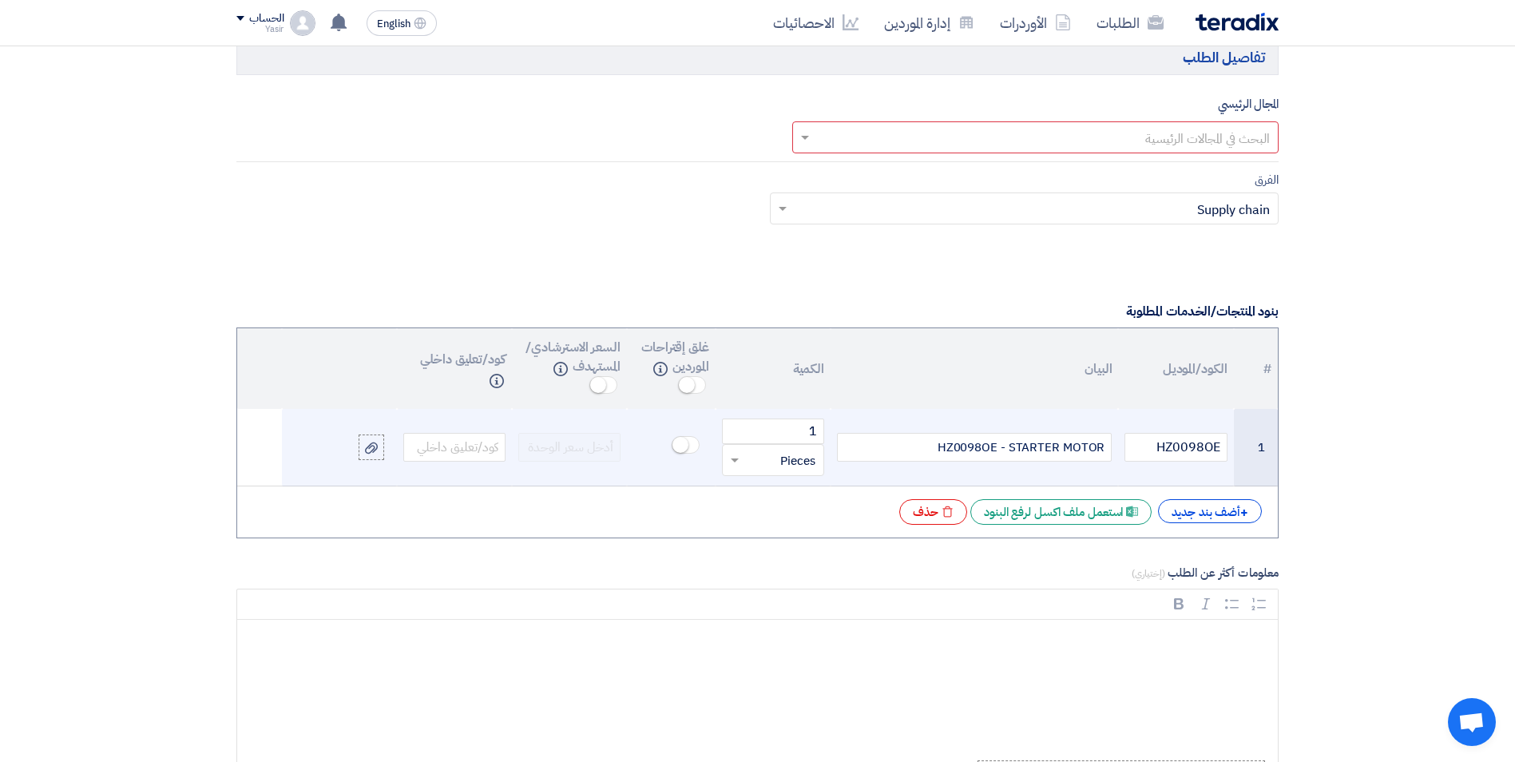
scroll to position [879, 0]
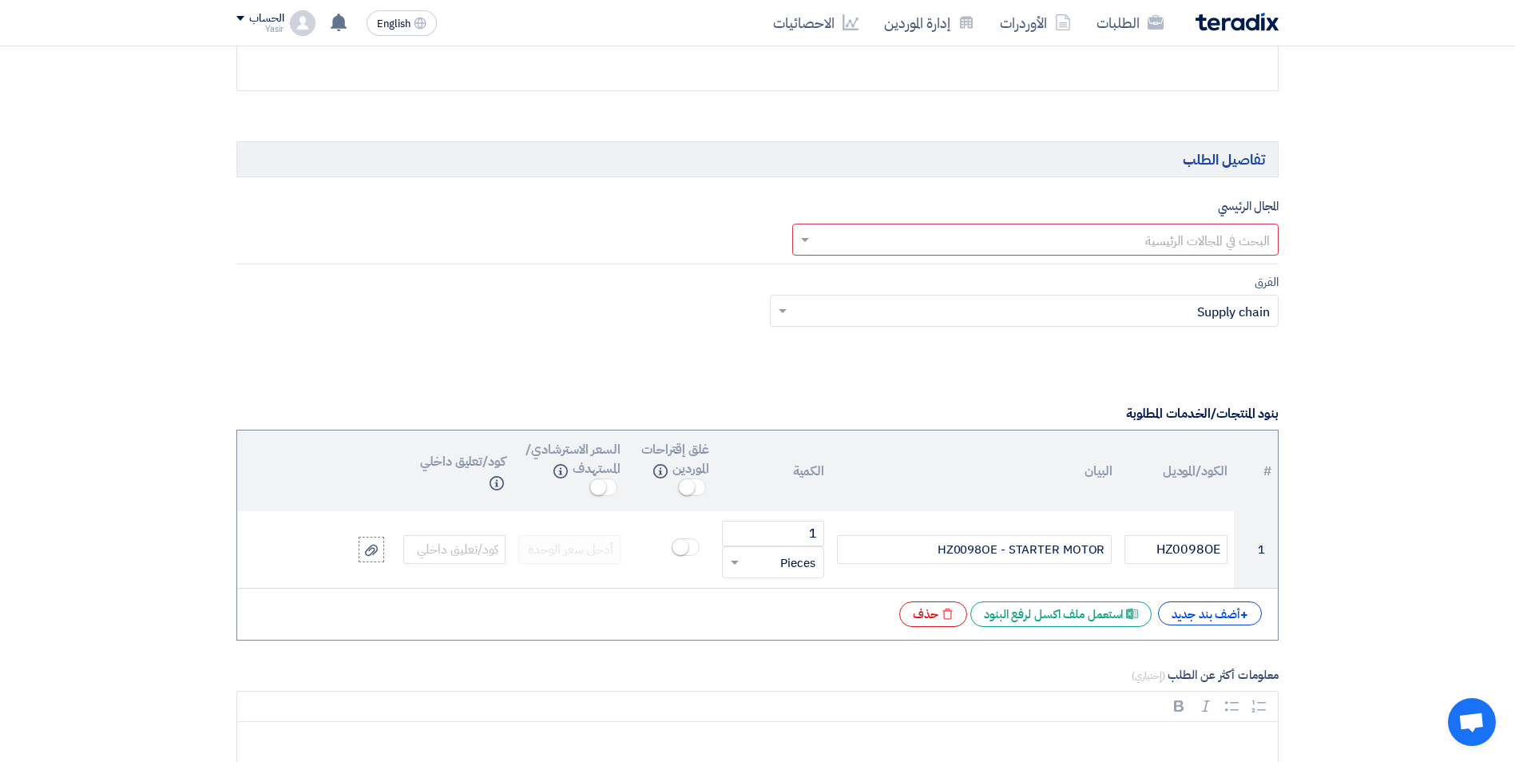
type input "8100016268"
click at [896, 239] on input "text" at bounding box center [1044, 241] width 455 height 26
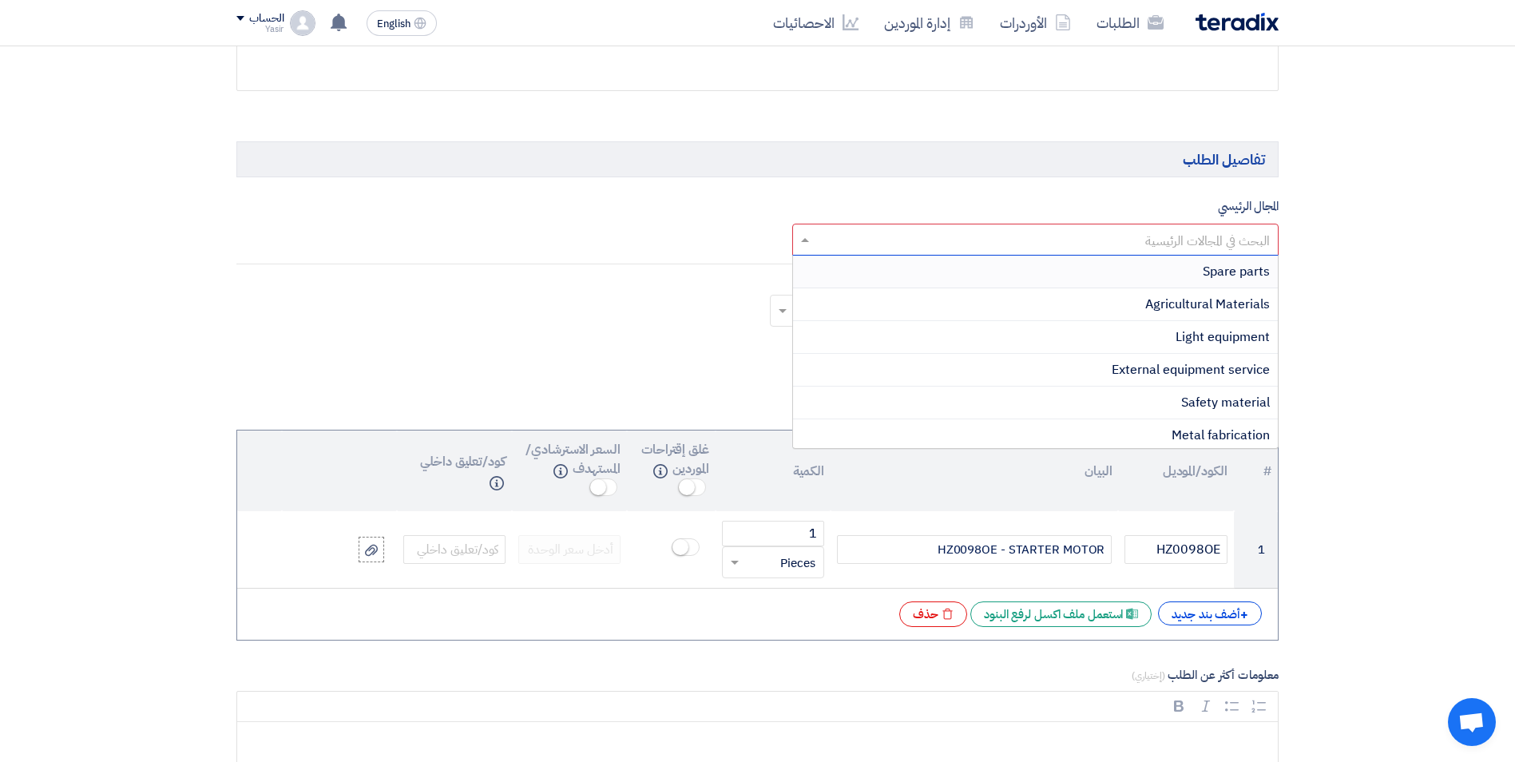
click at [1054, 281] on div "Spare parts" at bounding box center [1036, 272] width 486 height 33
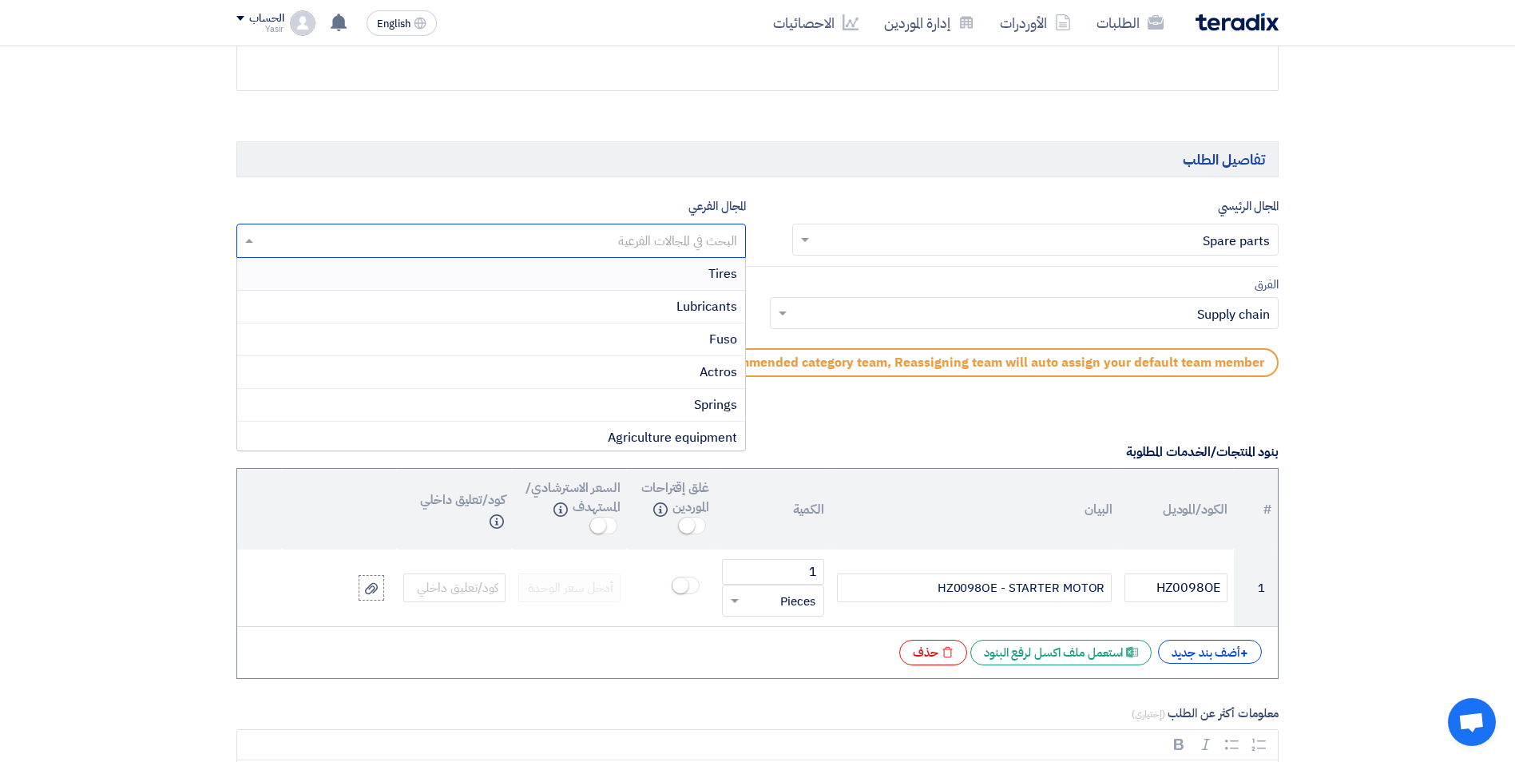
click at [623, 240] on input "text" at bounding box center [491, 242] width 494 height 26
click at [636, 274] on div "Heavy vehicles & equipment" at bounding box center [491, 264] width 508 height 33
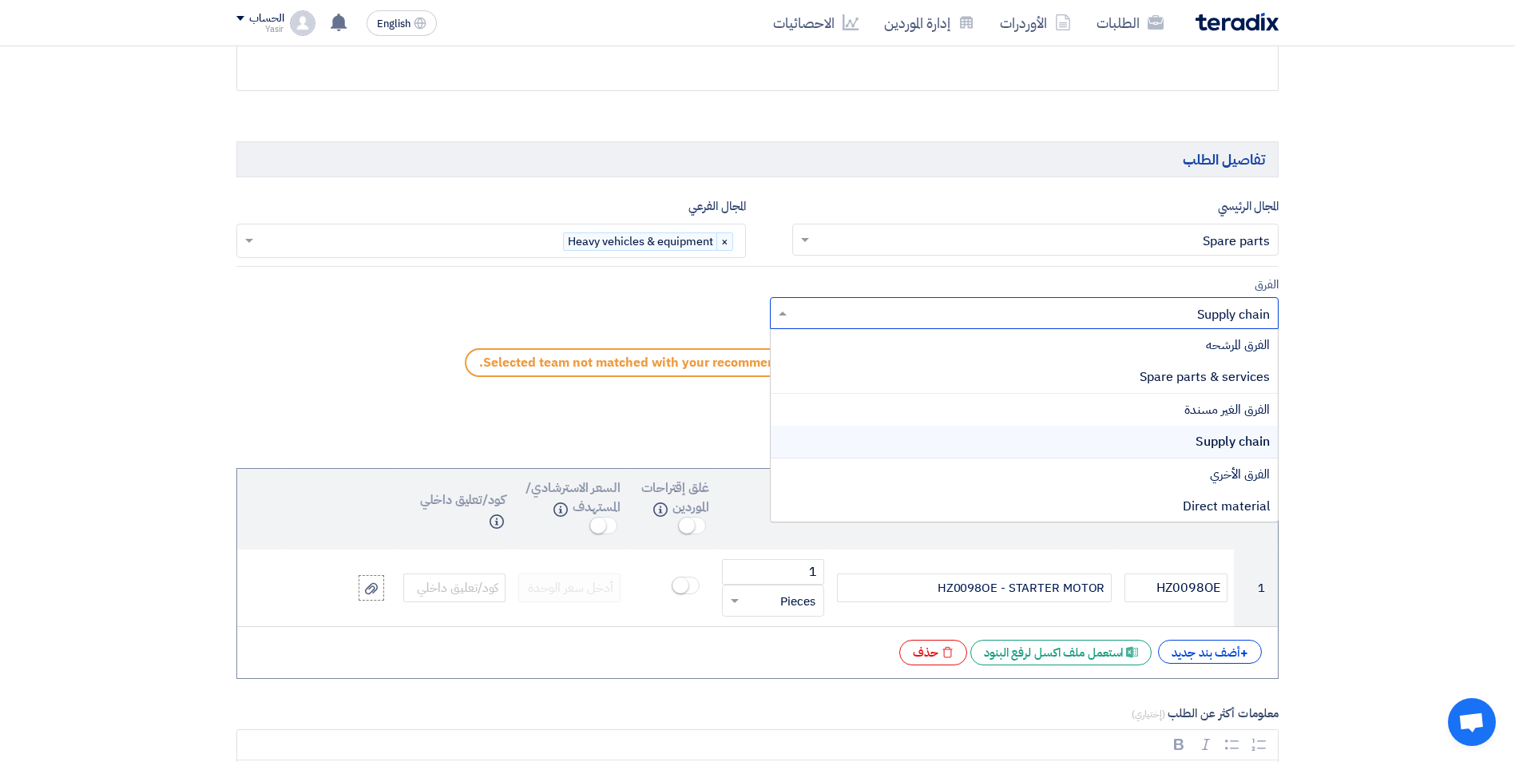
click at [795, 316] on input "text" at bounding box center [1034, 315] width 478 height 26
click at [1006, 376] on div "Spare parts & services" at bounding box center [1025, 377] width 508 height 33
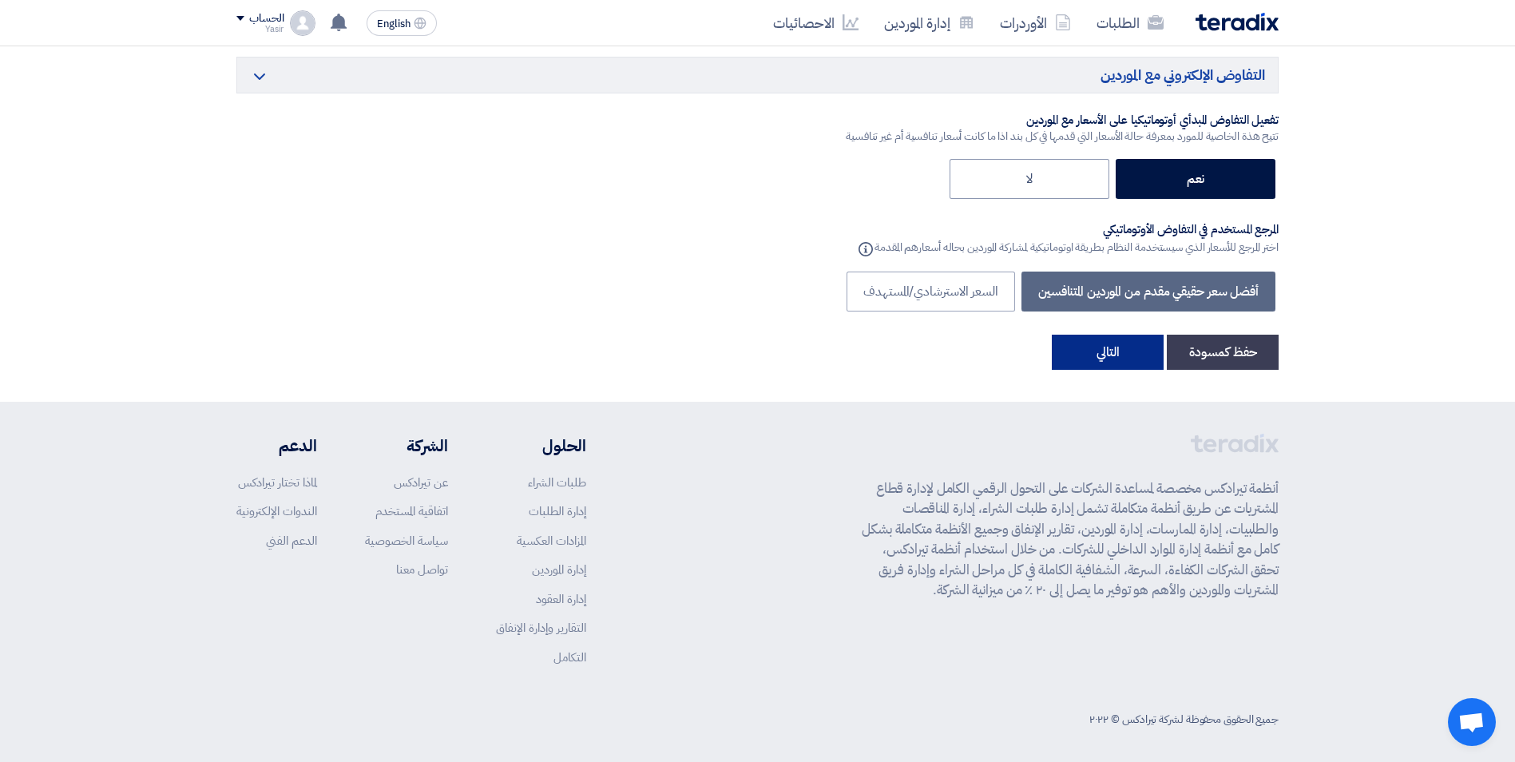
scroll to position [2637, 0]
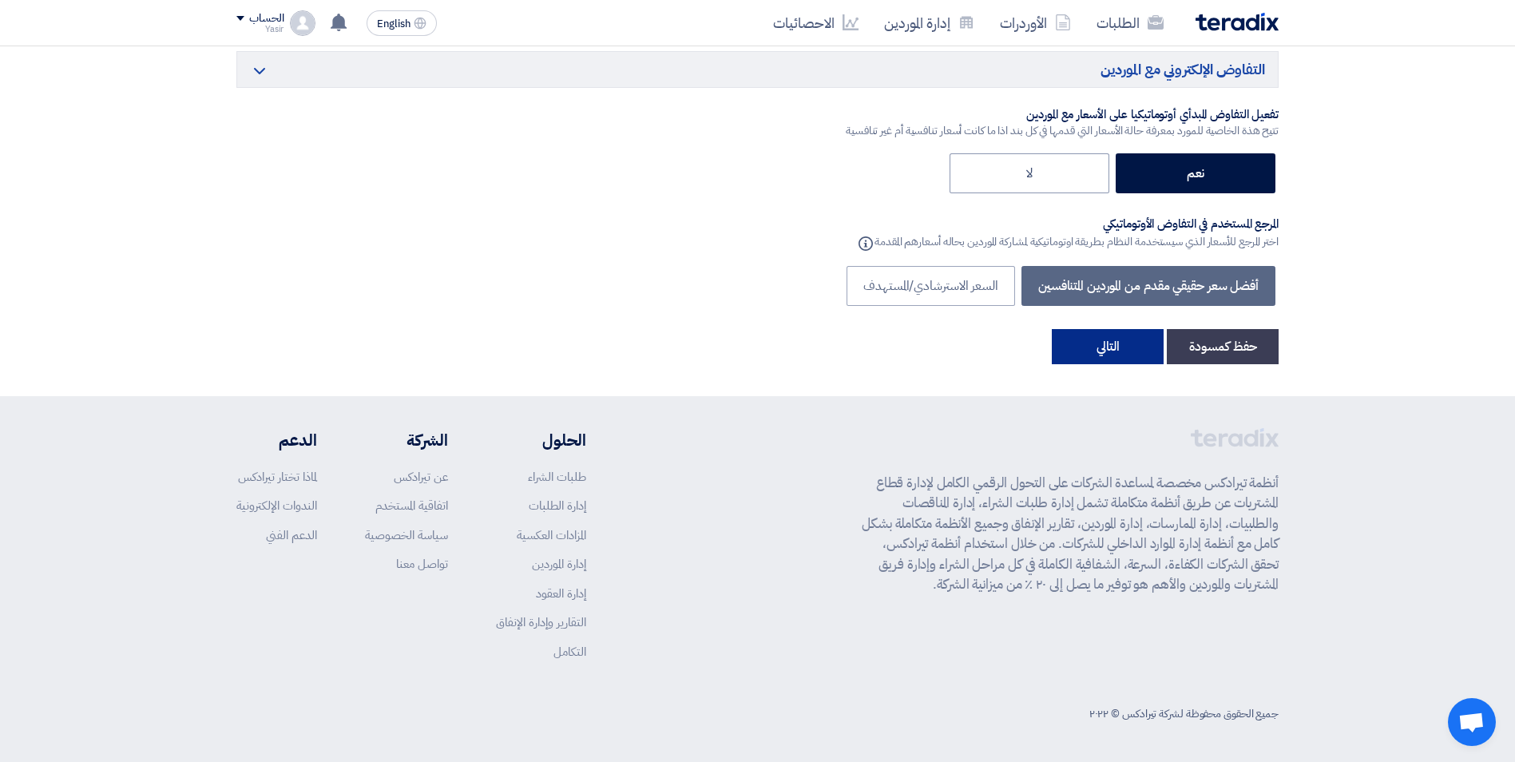
click at [1128, 348] on button "التالي" at bounding box center [1108, 346] width 112 height 35
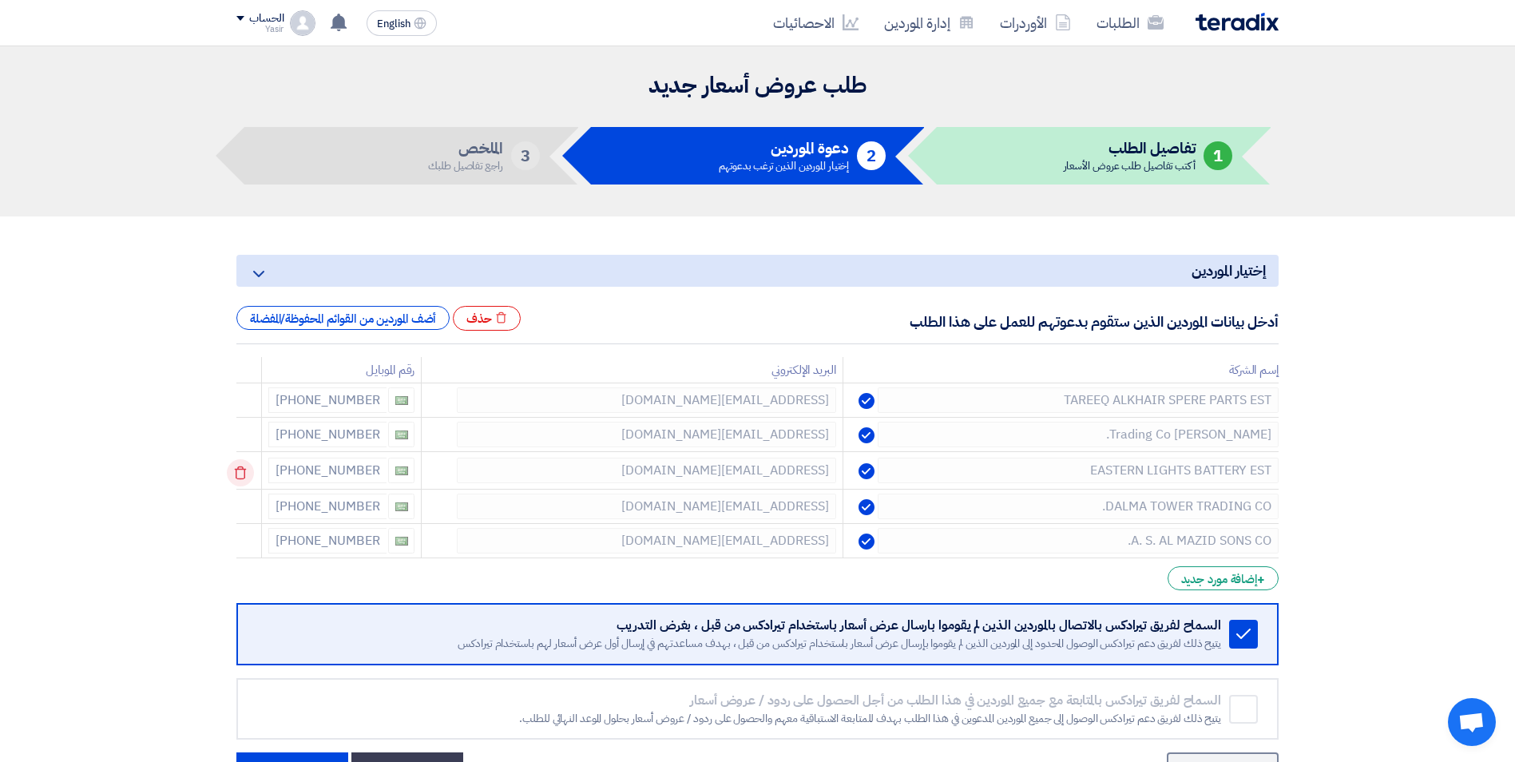
click at [246, 469] on use at bounding box center [241, 473] width 12 height 14
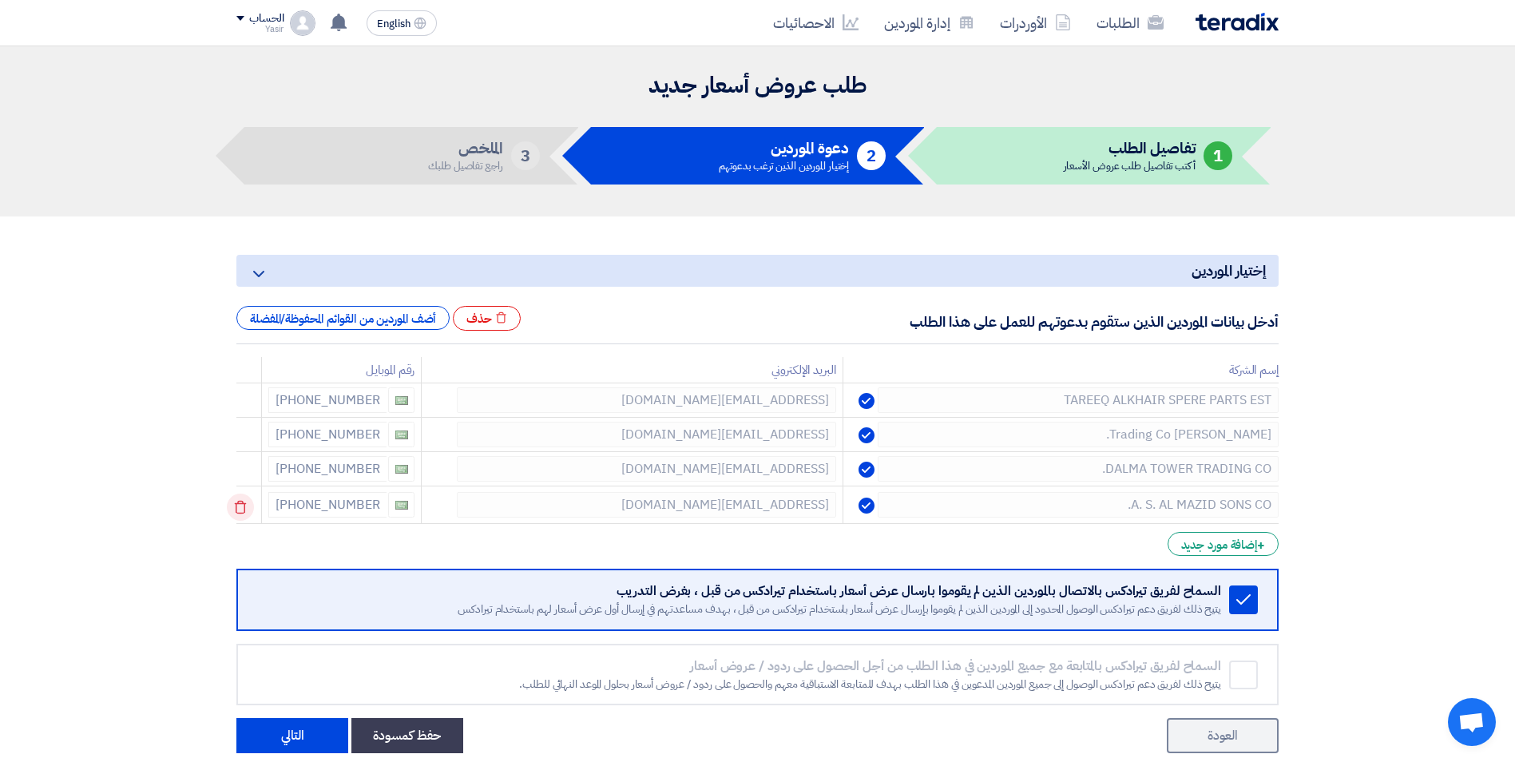
click at [246, 509] on icon at bounding box center [240, 507] width 27 height 27
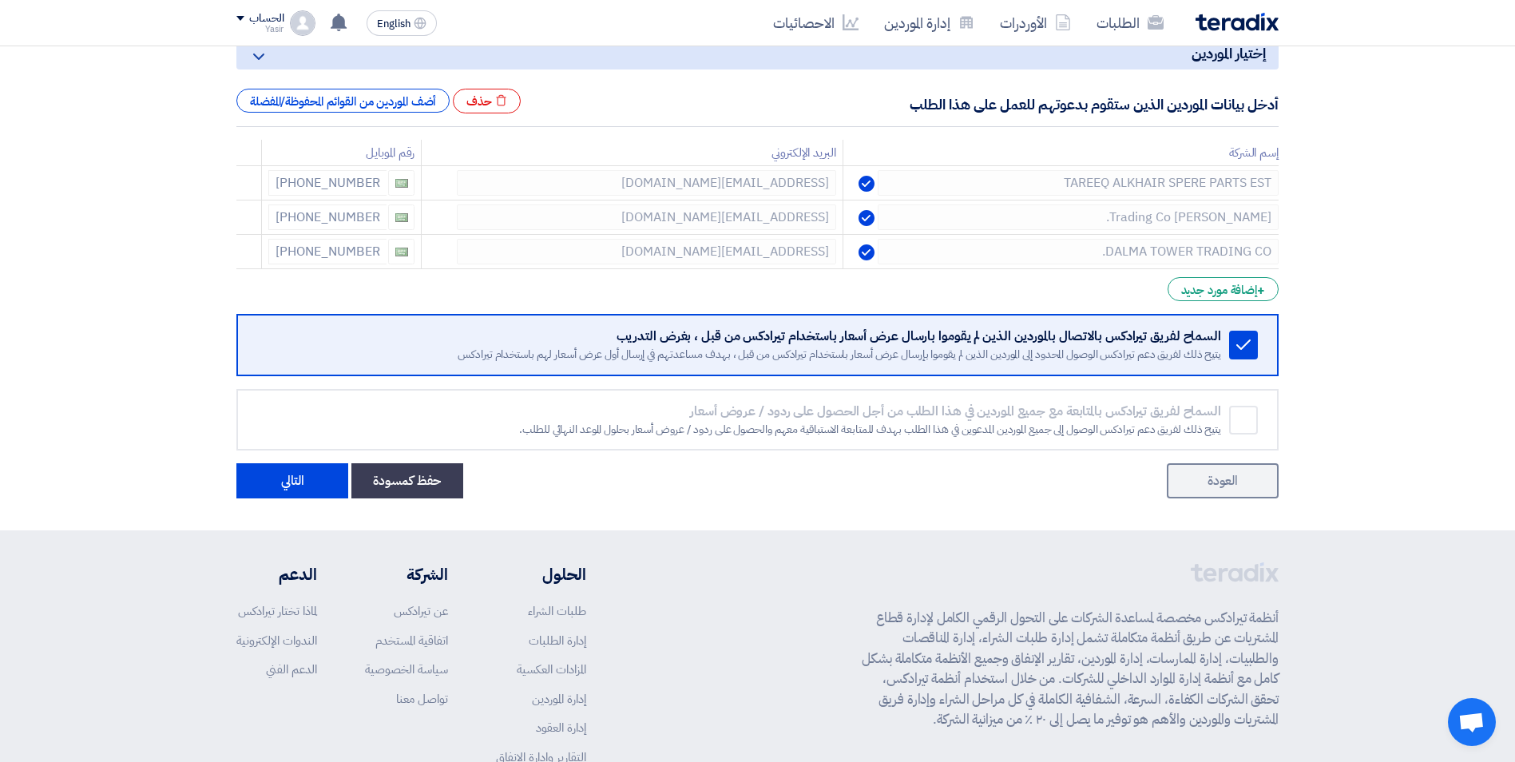
scroll to position [240, 0]
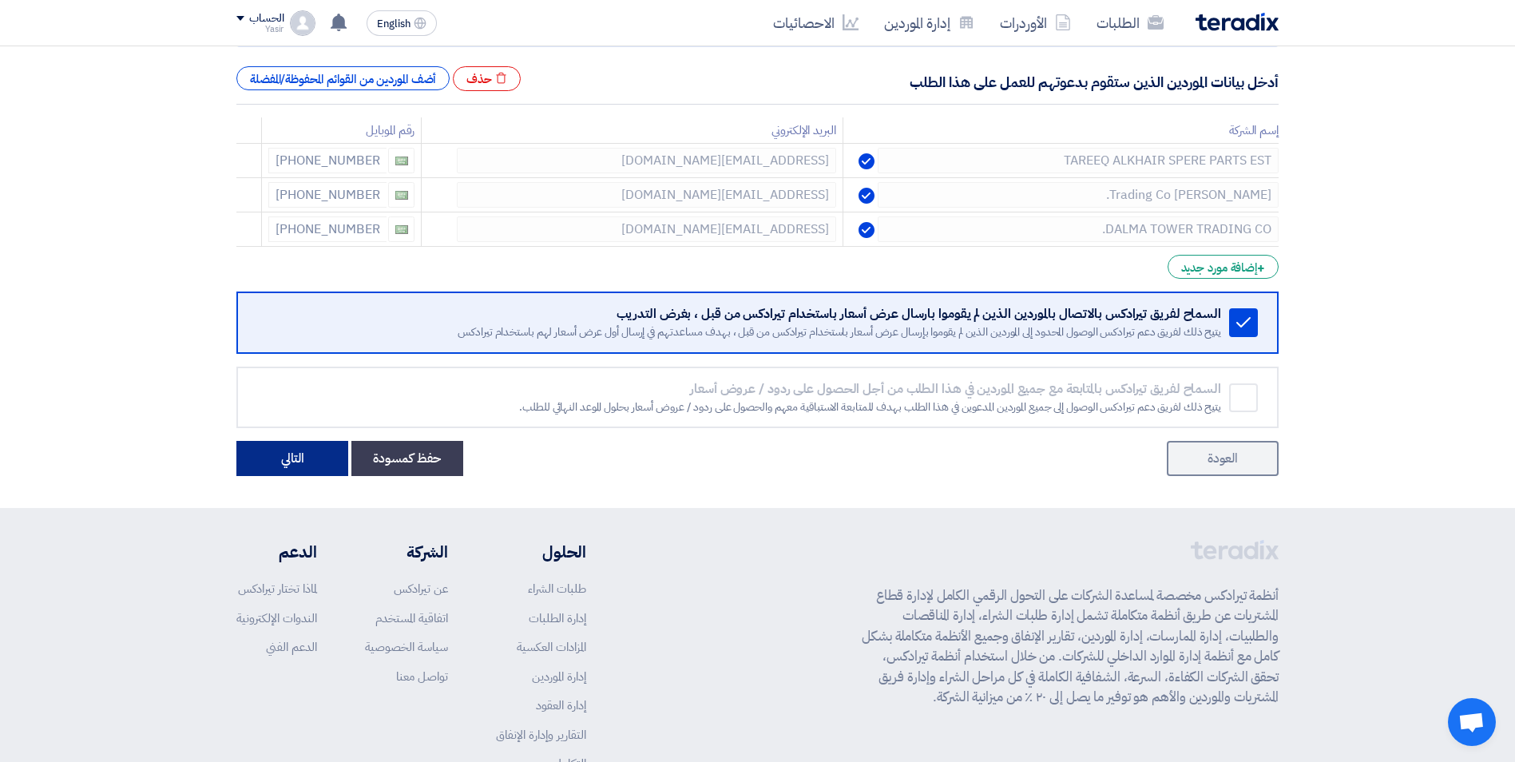
click at [291, 458] on button "التالي" at bounding box center [292, 458] width 112 height 35
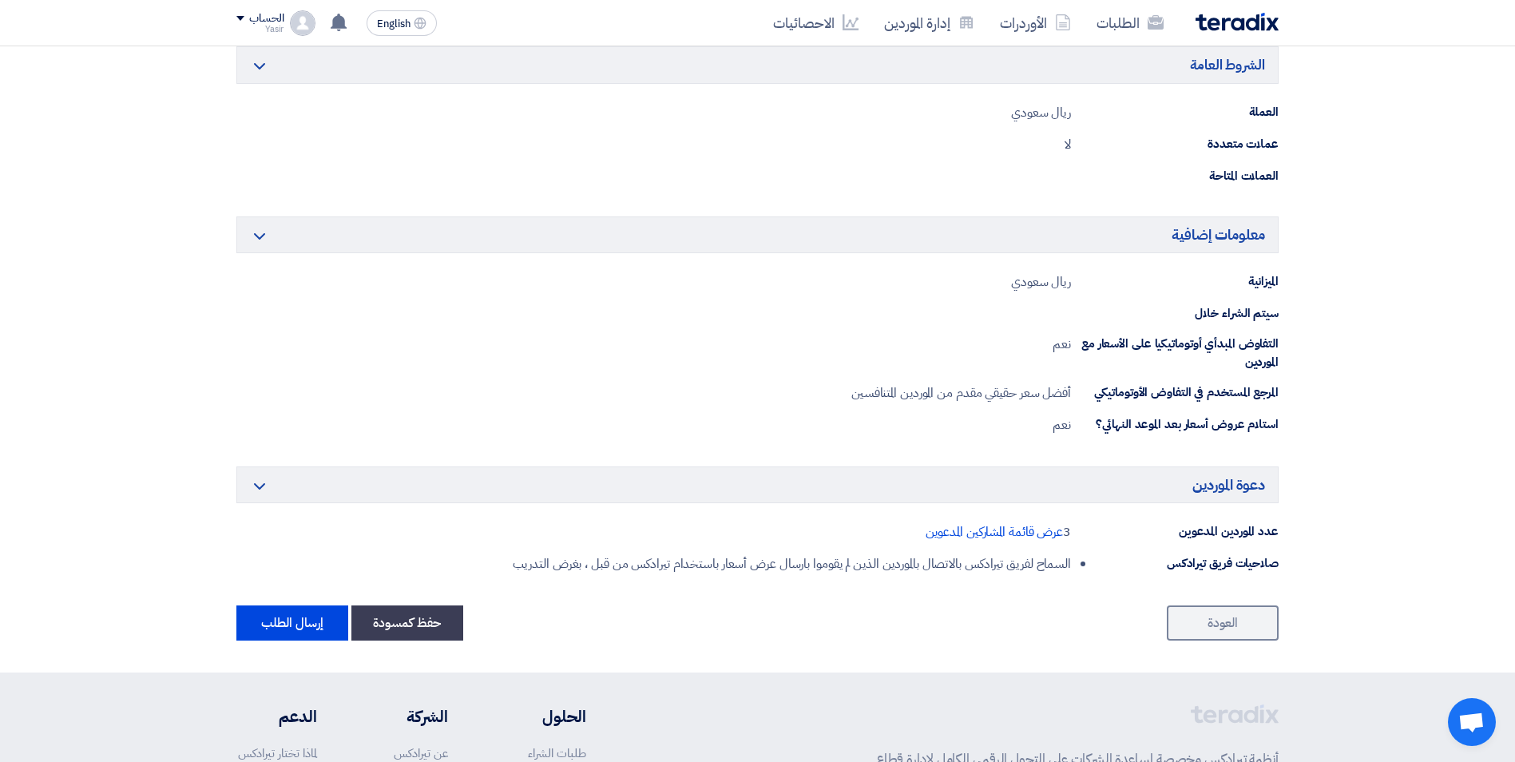
scroll to position [799, 0]
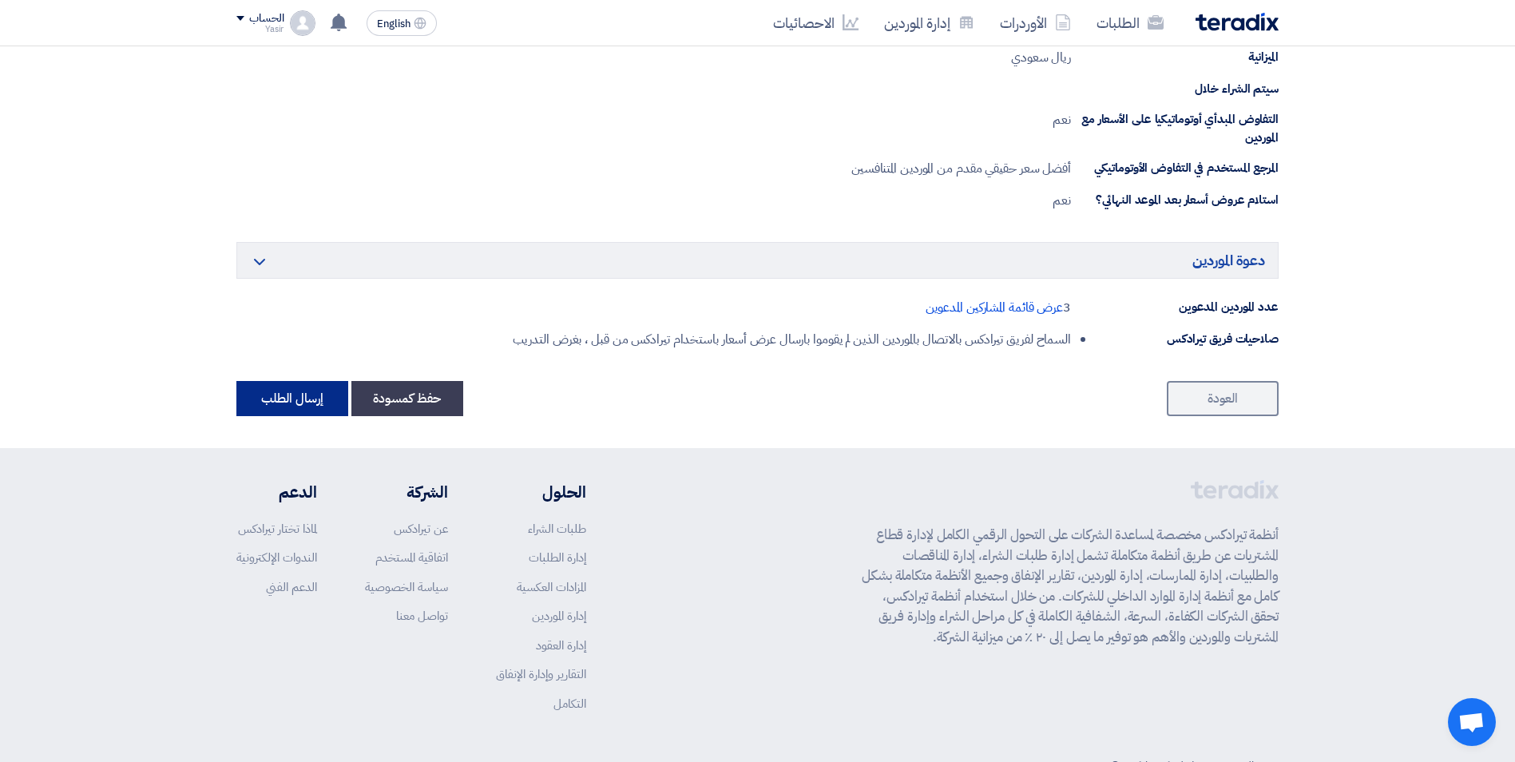
click at [300, 392] on button "إرسال الطلب" at bounding box center [292, 398] width 112 height 35
